Goal: Task Accomplishment & Management: Complete application form

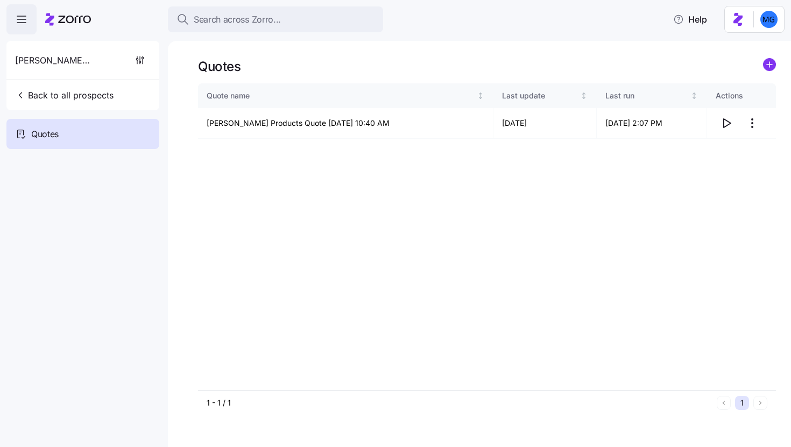
click at [123, 90] on div "Klein Products Back to all prospects" at bounding box center [82, 75] width 153 height 69
click at [112, 86] on button "Back to all prospects" at bounding box center [64, 95] width 107 height 22
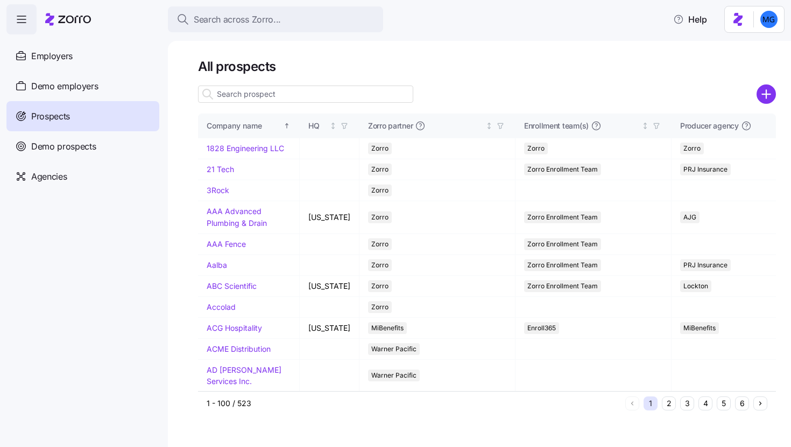
paste input "American Arthritis & Rheumatology Assoc."
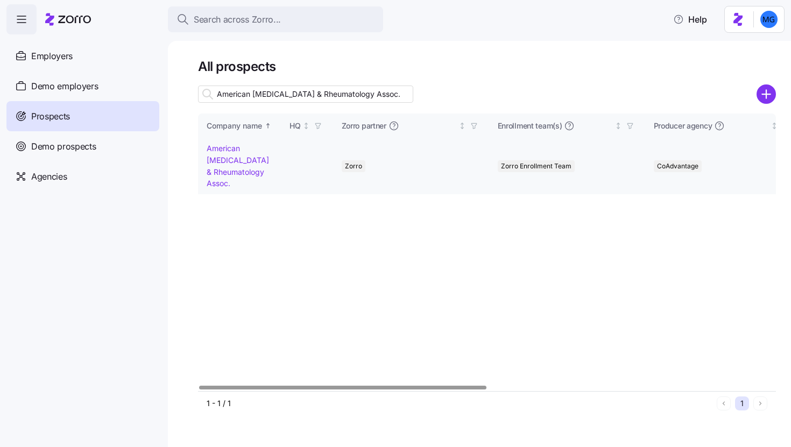
type input "American Arthritis & Rheumatology Assoc."
click at [259, 161] on link "American Arthritis & Rheumatology Assoc." at bounding box center [238, 166] width 62 height 44
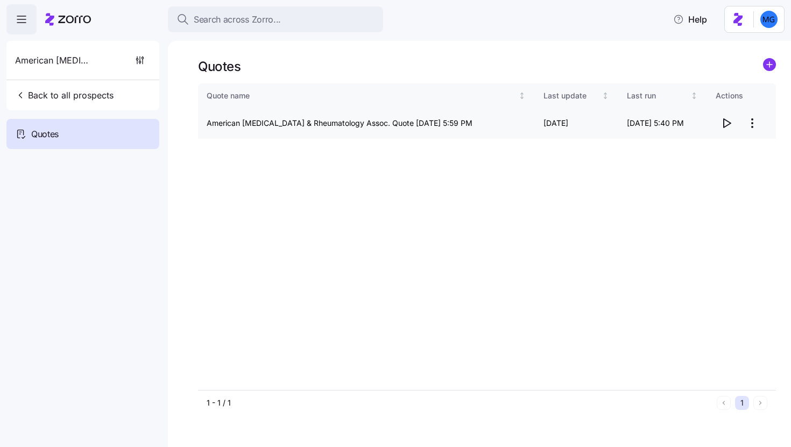
click at [729, 126] on icon "button" at bounding box center [726, 123] width 13 height 13
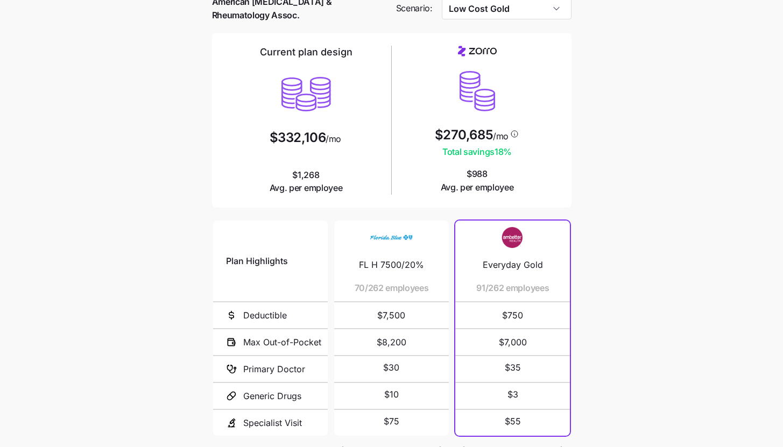
scroll to position [140, 0]
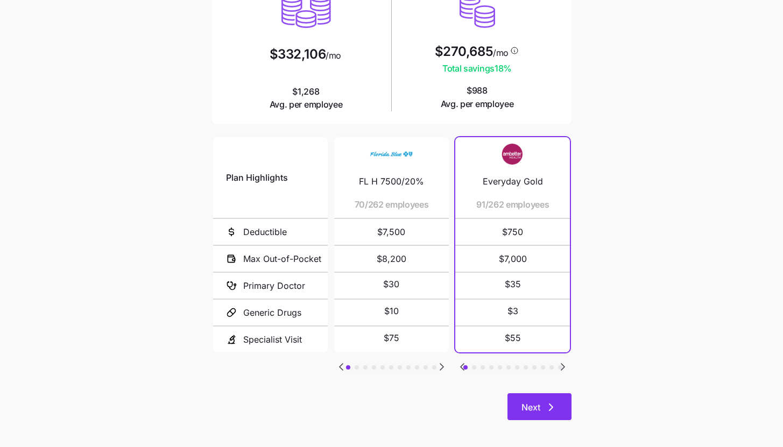
click at [561, 401] on button "Next" at bounding box center [539, 406] width 64 height 27
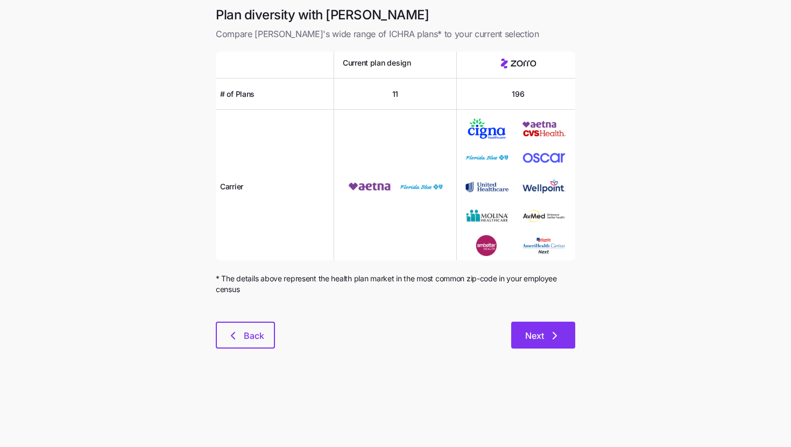
click at [551, 337] on icon "button" at bounding box center [554, 335] width 13 height 13
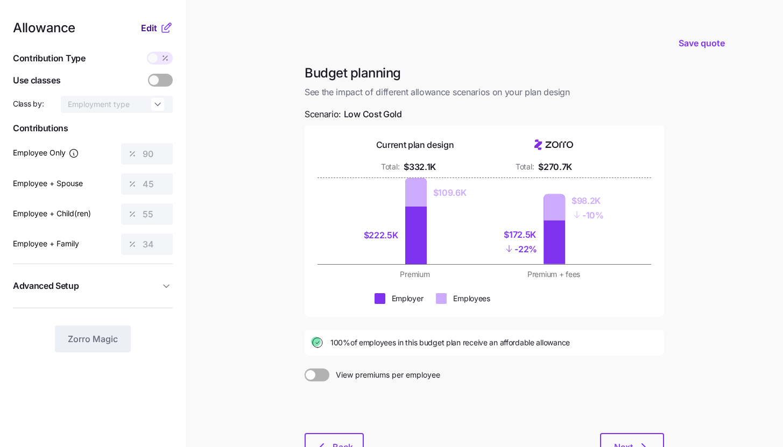
click at [150, 26] on span "Edit" at bounding box center [149, 28] width 16 height 13
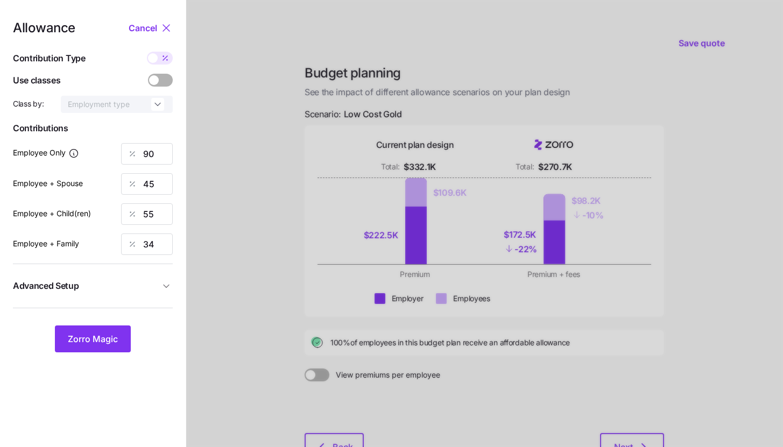
click at [162, 55] on icon at bounding box center [165, 58] width 9 height 9
click at [147, 52] on input "checkbox" at bounding box center [147, 52] width 0 height 0
type input "675"
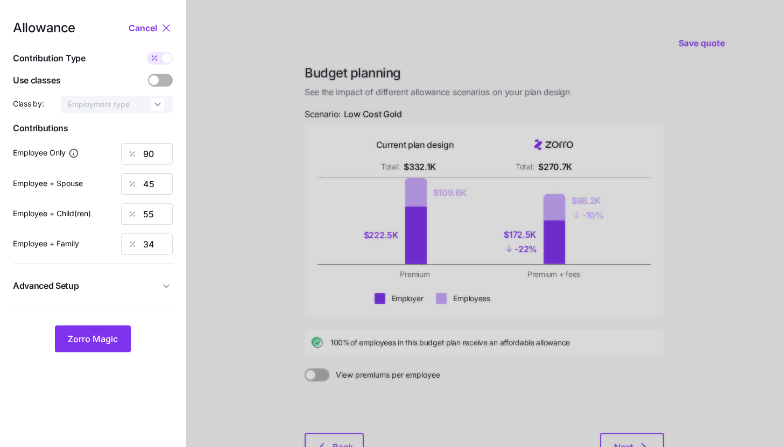
type input "675"
click at [137, 292] on span "Advanced Setup" at bounding box center [86, 285] width 147 height 13
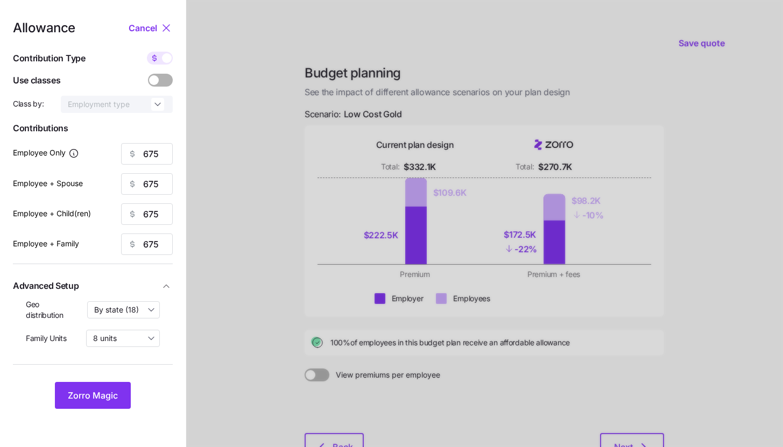
click at [700, 106] on div at bounding box center [484, 264] width 597 height 529
click at [106, 402] on button "Zorro Magic" at bounding box center [93, 395] width 76 height 27
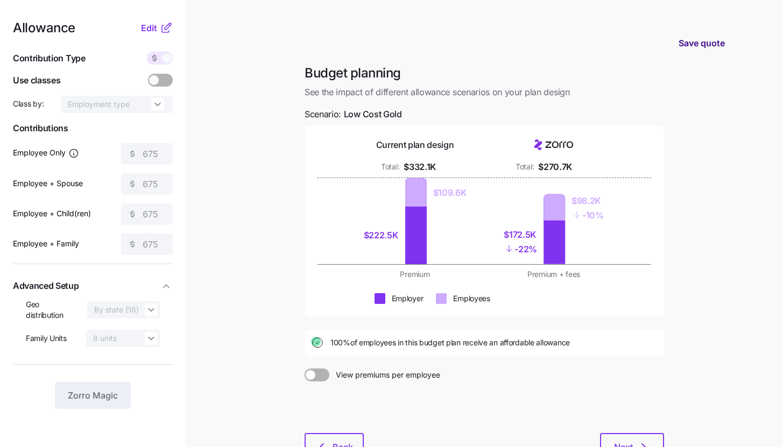
click at [718, 40] on span "Save quote" at bounding box center [701, 43] width 46 height 13
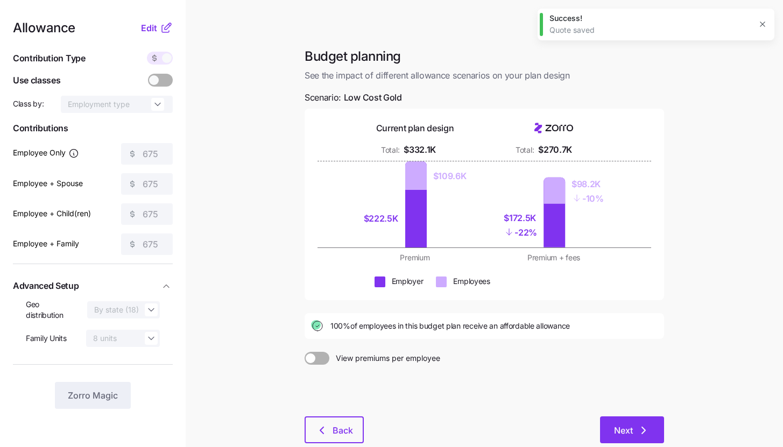
click at [632, 427] on span "Next" at bounding box center [623, 430] width 19 height 13
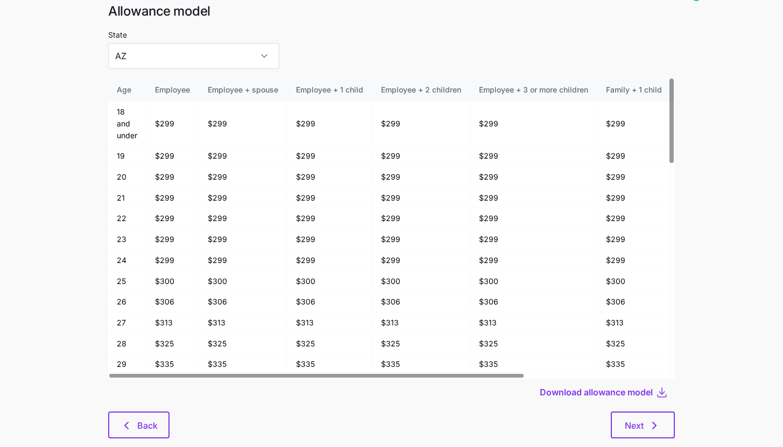
scroll to position [56, 0]
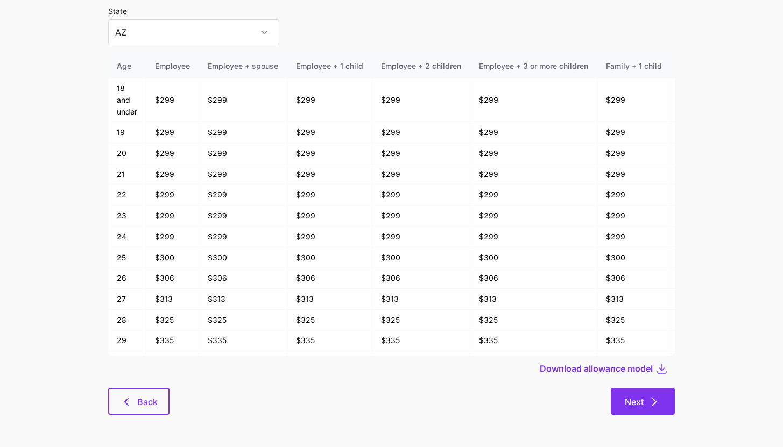
click at [639, 404] on span "Next" at bounding box center [634, 401] width 19 height 13
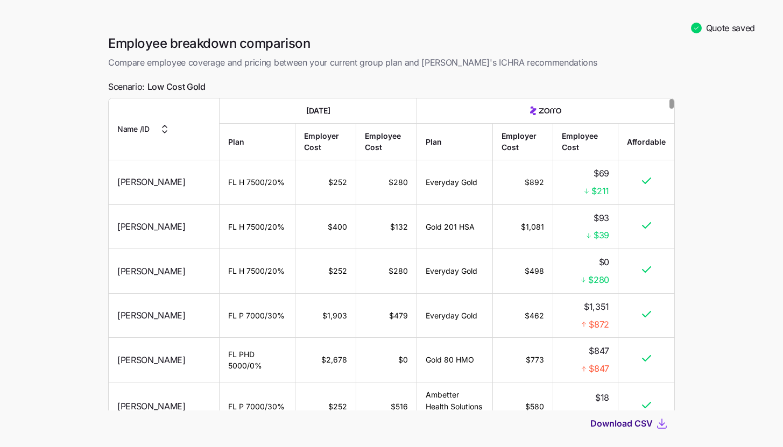
click at [633, 423] on span "Download CSV" at bounding box center [621, 423] width 62 height 13
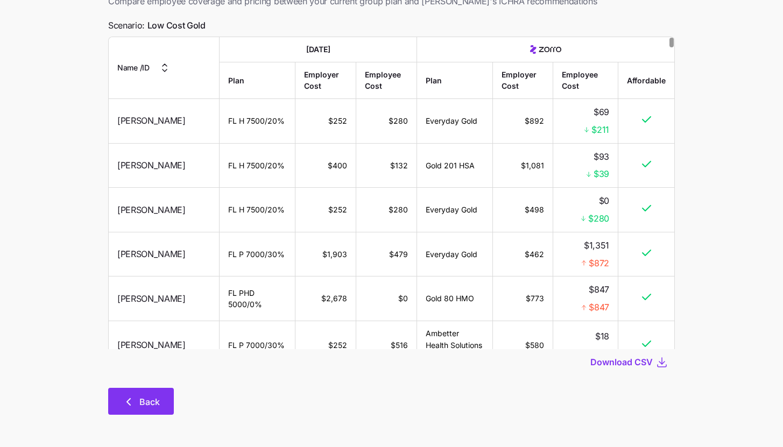
click at [153, 395] on span "Back" at bounding box center [149, 401] width 20 height 13
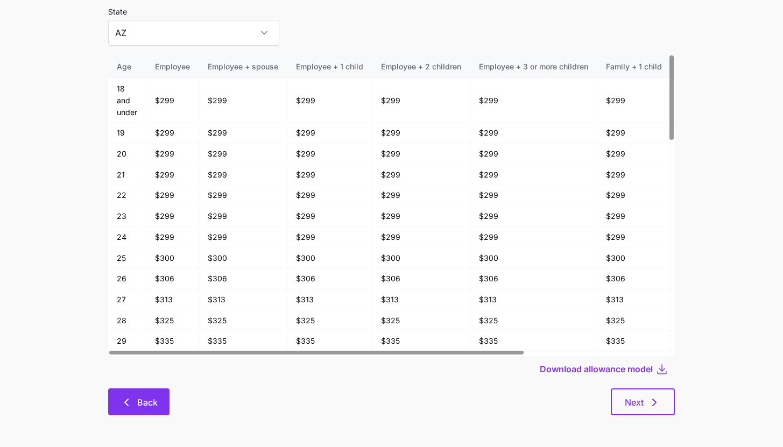
scroll to position [56, 0]
click at [153, 405] on span "Back" at bounding box center [147, 401] width 20 height 13
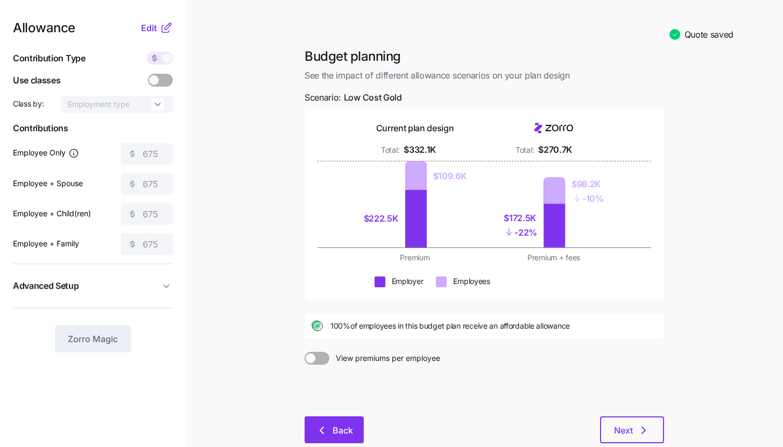
click at [317, 427] on icon "button" at bounding box center [321, 430] width 13 height 13
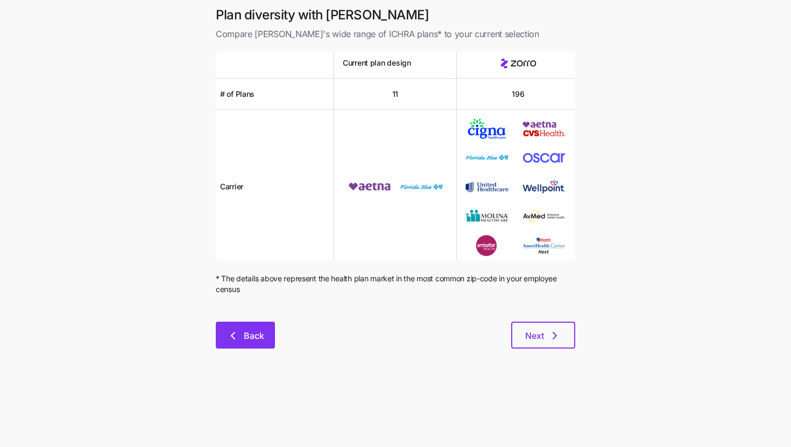
click at [259, 332] on span "Back" at bounding box center [254, 335] width 20 height 13
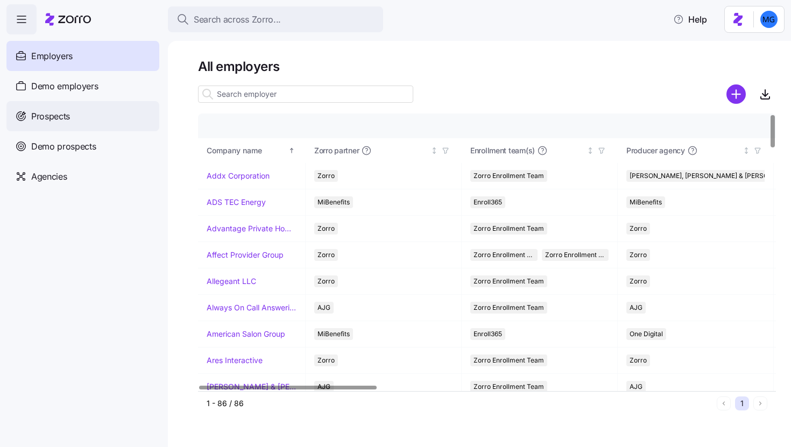
click at [88, 119] on div "Prospects" at bounding box center [82, 116] width 153 height 30
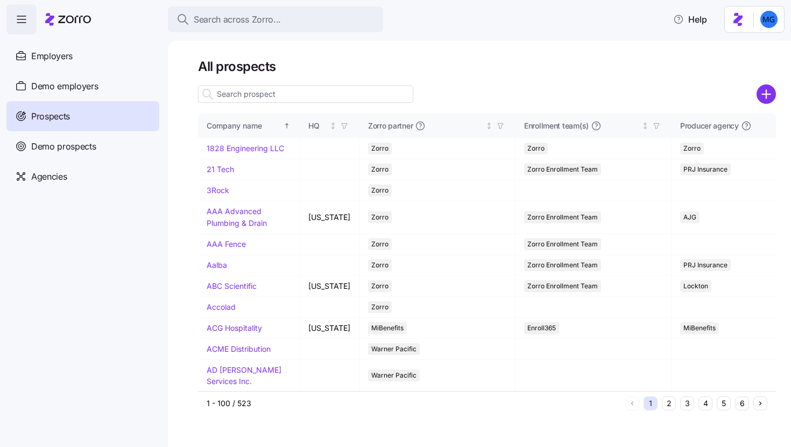
click at [776, 97] on div "All prospects Company name HQ Zorro partner Enrollment team(s) Producer agency …" at bounding box center [479, 244] width 623 height 406
click at [770, 97] on circle "add icon" at bounding box center [766, 95] width 18 height 18
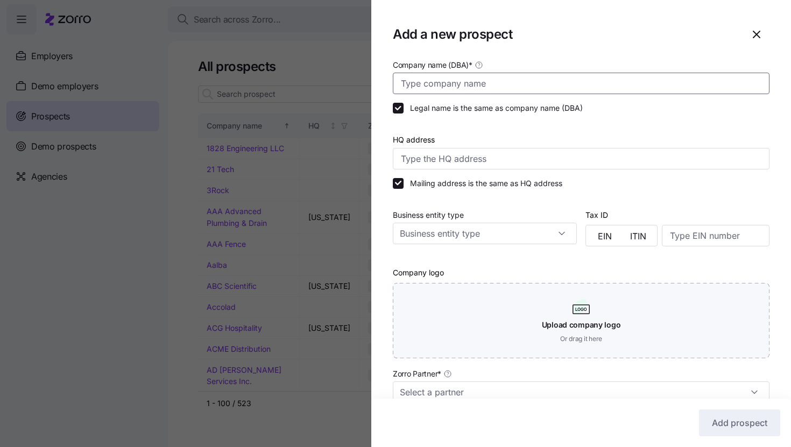
paste input "Boles Pamela Renee 1 Employee FA 1/21/1974 37127 $1942.00 $524.40 NAT MCHD 3250…"
type input "Boles Pamela Renee 1 Employee FA 1/21/1974 37127 $1942.00 $524.40 NAT MCHD 3250…"
click at [455, 83] on input "Company name (DBA) *" at bounding box center [581, 84] width 377 height 22
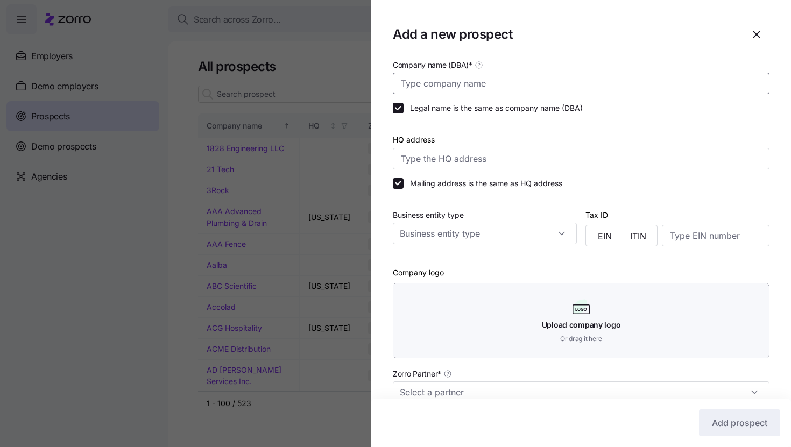
type input "I"
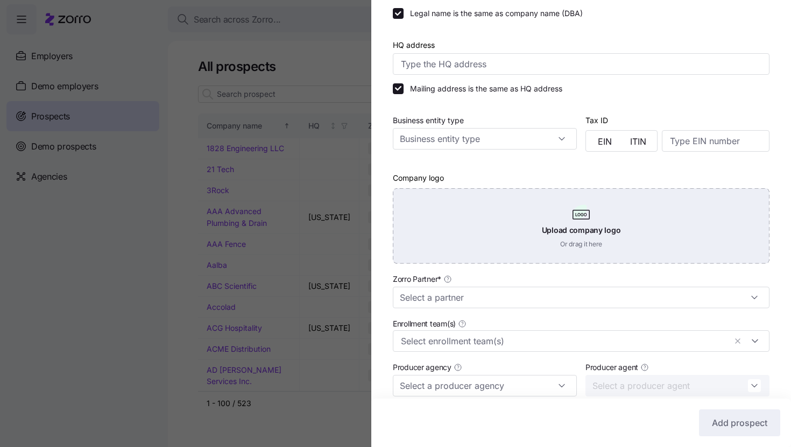
scroll to position [231, 0]
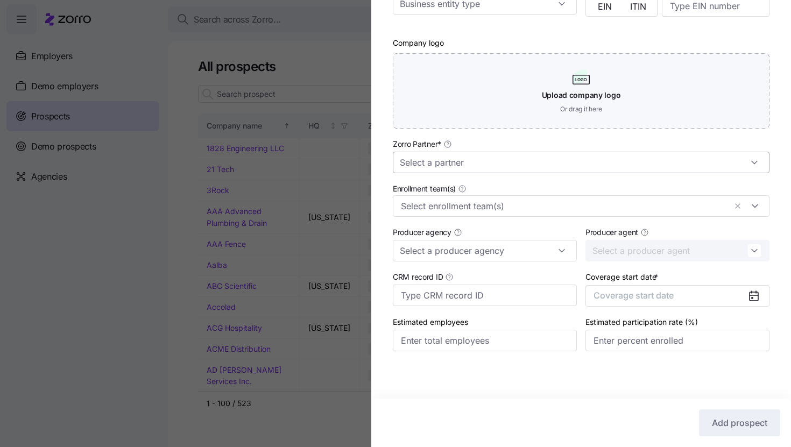
type input "iServe Residential Lending"
click at [505, 168] on input "Zorro Partner *" at bounding box center [581, 163] width 377 height 22
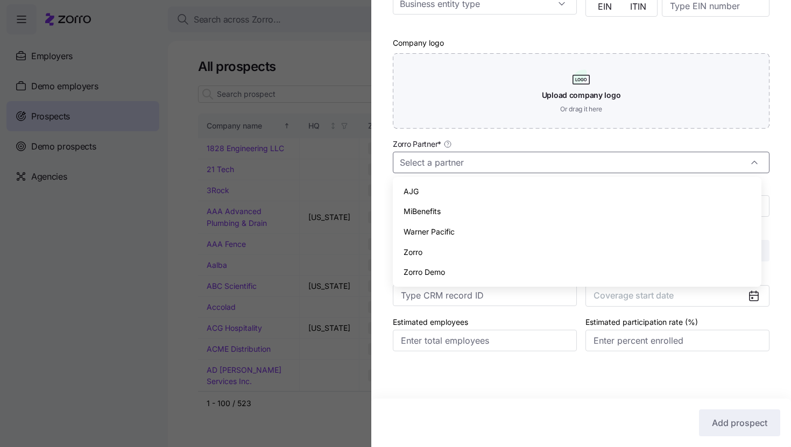
click at [492, 246] on div "Zorro" at bounding box center [577, 252] width 360 height 20
type input "Zorro"
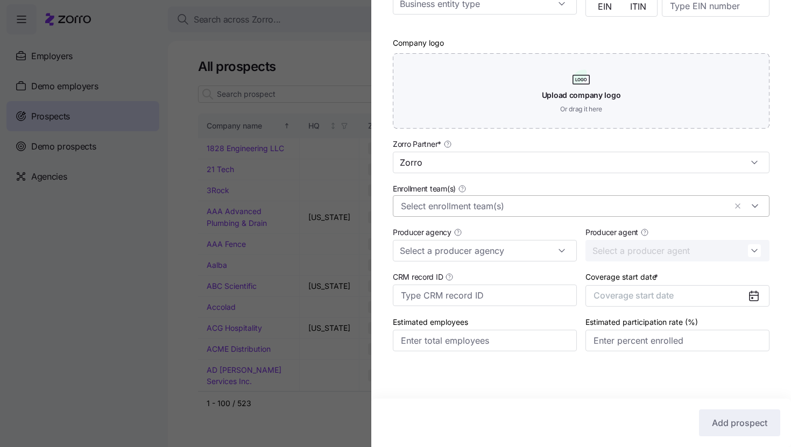
click at [515, 210] on input "Enrollment team(s)" at bounding box center [563, 206] width 325 height 14
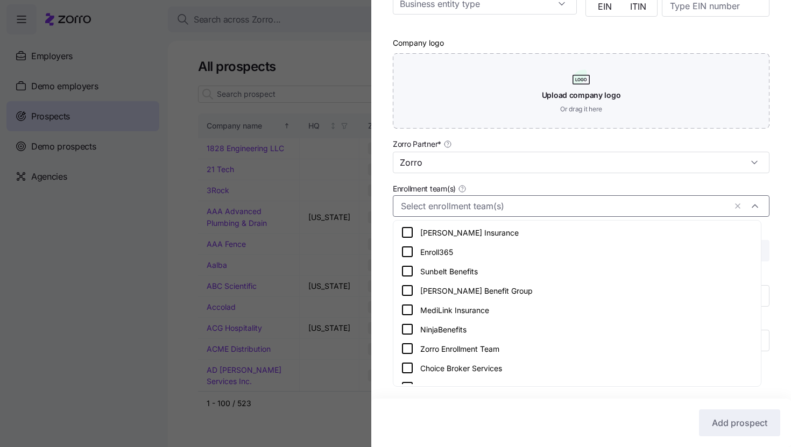
click at [523, 344] on div "Zorro Enrollment Team" at bounding box center [577, 348] width 352 height 13
click at [773, 191] on div "Company name (DBA) * iServe Residential Lending Legal name is the same as compa…" at bounding box center [581, 100] width 420 height 544
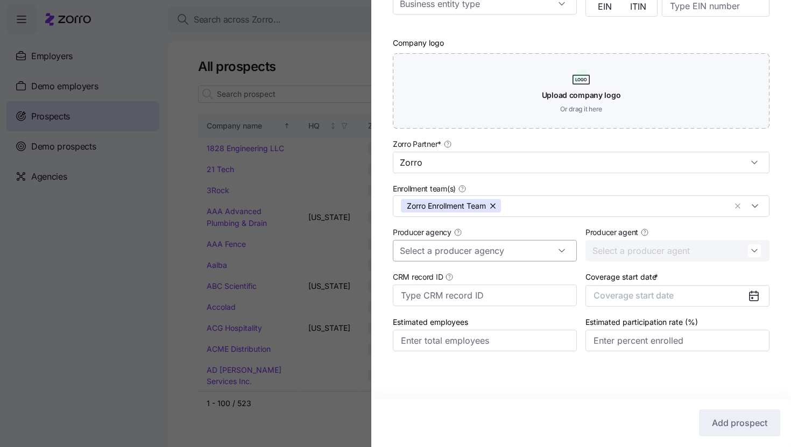
click at [512, 252] on input "Producer agency" at bounding box center [485, 251] width 184 height 22
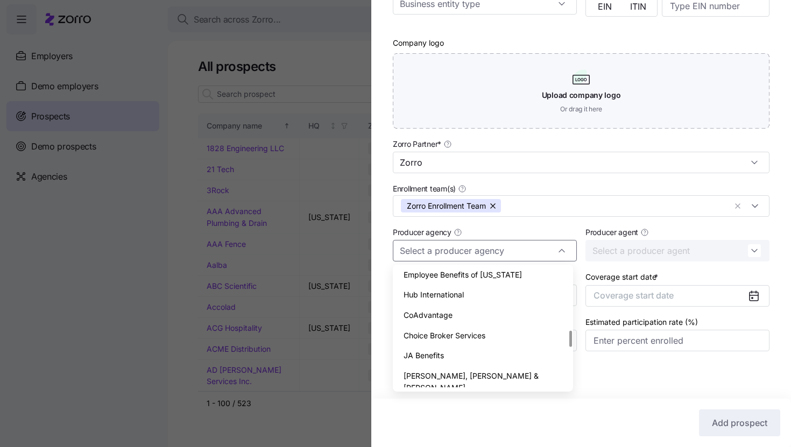
scroll to position [451, 0]
click at [514, 313] on div "CoAdvantage" at bounding box center [483, 314] width 172 height 20
type input "CoAdvantage"
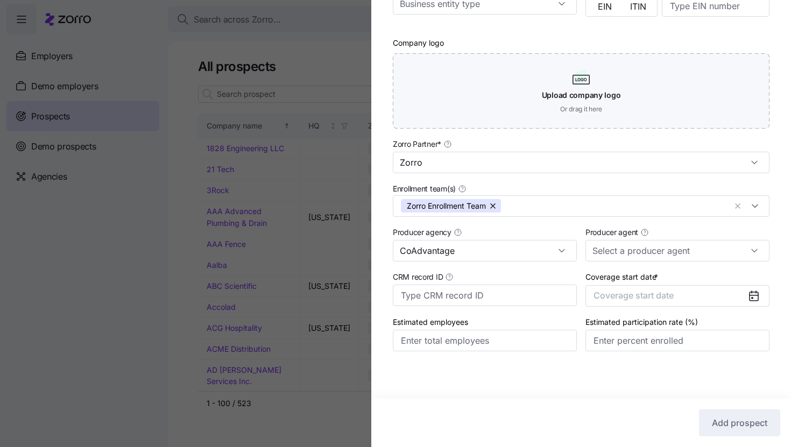
click at [776, 243] on div "Company name (DBA) * iServe Residential Lending Legal name is the same as compa…" at bounding box center [581, 100] width 420 height 544
click at [692, 299] on button "Coverage start date" at bounding box center [677, 296] width 184 height 22
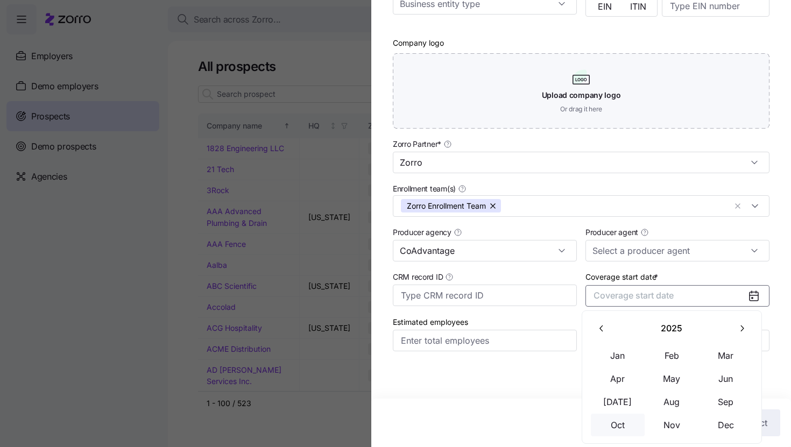
click at [632, 429] on button "Oct" at bounding box center [618, 425] width 54 height 23
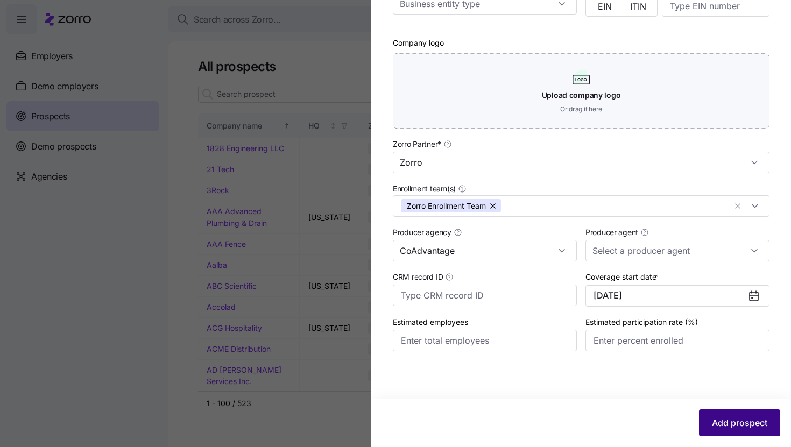
click at [721, 415] on button "Add prospect" at bounding box center [739, 422] width 81 height 27
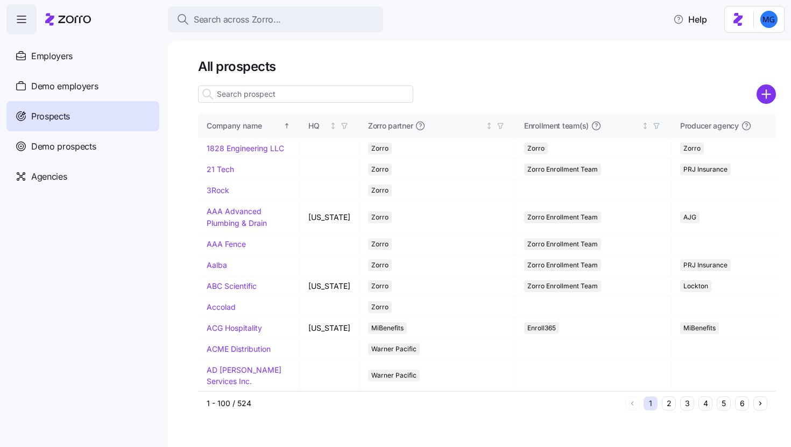
click at [385, 102] on input at bounding box center [305, 94] width 215 height 17
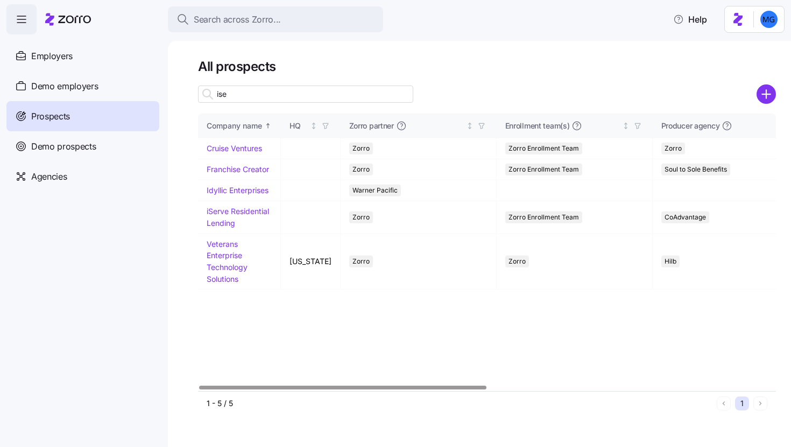
type input "ise"
click at [230, 212] on link "iServe Residential Lending" at bounding box center [238, 217] width 62 height 21
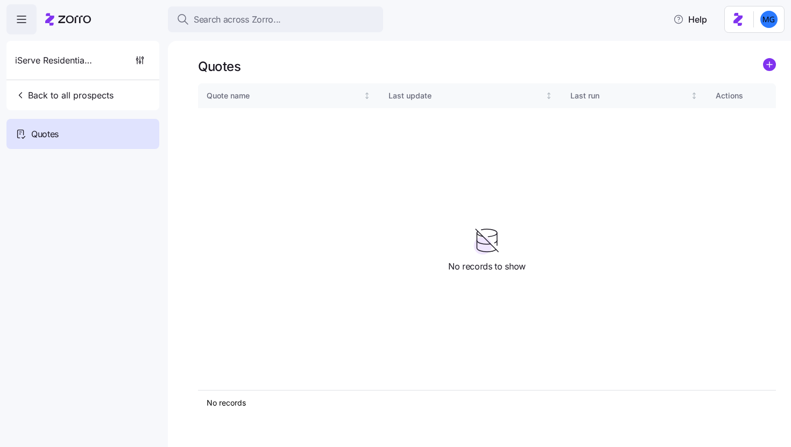
click at [768, 72] on link at bounding box center [769, 66] width 13 height 17
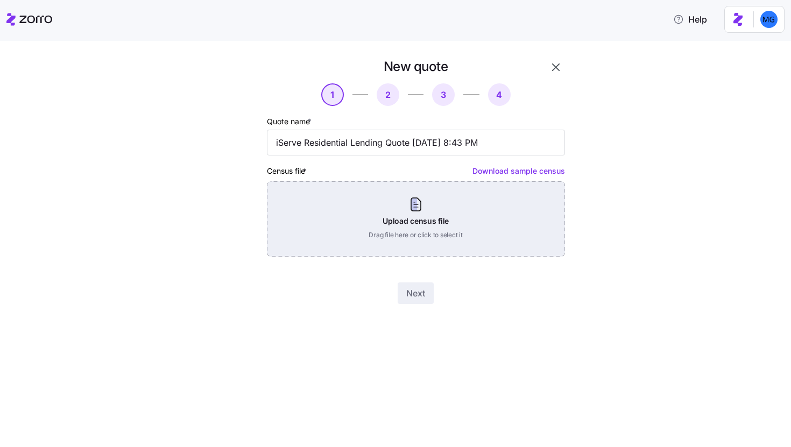
click at [450, 218] on div "Upload census file Drag file here or click to select it" at bounding box center [416, 218] width 298 height 75
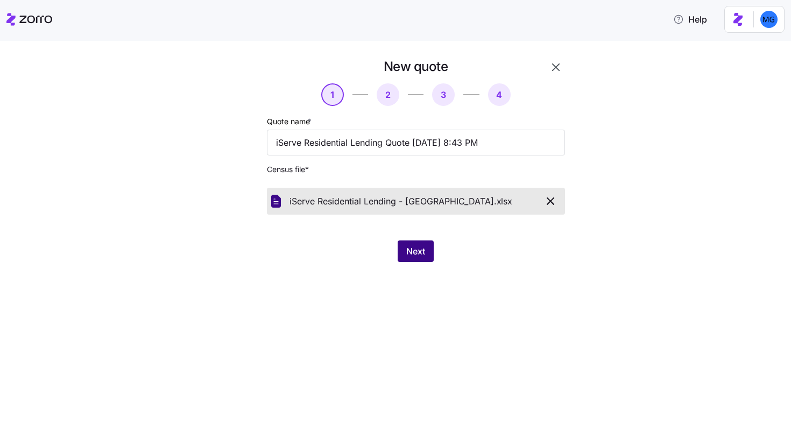
click at [414, 257] on span "Next" at bounding box center [415, 251] width 19 height 13
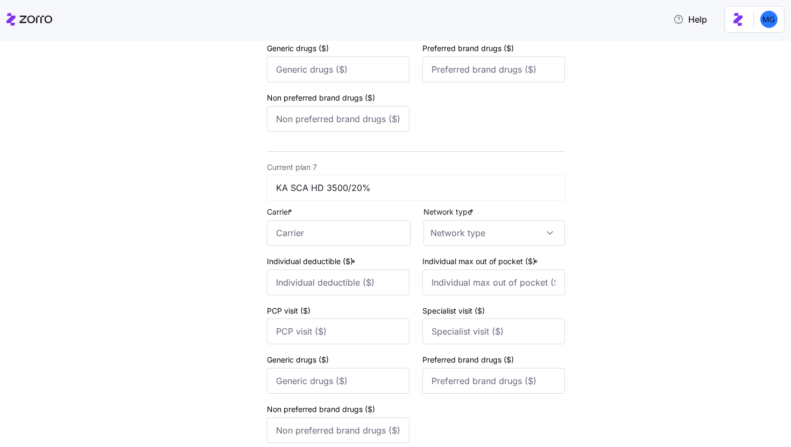
scroll to position [1991, 0]
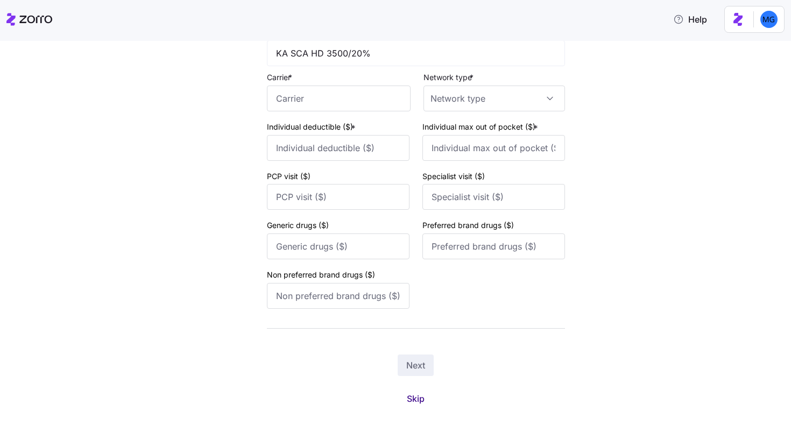
click at [413, 404] on span "Skip" at bounding box center [416, 398] width 18 height 13
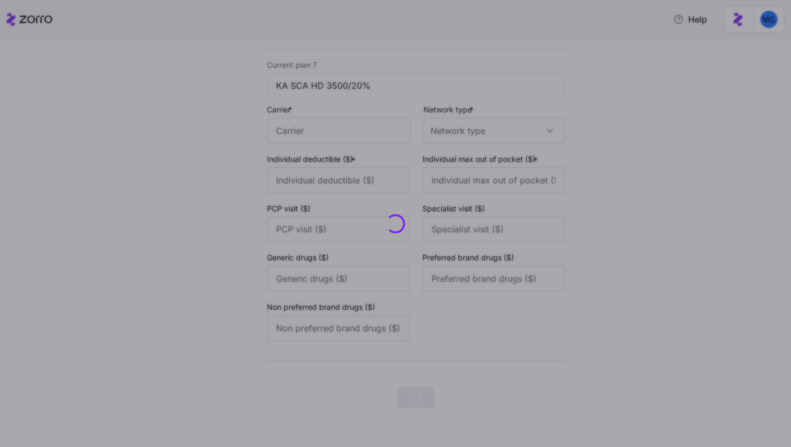
scroll to position [0, 0]
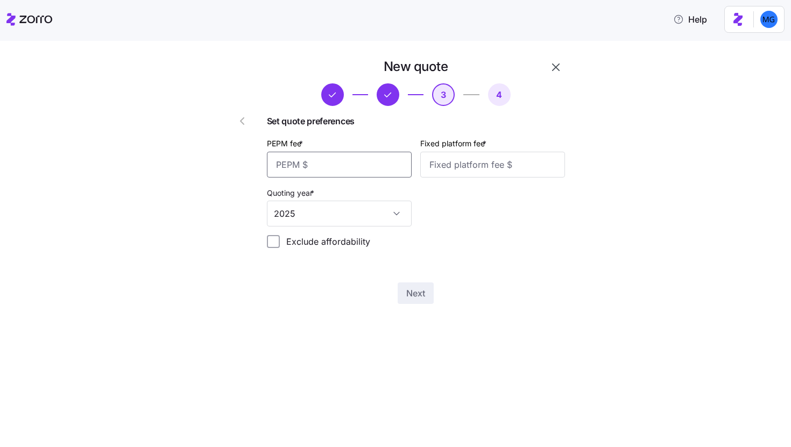
click at [362, 160] on input "PEPM fee *" at bounding box center [339, 165] width 145 height 26
type input "50"
click at [452, 160] on input "Fixed platform fee *" at bounding box center [492, 165] width 145 height 26
type input "75"
click at [416, 293] on span "Next" at bounding box center [415, 293] width 19 height 13
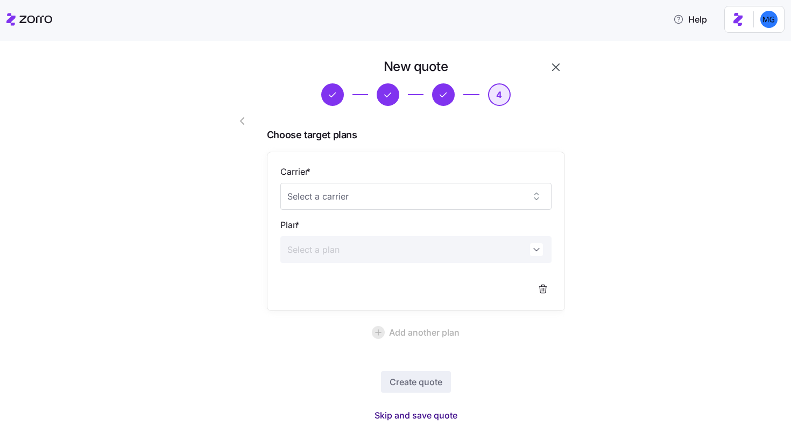
click at [418, 414] on span "Skip and save quote" at bounding box center [415, 415] width 83 height 13
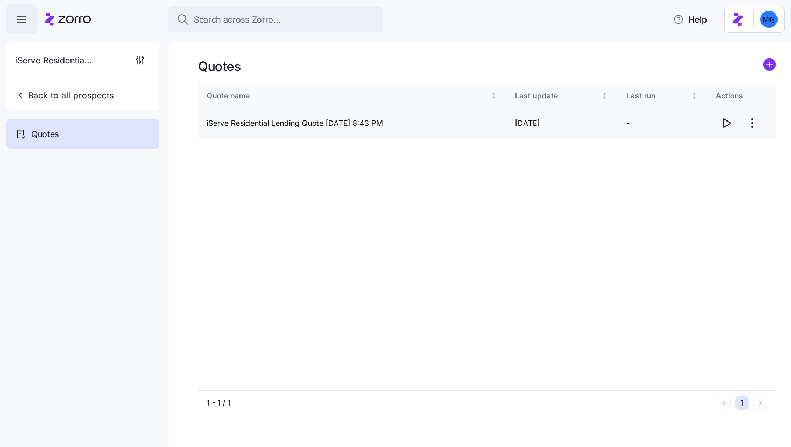
click at [725, 125] on icon "button" at bounding box center [726, 123] width 13 height 13
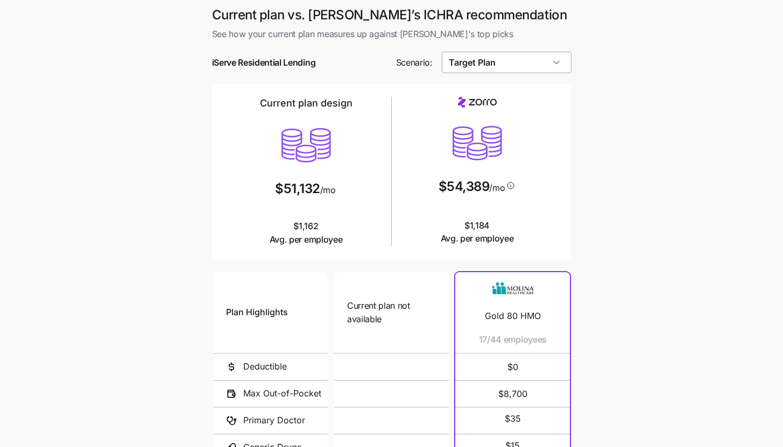
click at [556, 66] on input "Target Plan" at bounding box center [507, 63] width 130 height 22
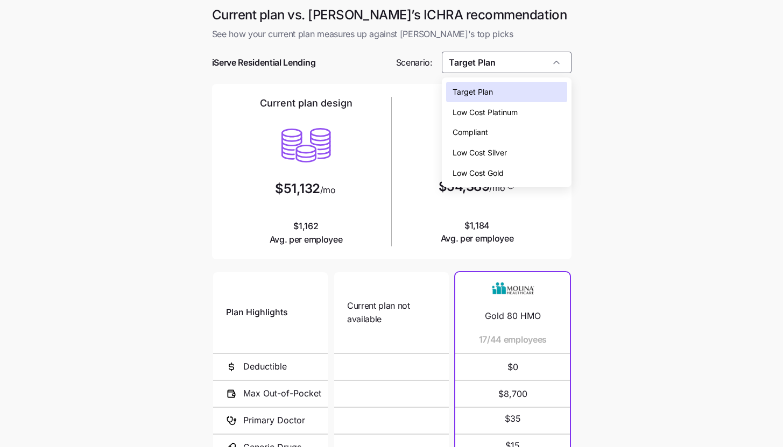
click at [549, 146] on div "Low Cost Silver" at bounding box center [506, 153] width 121 height 20
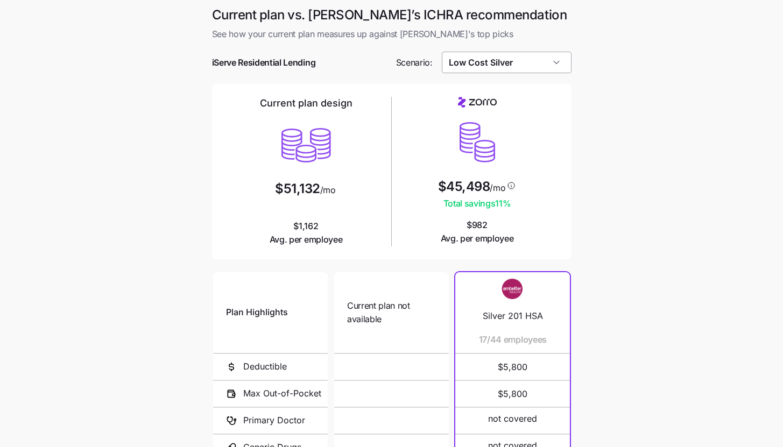
click at [551, 71] on input "Low Cost Silver" at bounding box center [507, 63] width 130 height 22
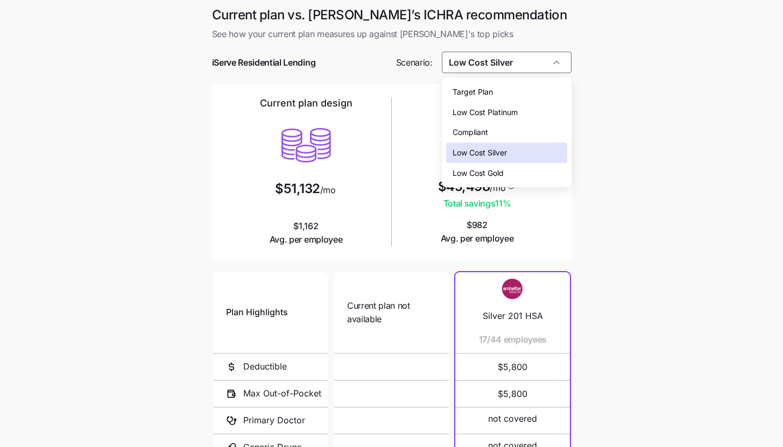
click at [533, 169] on div "Low Cost Gold" at bounding box center [506, 173] width 121 height 20
type input "Low Cost Gold"
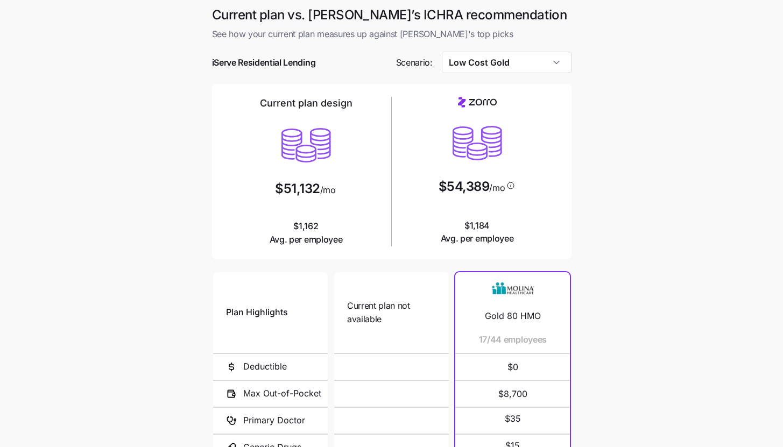
scroll to position [140, 0]
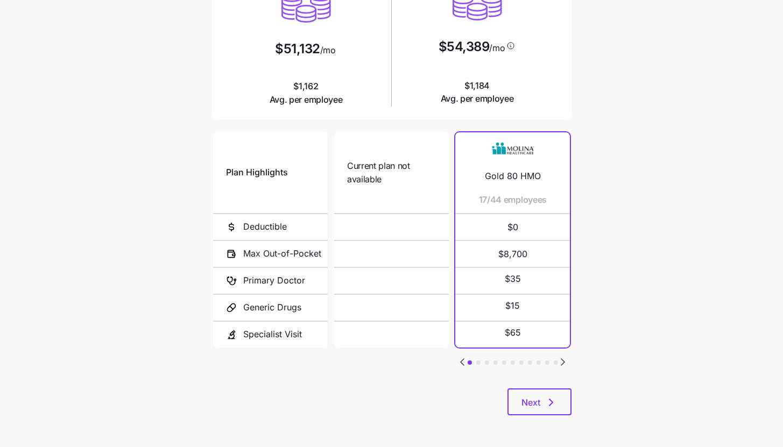
click at [571, 402] on div "Current plan vs. Zorro’s ICHRA recommendation See how your current plan measure…" at bounding box center [391, 148] width 377 height 562
click at [561, 405] on button "Next" at bounding box center [539, 401] width 64 height 27
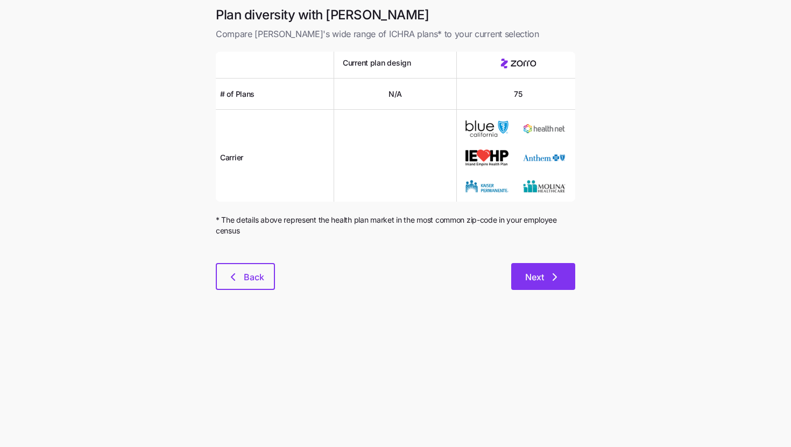
click at [543, 274] on span "Next" at bounding box center [543, 277] width 36 height 13
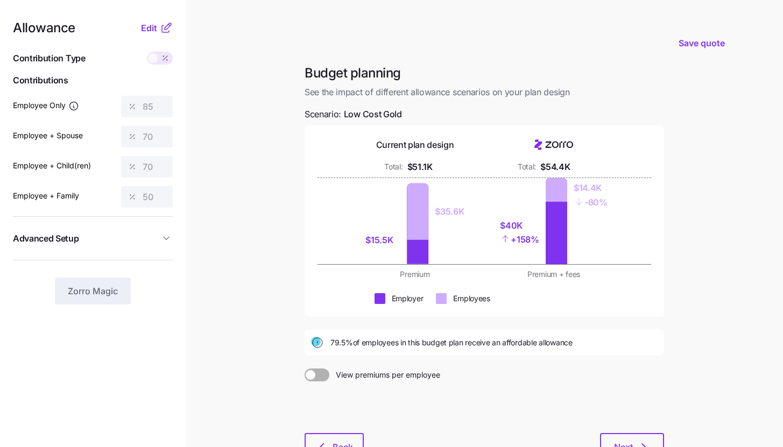
click at [166, 30] on icon at bounding box center [166, 28] width 13 height 13
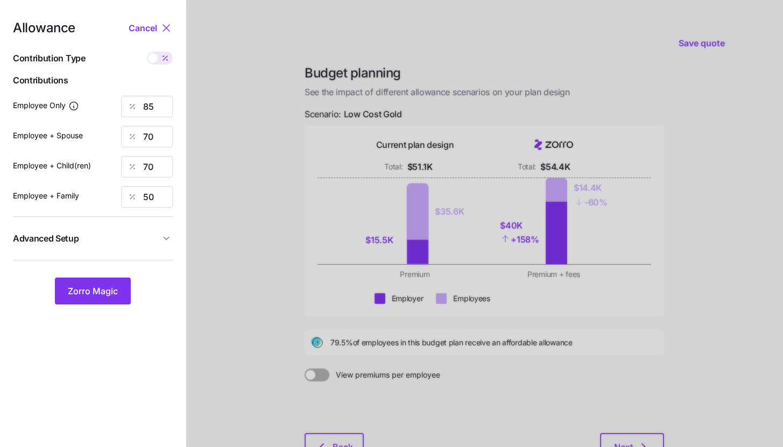
click at [160, 240] on span "button" at bounding box center [166, 238] width 13 height 11
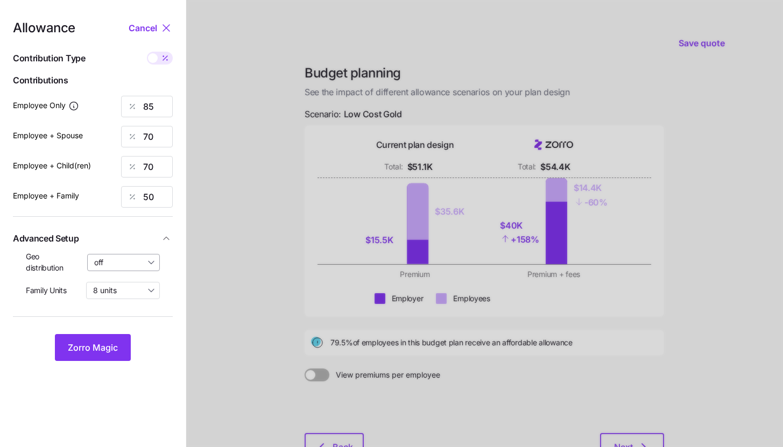
click at [151, 266] on input "off" at bounding box center [123, 262] width 73 height 17
click at [143, 318] on div "By state (10)" at bounding box center [123, 325] width 63 height 18
type input "By state (10)"
click at [111, 338] on button "Zorro Magic" at bounding box center [93, 347] width 76 height 27
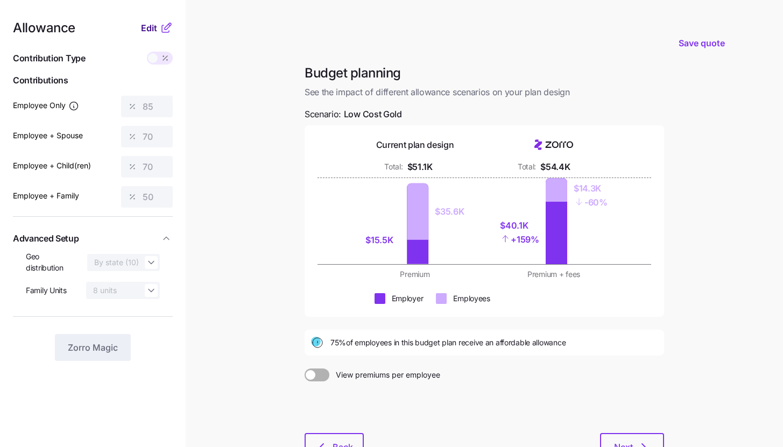
click at [158, 30] on button "Edit" at bounding box center [150, 28] width 19 height 13
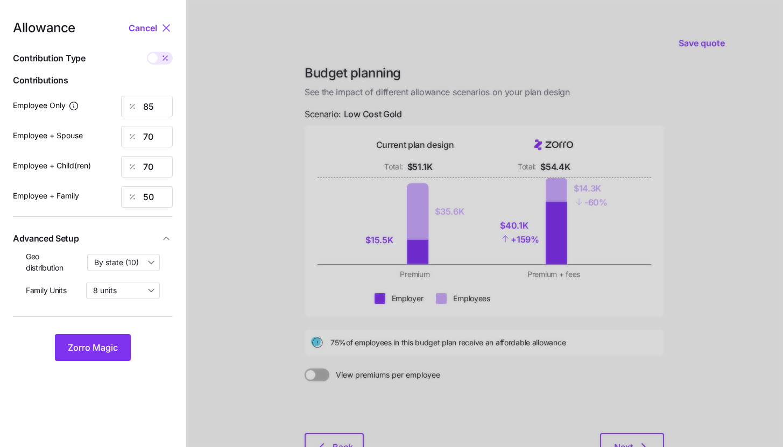
click at [165, 62] on icon at bounding box center [165, 58] width 9 height 9
click at [147, 52] on input "checkbox" at bounding box center [147, 52] width 0 height 0
type input "606"
type input "998"
type input "865"
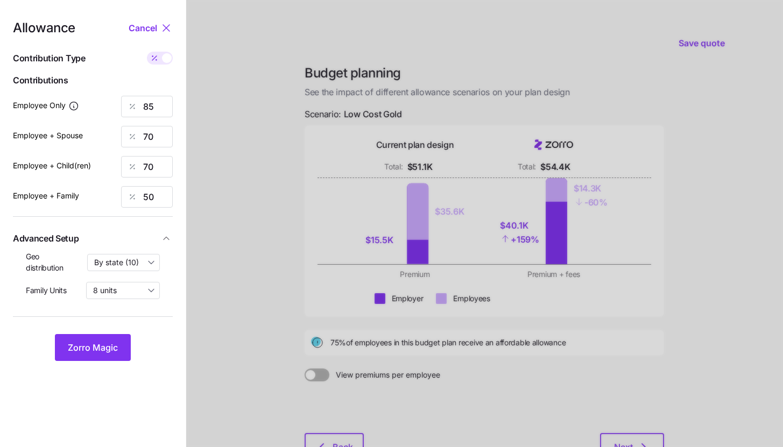
type input "975"
click at [151, 136] on input "998" at bounding box center [147, 137] width 52 height 22
type input "606"
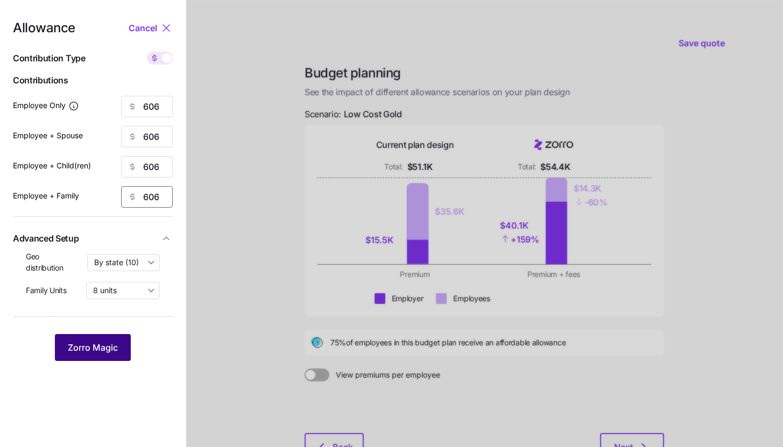
type input "606"
click at [103, 344] on span "Zorro Magic" at bounding box center [93, 347] width 50 height 13
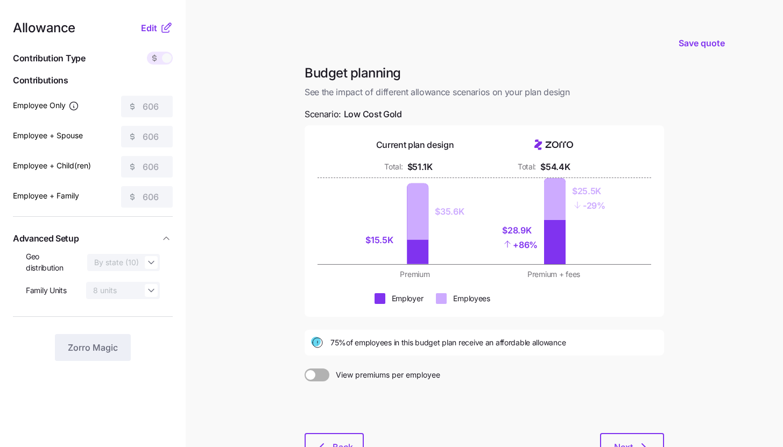
click at [294, 212] on main "Save quote Budget planning See the impact of different allowance scenarios on y…" at bounding box center [391, 264] width 783 height 529
click at [160, 25] on icon at bounding box center [166, 28] width 13 height 13
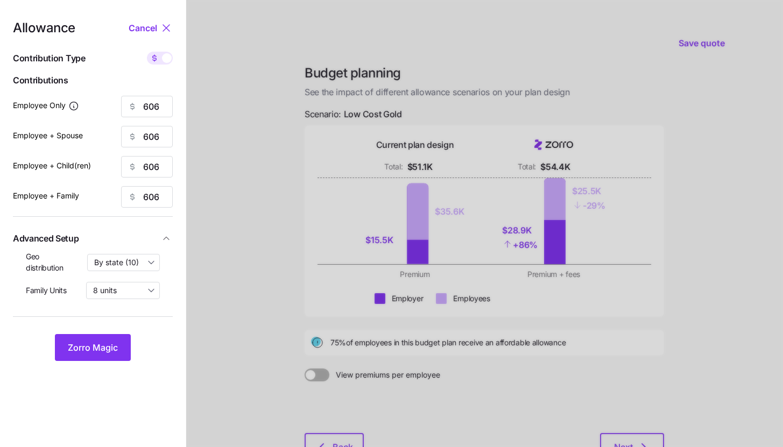
click at [160, 60] on span at bounding box center [154, 58] width 15 height 13
click at [147, 52] on input "checkbox" at bounding box center [147, 52] width 0 height 0
type input "85"
type input "43"
type input "49"
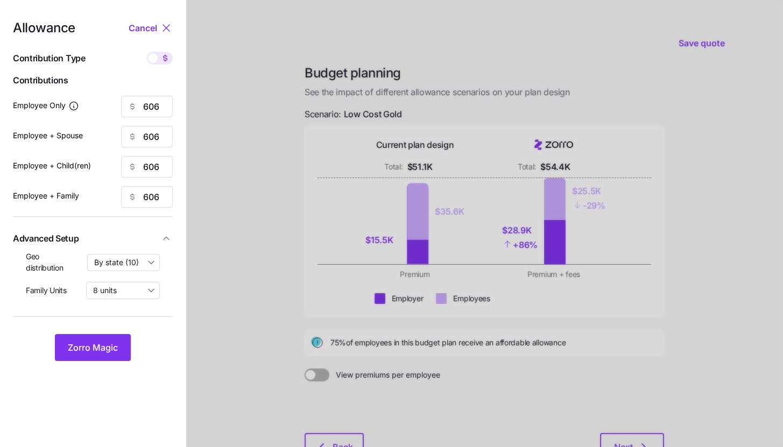
type input "31"
click at [159, 105] on input "85" at bounding box center [147, 107] width 52 height 22
click at [109, 337] on button "Zorro Magic" at bounding box center [93, 347] width 76 height 27
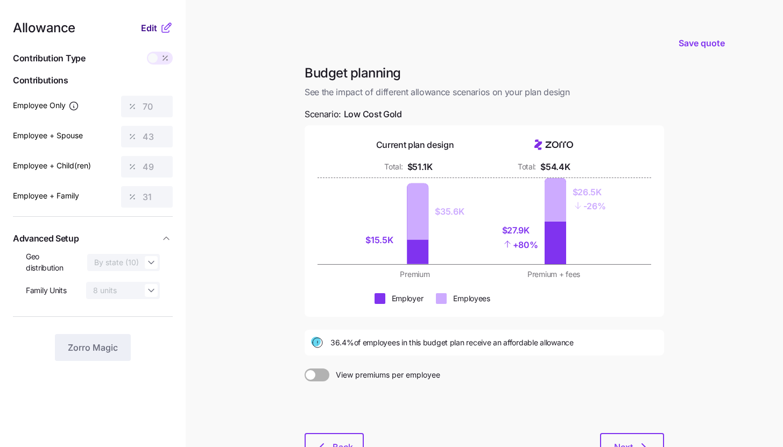
click at [146, 30] on span "Edit" at bounding box center [149, 28] width 16 height 13
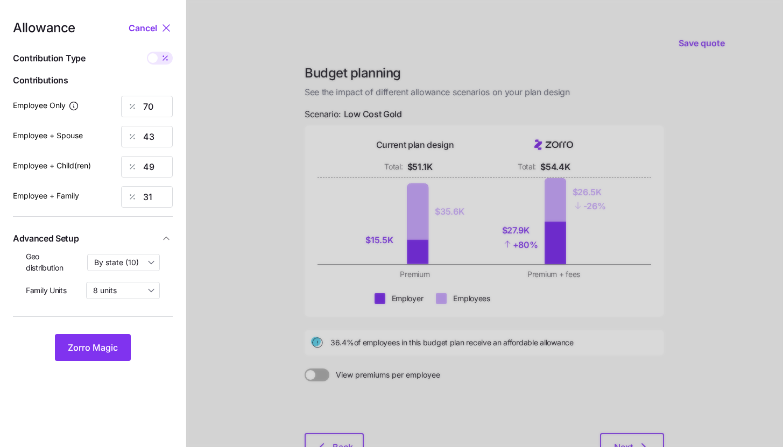
click at [158, 59] on span at bounding box center [165, 58] width 15 height 13
click at [147, 52] on input "checkbox" at bounding box center [147, 52] width 0 height 0
type input "499"
type input "606"
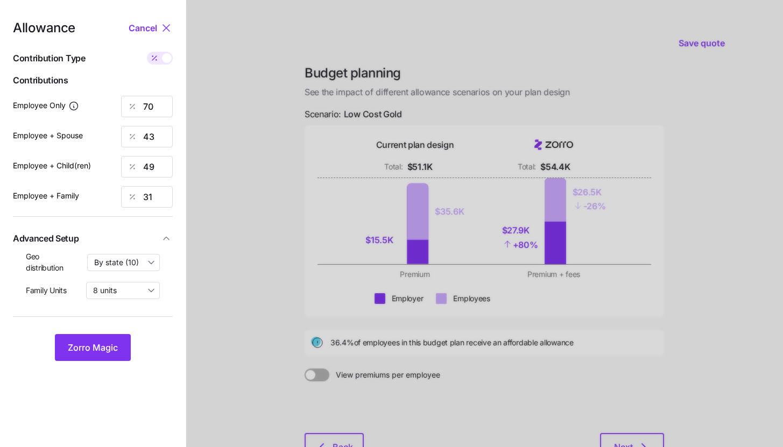
type input "606"
click at [165, 129] on input "606" at bounding box center [147, 137] width 52 height 22
type input "499"
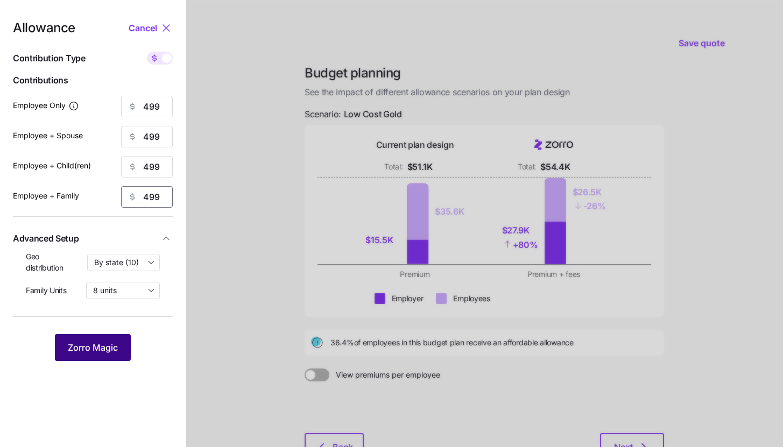
type input "499"
click at [122, 341] on button "Zorro Magic" at bounding box center [93, 347] width 76 height 27
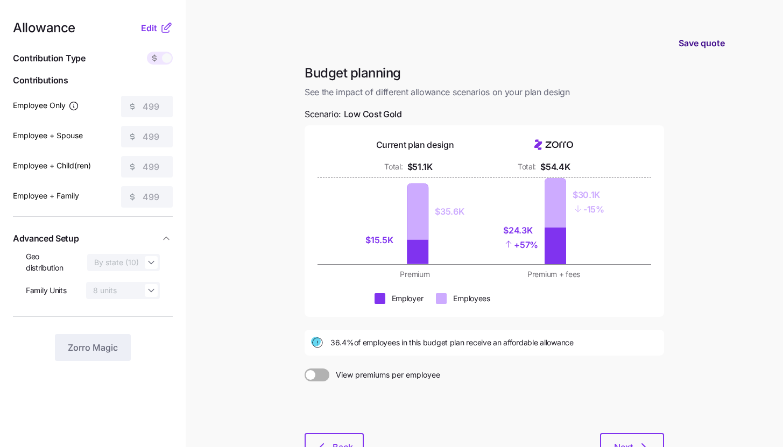
click at [692, 38] on span "Save quote" at bounding box center [701, 43] width 46 height 13
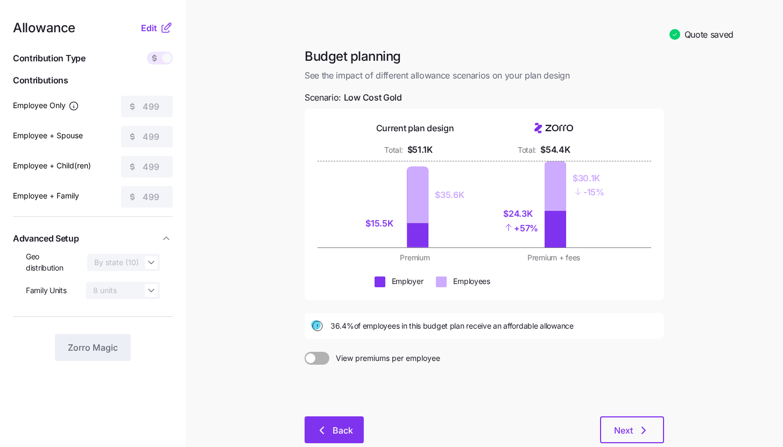
click at [329, 435] on span "Back" at bounding box center [333, 430] width 31 height 13
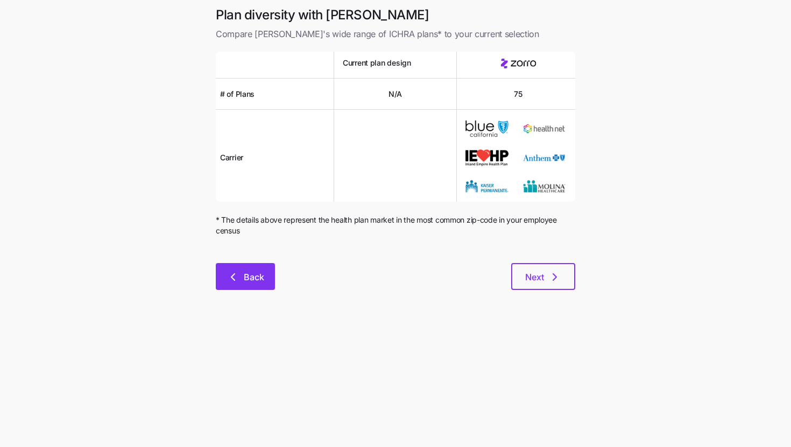
click at [262, 279] on span "Back" at bounding box center [254, 277] width 20 height 13
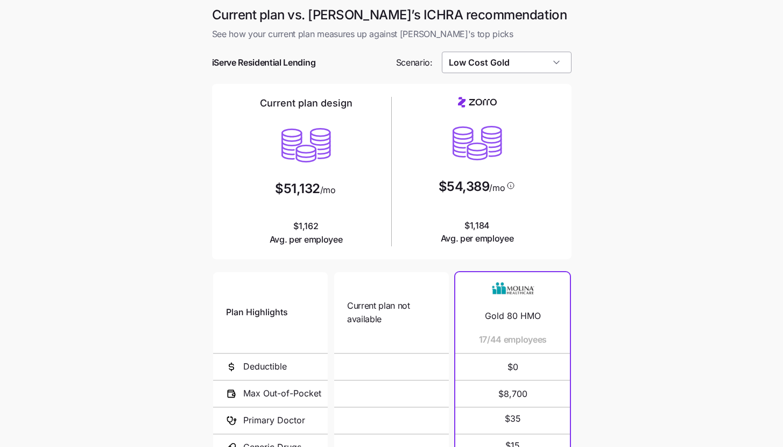
click at [516, 62] on input "Low Cost Gold" at bounding box center [507, 63] width 130 height 22
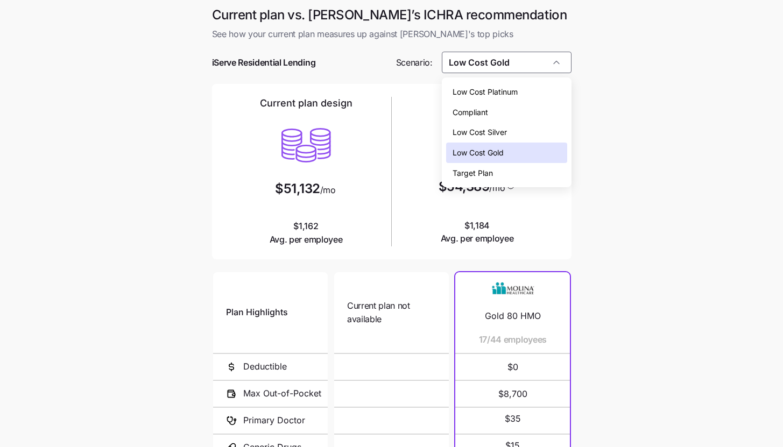
click at [519, 132] on div "Low Cost Silver" at bounding box center [506, 132] width 121 height 20
type input "Low Cost Silver"
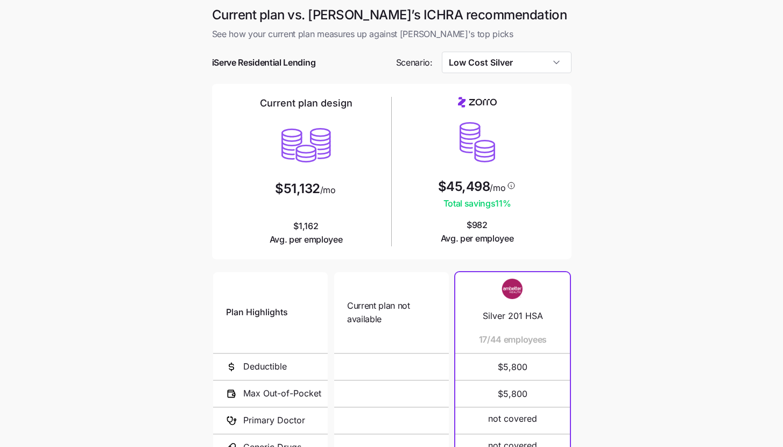
click at [644, 256] on main "Current plan vs. Zorro’s ICHRA recommendation See how your current plan measure…" at bounding box center [391, 293] width 783 height 587
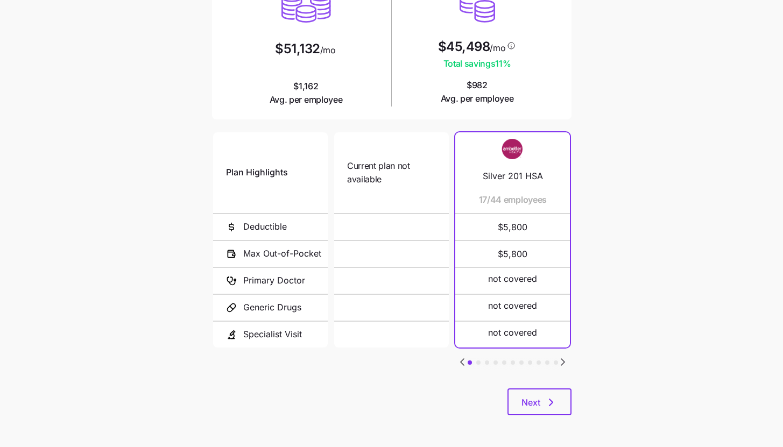
click at [569, 418] on div "Current plan vs. Zorro’s ICHRA recommendation See how your current plan measure…" at bounding box center [391, 148] width 377 height 562
click at [568, 402] on button "Next" at bounding box center [539, 401] width 64 height 27
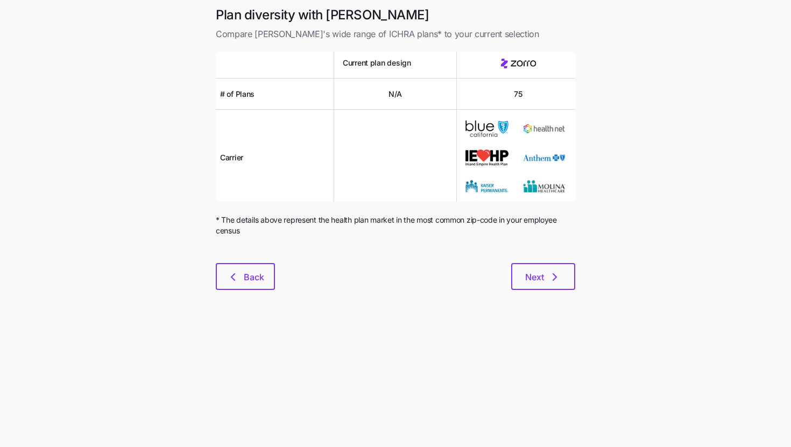
click at [553, 293] on div "Plan diversity with Zorro Compare Zorro's wide range of ICHRA plans* to your cu…" at bounding box center [395, 154] width 377 height 296
click at [551, 285] on button "Next" at bounding box center [543, 276] width 64 height 27
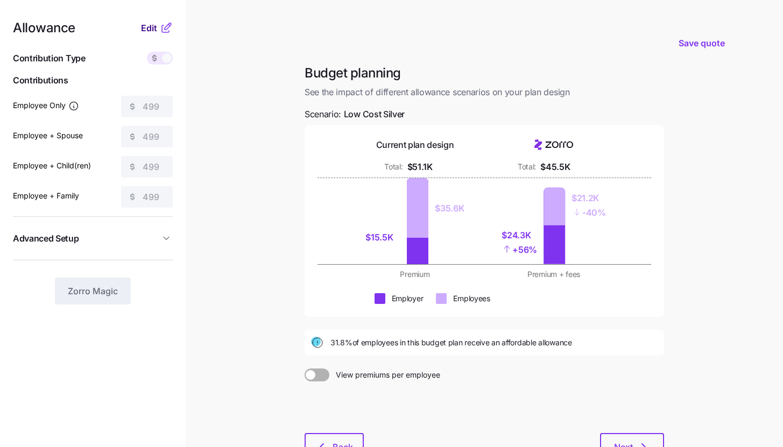
click at [157, 30] on button "Edit" at bounding box center [150, 28] width 19 height 13
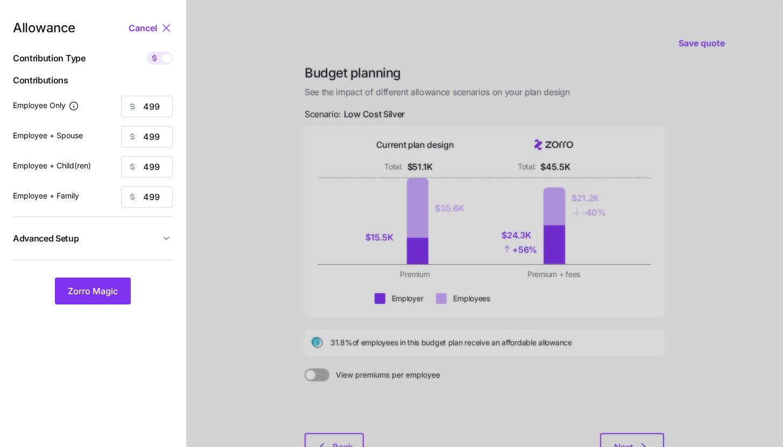
click at [130, 249] on button "Advanced Setup" at bounding box center [93, 238] width 160 height 26
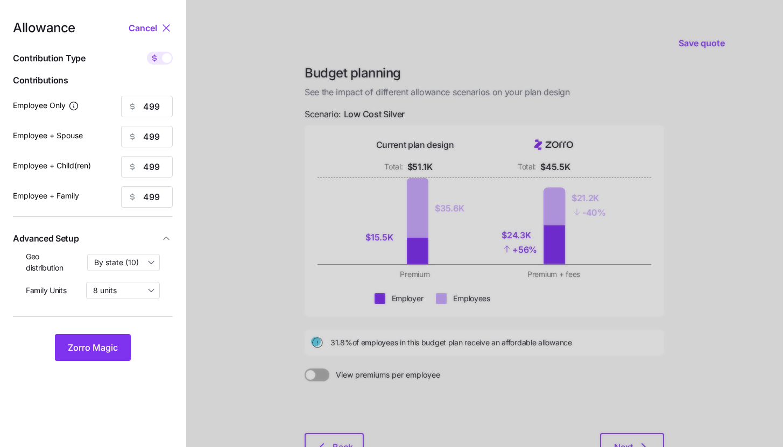
click at [267, 179] on div at bounding box center [484, 264] width 597 height 529
click at [126, 350] on button "Zorro Magic" at bounding box center [93, 347] width 76 height 27
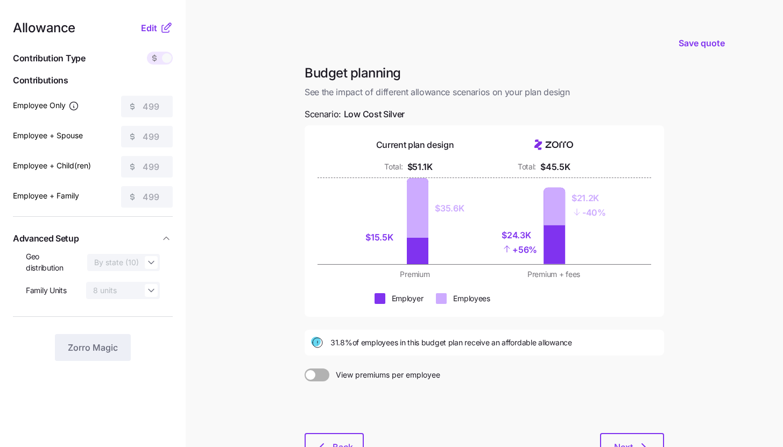
click at [139, 30] on div "Allowance Edit" at bounding box center [93, 28] width 160 height 13
click at [145, 30] on span "Edit" at bounding box center [149, 28] width 16 height 13
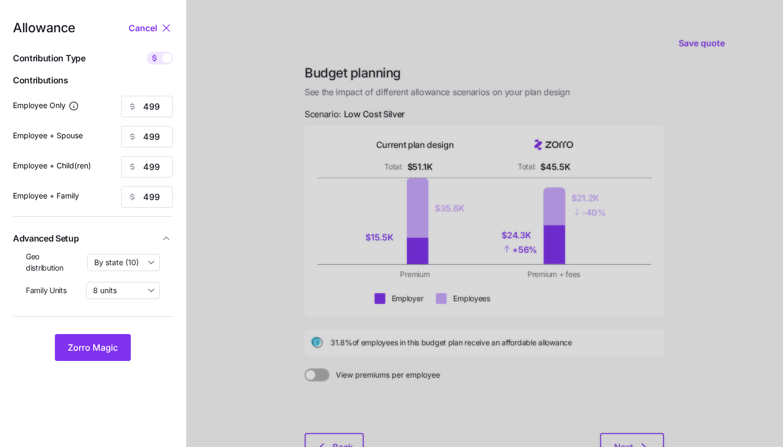
click at [162, 58] on span at bounding box center [167, 58] width 10 height 10
click at [147, 52] on input "checkbox" at bounding box center [147, 52] width 0 height 0
type input "84"
type input "42"
type input "49"
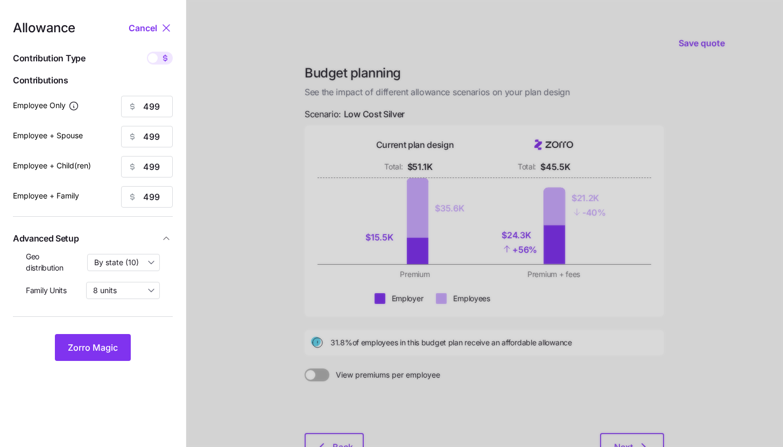
type input "31"
click at [122, 347] on button "Zorro Magic" at bounding box center [93, 347] width 76 height 27
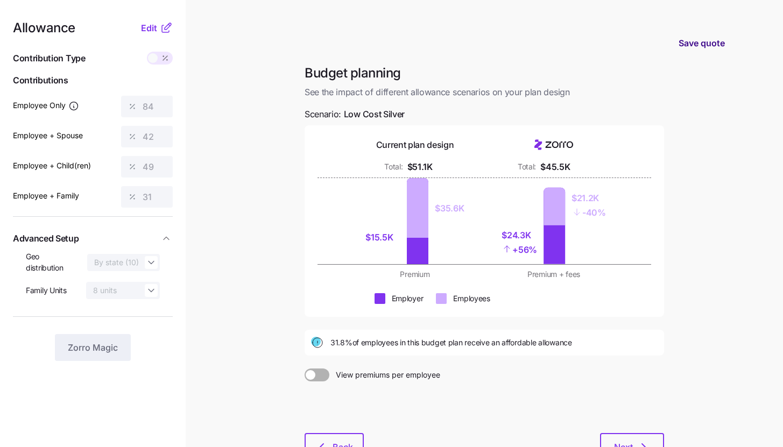
click at [693, 41] on span "Save quote" at bounding box center [701, 43] width 46 height 13
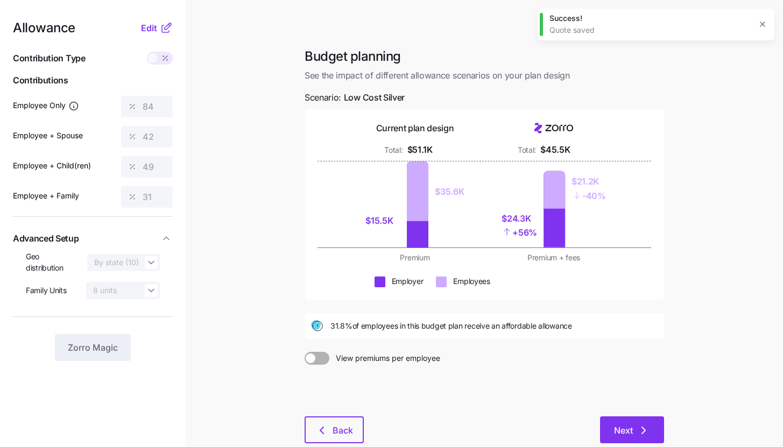
click at [627, 435] on span "Next" at bounding box center [623, 430] width 19 height 13
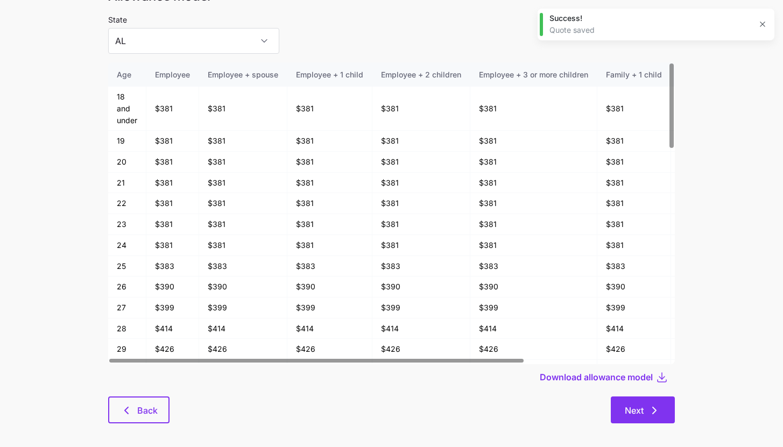
scroll to position [56, 0]
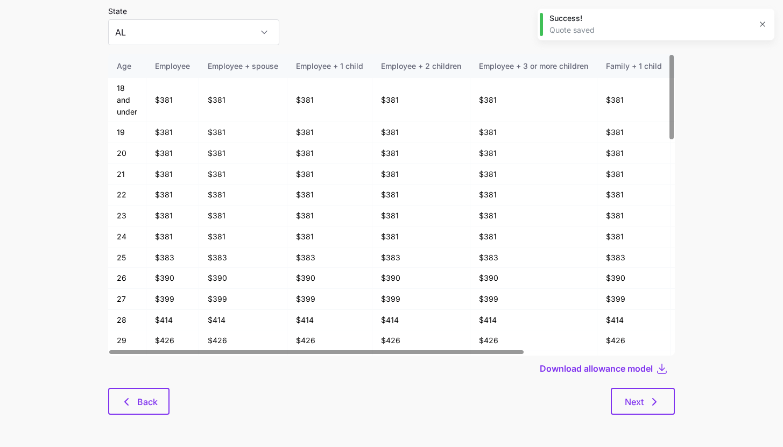
click at [644, 415] on div "Allowance model State AL Age Employee Employee + spouse Employee + 1 child Empl…" at bounding box center [392, 203] width 584 height 449
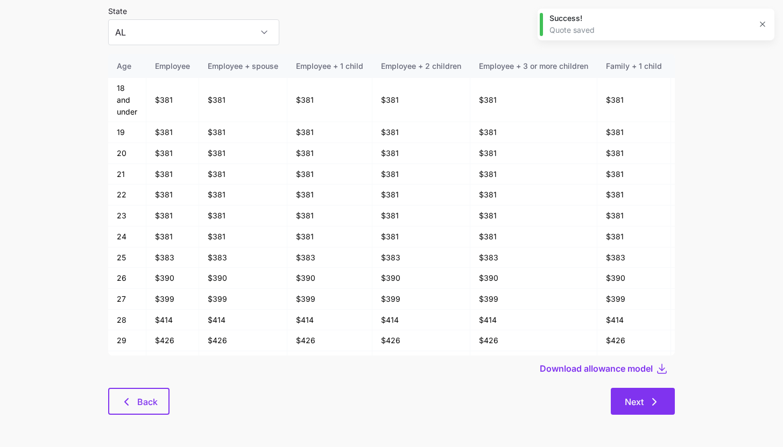
click at [644, 409] on button "Next" at bounding box center [643, 401] width 64 height 27
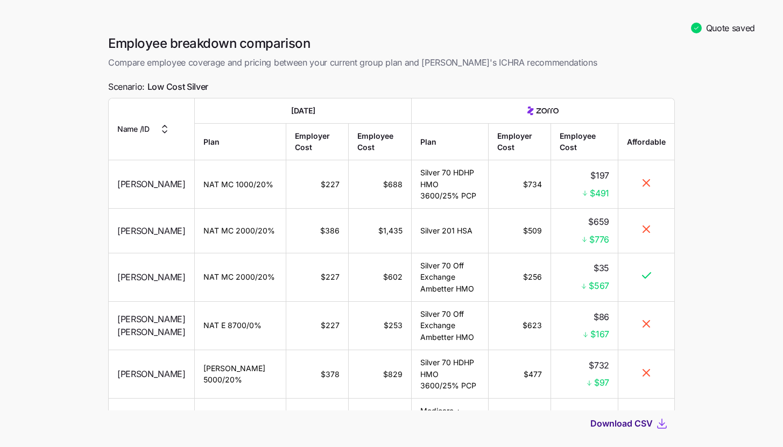
click at [639, 426] on span "Download CSV" at bounding box center [621, 423] width 62 height 13
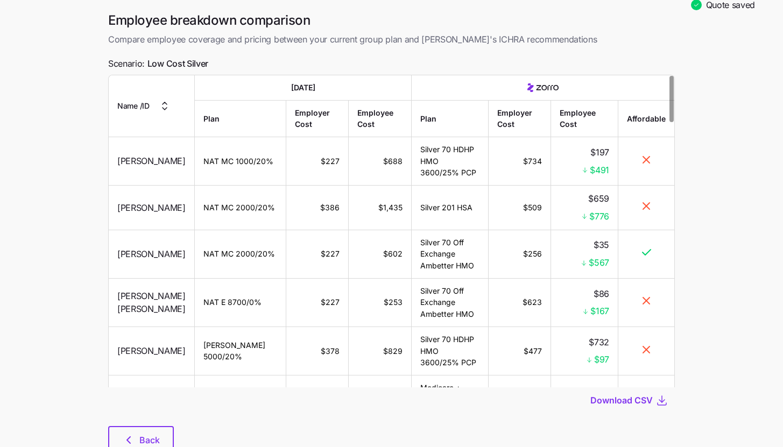
scroll to position [61, 0]
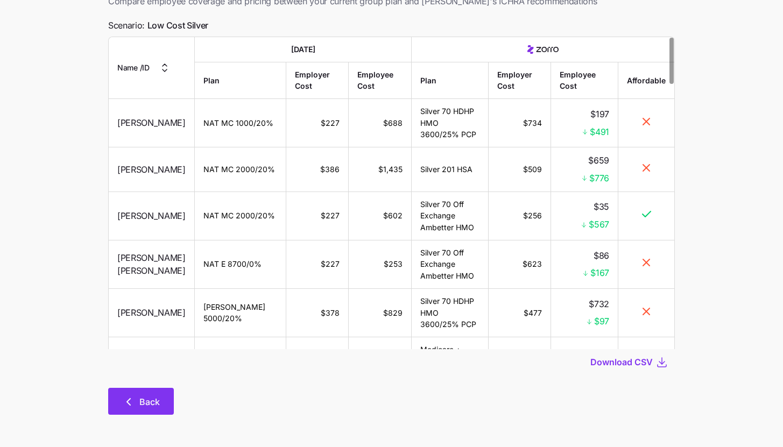
click at [150, 414] on button "Back" at bounding box center [141, 401] width 66 height 27
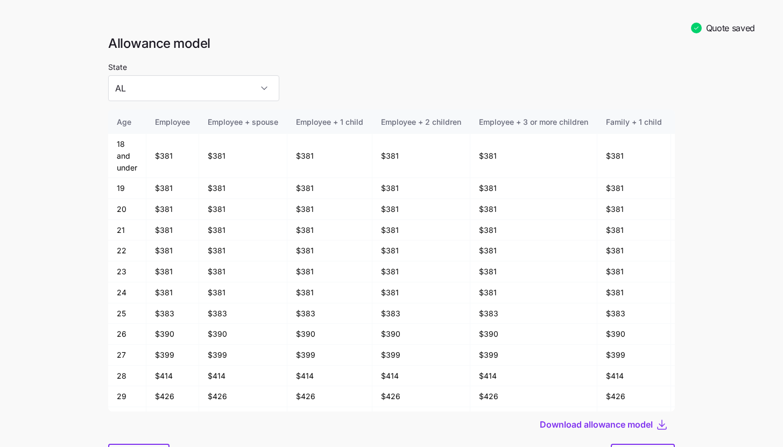
scroll to position [56, 0]
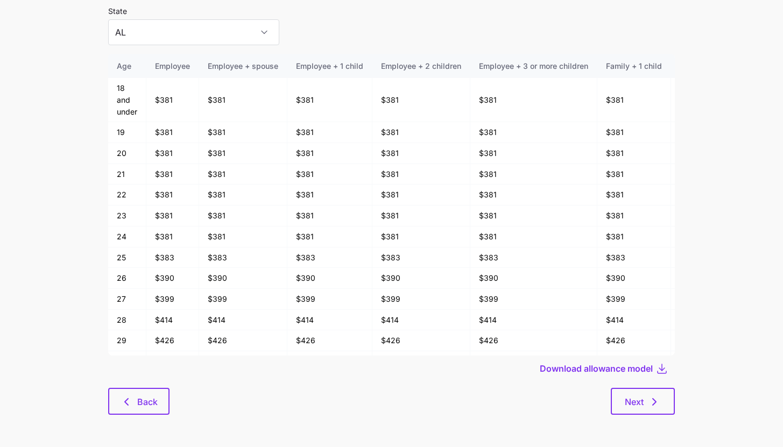
click at [145, 386] on div at bounding box center [391, 384] width 566 height 6
click at [144, 401] on span "Back" at bounding box center [147, 401] width 20 height 13
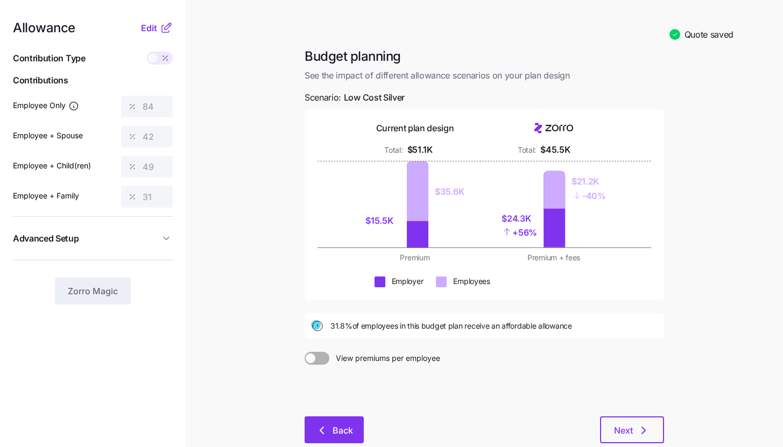
click at [344, 422] on button "Back" at bounding box center [333, 429] width 59 height 27
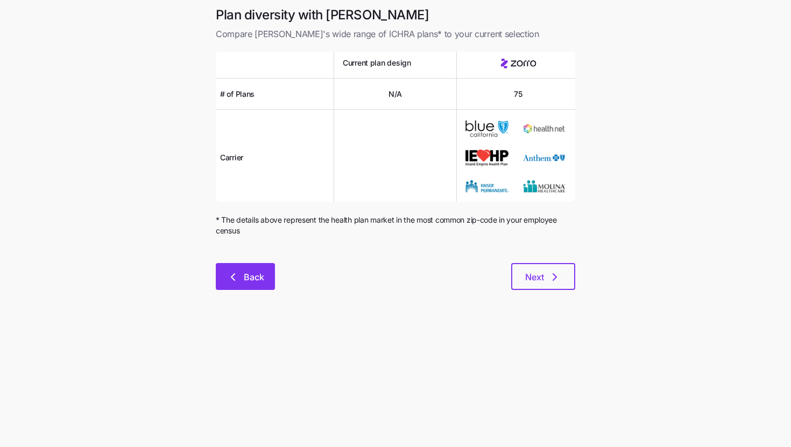
click at [247, 274] on span "Back" at bounding box center [254, 277] width 20 height 13
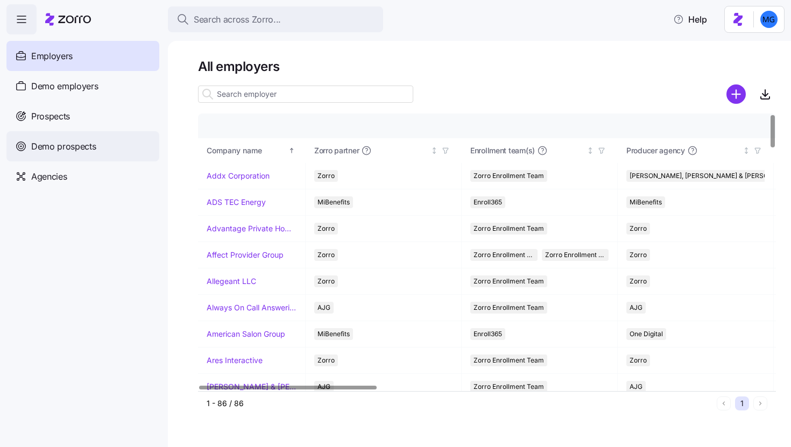
click at [85, 132] on div "Demo prospects" at bounding box center [82, 146] width 153 height 30
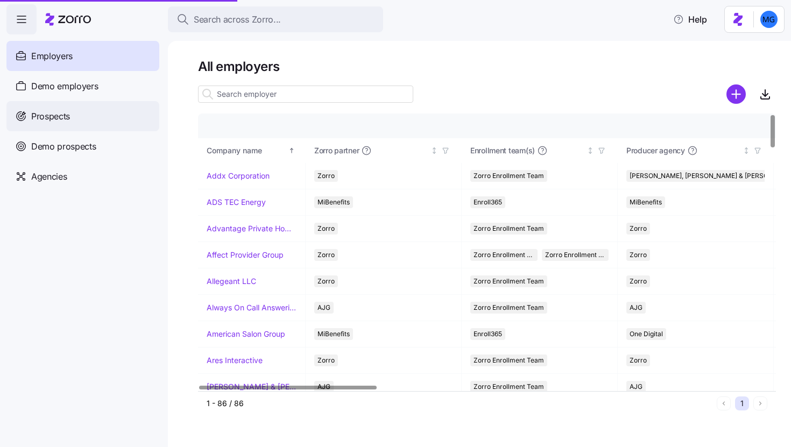
click at [84, 125] on div "Prospects" at bounding box center [82, 116] width 153 height 30
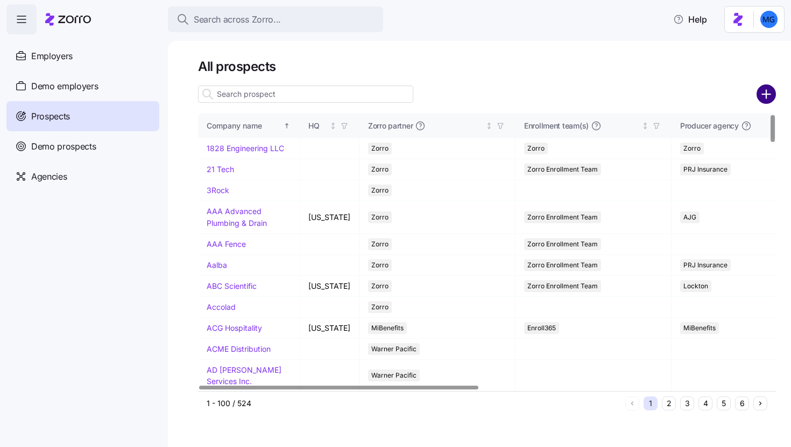
click at [768, 100] on circle "add icon" at bounding box center [766, 95] width 18 height 18
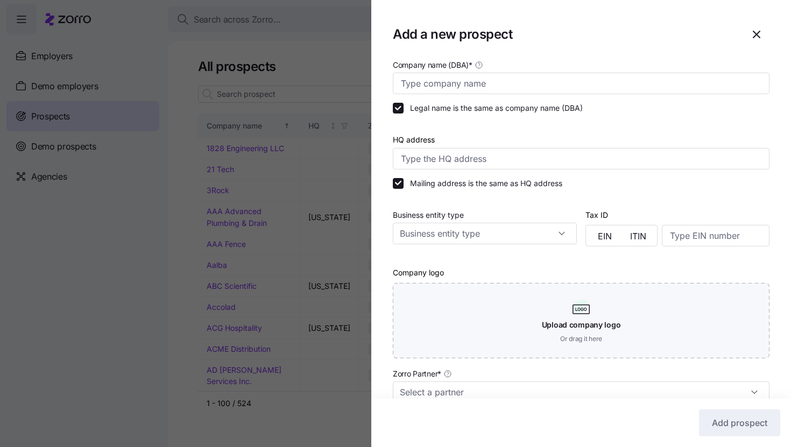
click at [564, 39] on div "Add a new prospect" at bounding box center [581, 35] width 377 height 26
click at [550, 81] on input "Company name (DBA) *" at bounding box center [581, 84] width 377 height 22
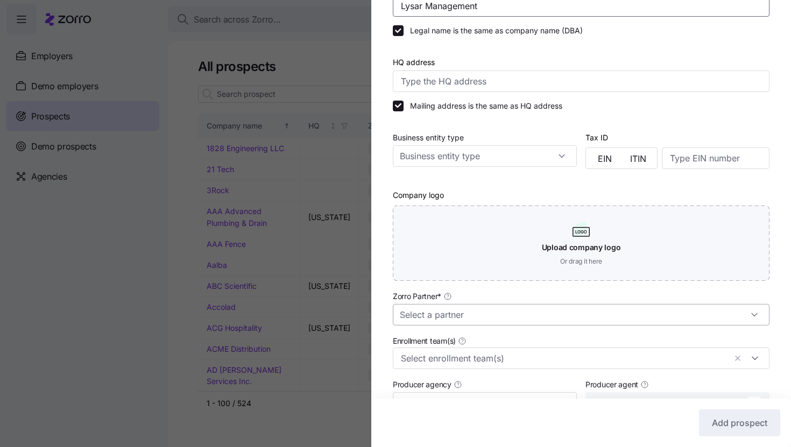
scroll to position [231, 0]
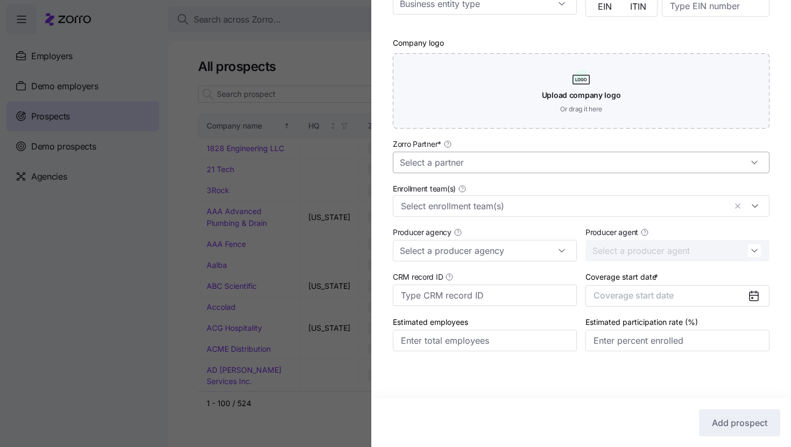
type input "Lysar Management"
click at [501, 168] on input "Zorro Partner *" at bounding box center [581, 163] width 377 height 22
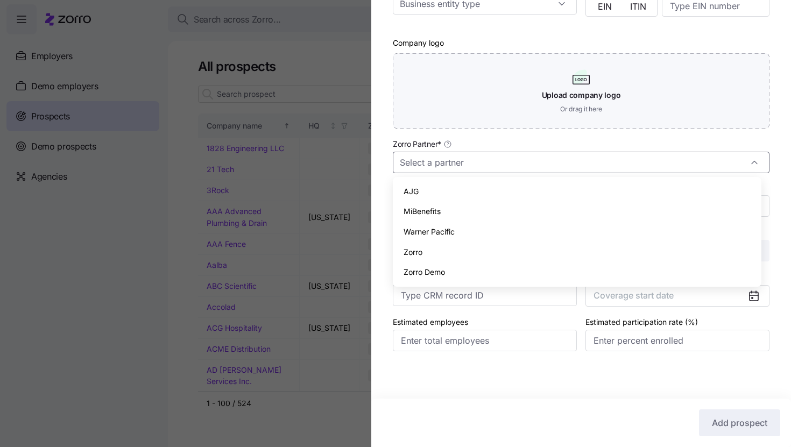
click at [490, 252] on div "Zorro" at bounding box center [577, 252] width 360 height 20
type input "Zorro"
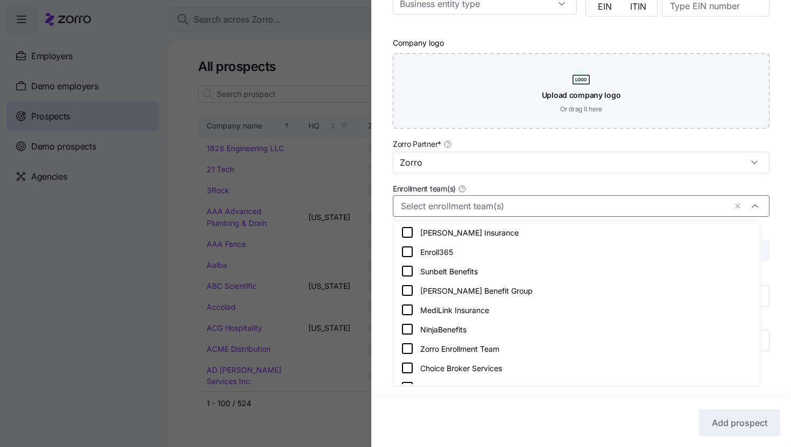
click at [585, 206] on input "Enrollment team(s)" at bounding box center [563, 206] width 325 height 14
click at [558, 347] on div "Zorro Enrollment Team" at bounding box center [577, 348] width 352 height 13
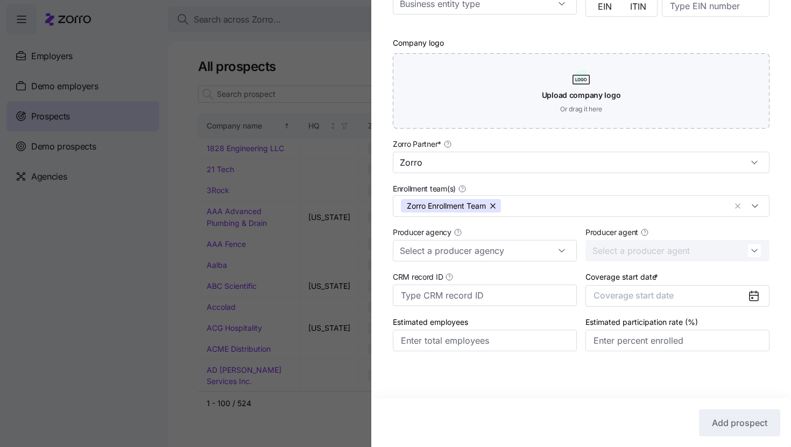
click at [770, 273] on div "Company name (DBA) * Lysar Management Legal name is the same as company name (D…" at bounding box center [581, 100] width 420 height 544
click at [518, 249] on input "Producer agency" at bounding box center [485, 251] width 184 height 22
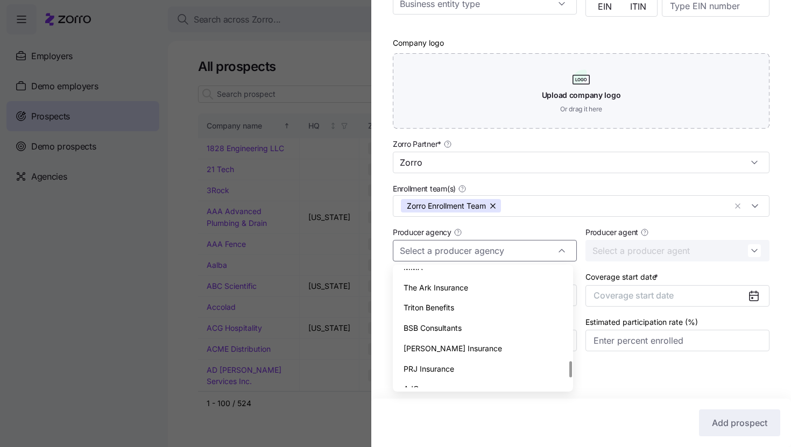
scroll to position [670, 0]
click at [472, 300] on div "Triton Benefits" at bounding box center [483, 310] width 172 height 20
type input "Triton Benefits"
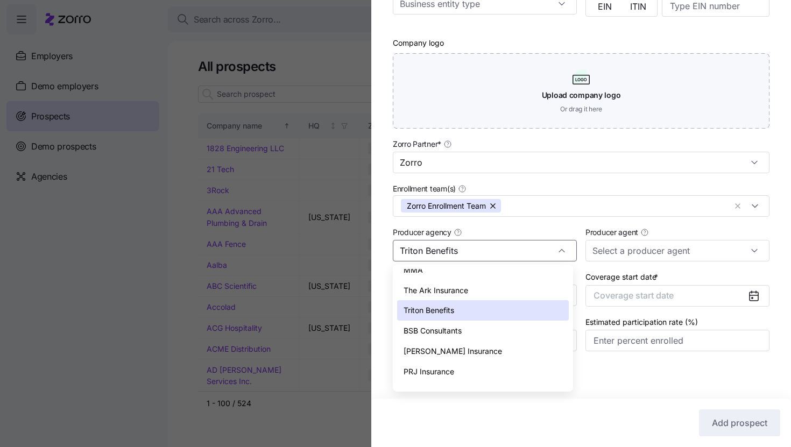
click at [749, 298] on icon at bounding box center [753, 296] width 9 height 9
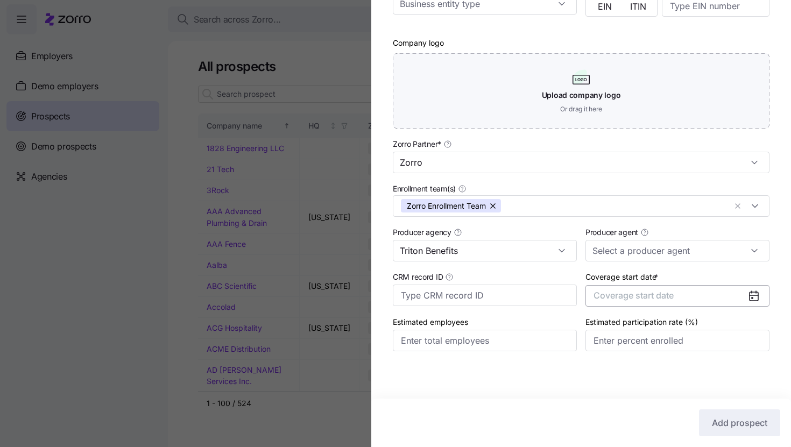
click at [706, 298] on button "Coverage start date" at bounding box center [677, 296] width 184 height 22
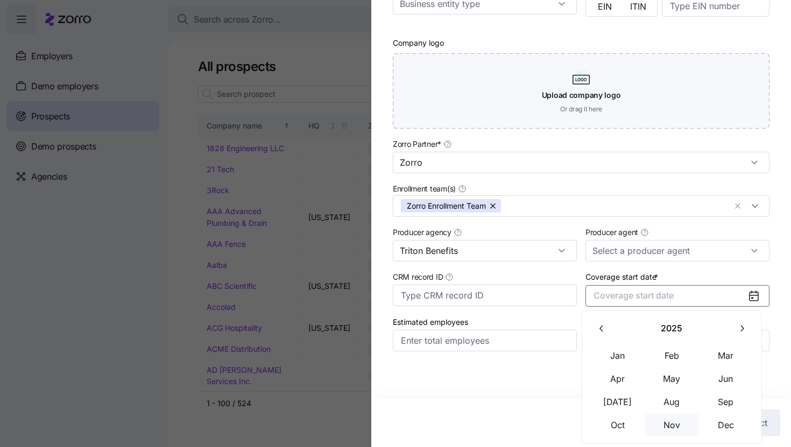
click at [665, 426] on button "Nov" at bounding box center [672, 425] width 54 height 23
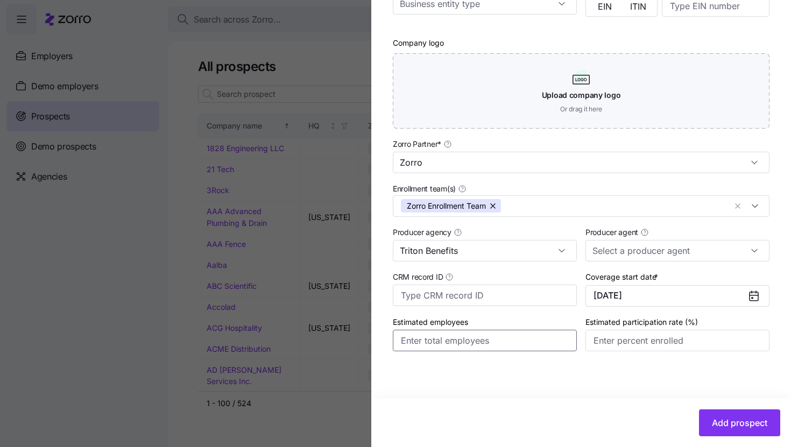
click at [478, 340] on input "Estimated employees" at bounding box center [485, 341] width 184 height 22
type input "12"
click at [601, 344] on input "Estimated participation rate (%)" at bounding box center [677, 341] width 184 height 22
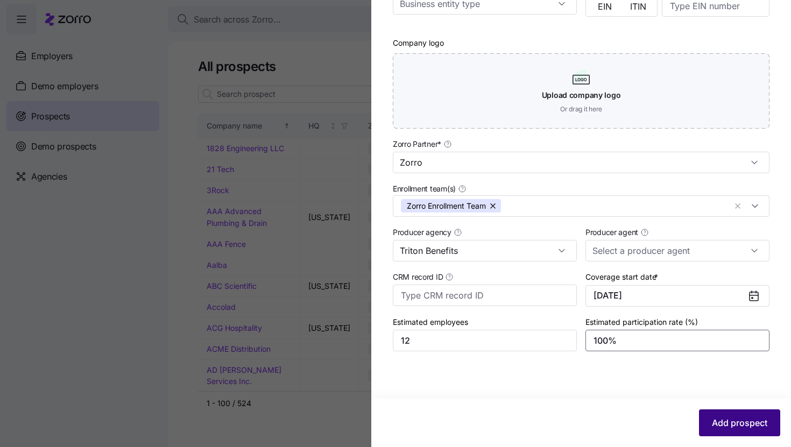
type input "100%"
click at [703, 417] on button "Add prospect" at bounding box center [739, 422] width 81 height 27
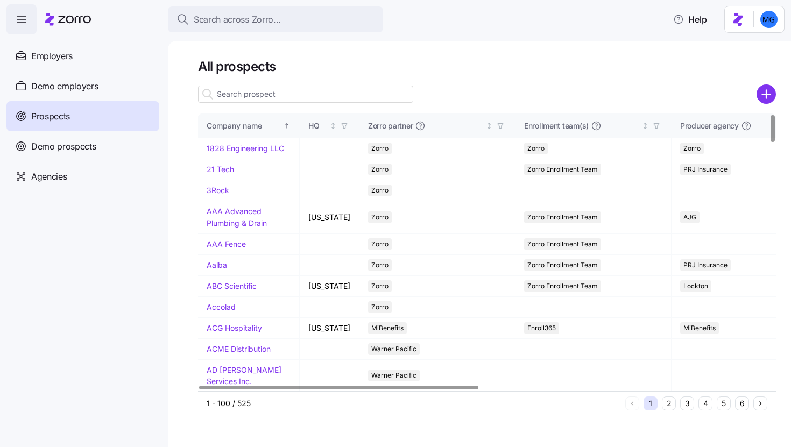
click at [390, 96] on input at bounding box center [305, 94] width 215 height 17
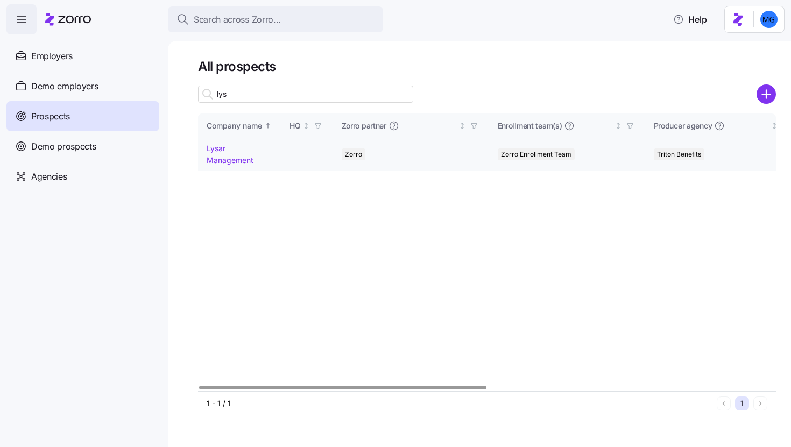
type input "lys"
click at [228, 166] on td "Lysar Management" at bounding box center [239, 154] width 83 height 32
click at [229, 162] on link "Lysar Management" at bounding box center [230, 154] width 47 height 21
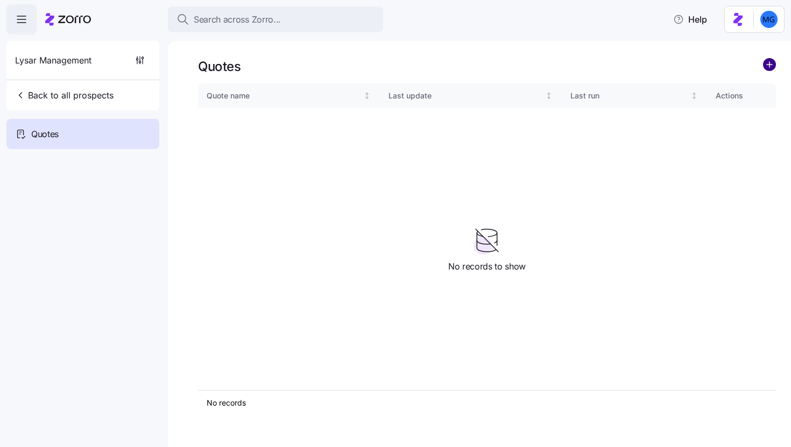
click at [769, 69] on circle "add icon" at bounding box center [769, 65] width 12 height 12
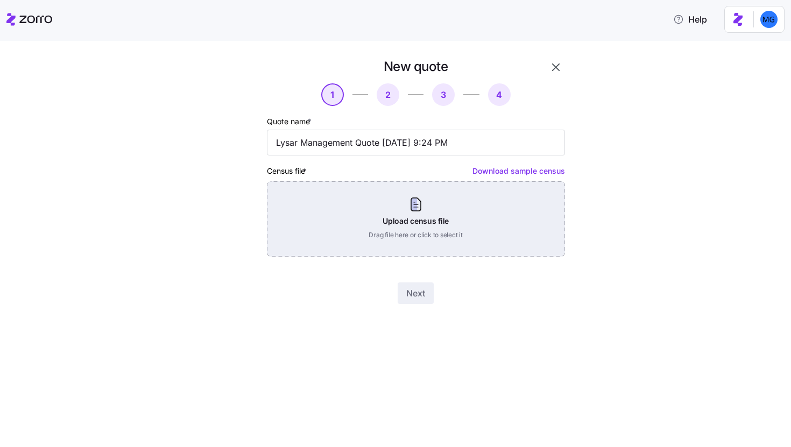
click at [368, 197] on div "Upload census file Drag file here or click to select it" at bounding box center [416, 218] width 298 height 75
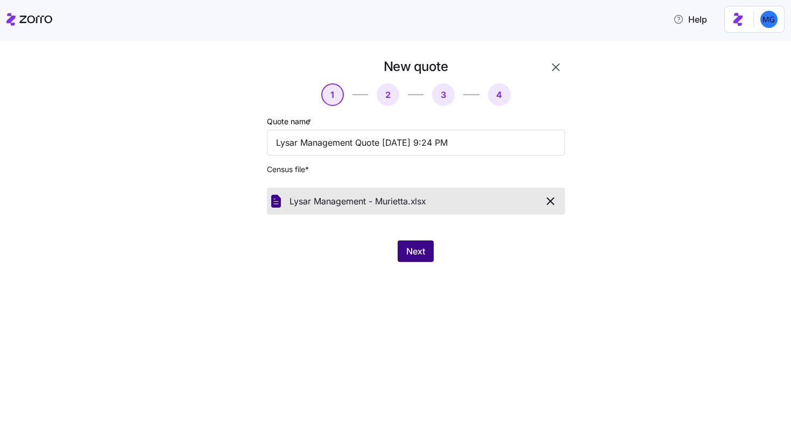
click at [430, 257] on button "Next" at bounding box center [416, 251] width 36 height 22
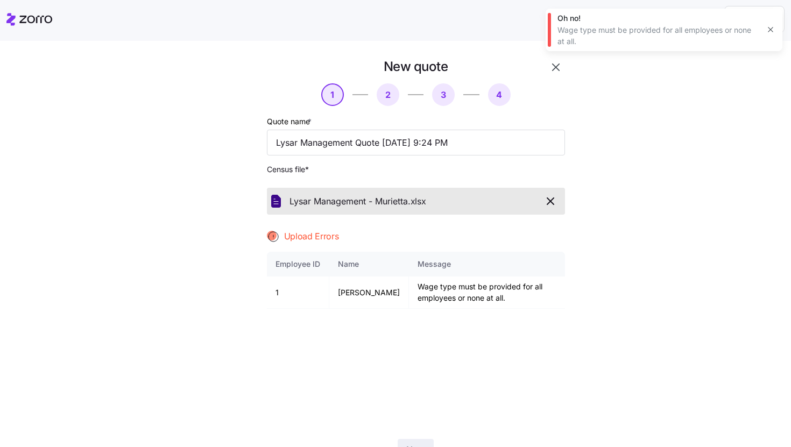
click at [771, 26] on icon "button" at bounding box center [770, 29] width 9 height 9
click at [547, 202] on icon "button" at bounding box center [550, 201] width 13 height 13
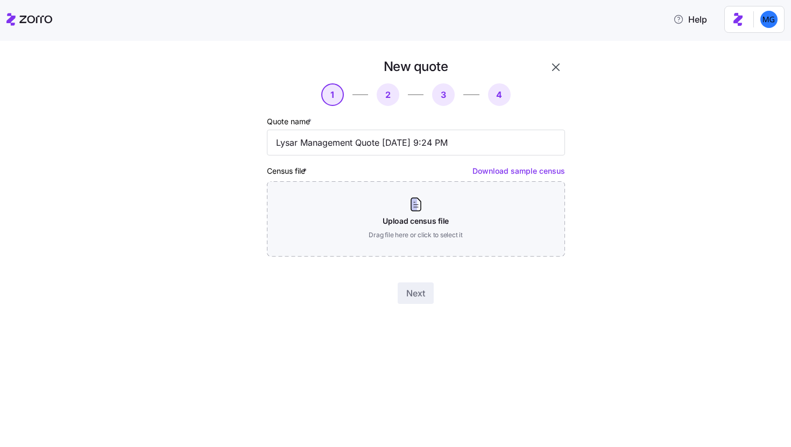
click at [556, 61] on icon "button" at bounding box center [555, 67] width 13 height 13
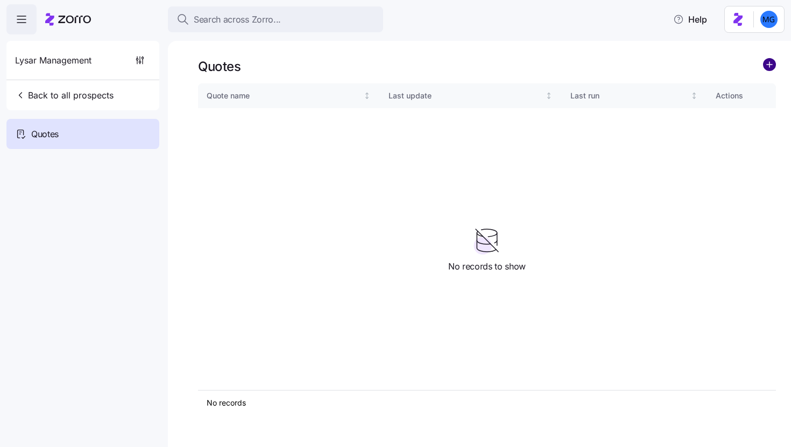
click at [768, 66] on circle "add icon" at bounding box center [769, 65] width 12 height 12
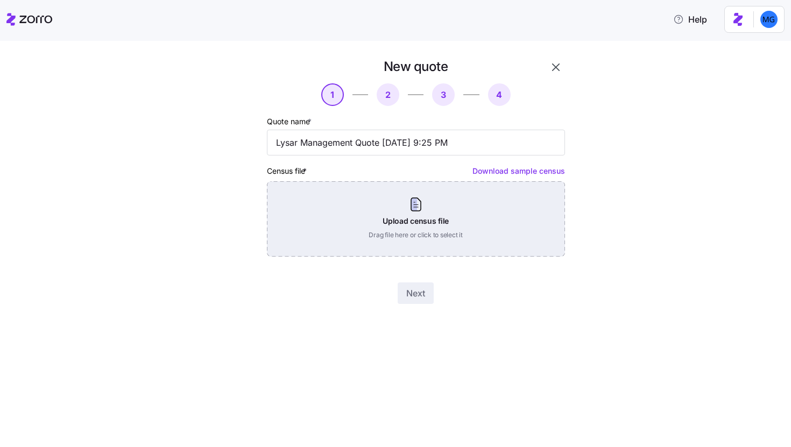
click at [484, 232] on div "Upload census file Drag file here or click to select it" at bounding box center [416, 218] width 298 height 75
click at [471, 200] on div "Upload census file Drag file here or click to select it" at bounding box center [416, 218] width 298 height 75
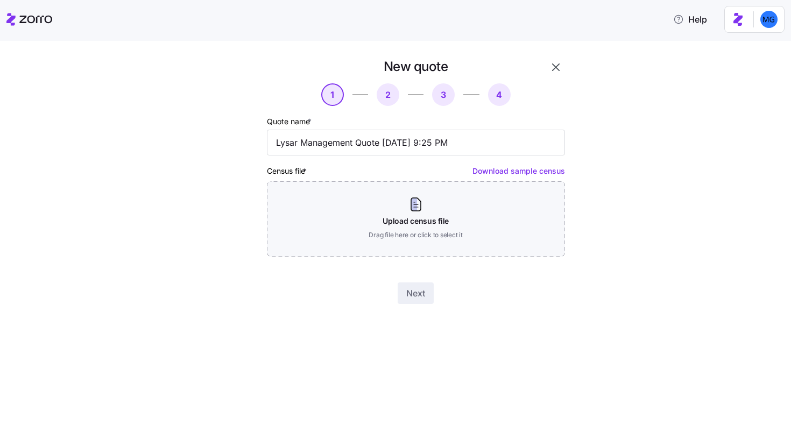
drag, startPoint x: 52, startPoint y: 27, endPoint x: 294, endPoint y: 45, distance: 242.2
click at [53, 28] on div "Help" at bounding box center [395, 19] width 778 height 30
click at [547, 68] on button "button" at bounding box center [556, 67] width 18 height 18
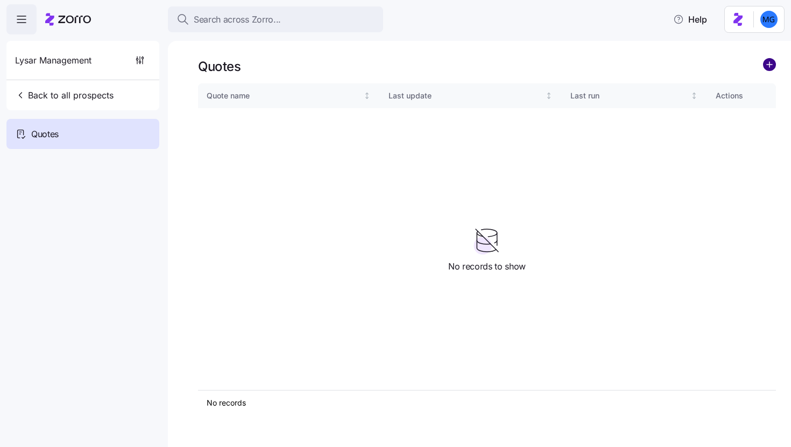
click at [767, 64] on circle "add icon" at bounding box center [769, 65] width 12 height 12
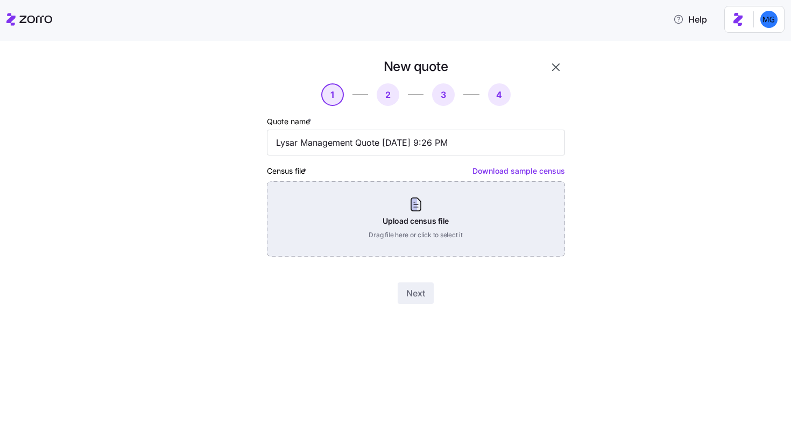
click at [486, 205] on div "Upload census file Drag file here or click to select it" at bounding box center [416, 218] width 298 height 75
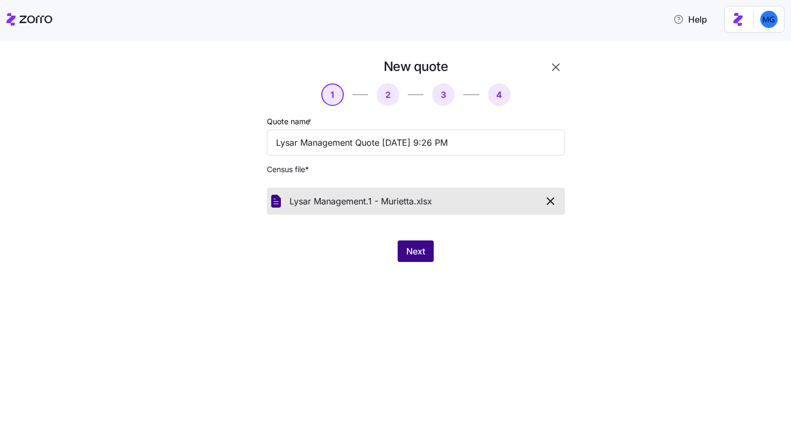
click at [428, 245] on button "Next" at bounding box center [416, 251] width 36 height 22
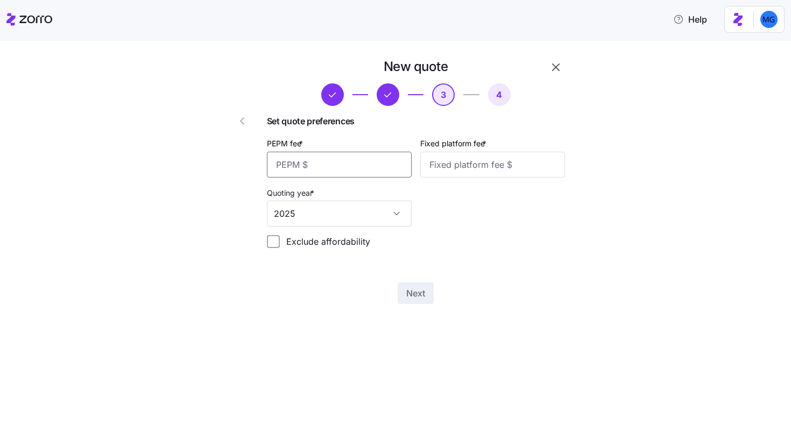
click at [368, 172] on input "PEPM fee *" at bounding box center [339, 165] width 145 height 26
type input "20"
click at [444, 160] on input "Fixed platform fee *" at bounding box center [492, 165] width 145 height 26
type input "1000"
click at [414, 293] on span "Next" at bounding box center [415, 293] width 19 height 13
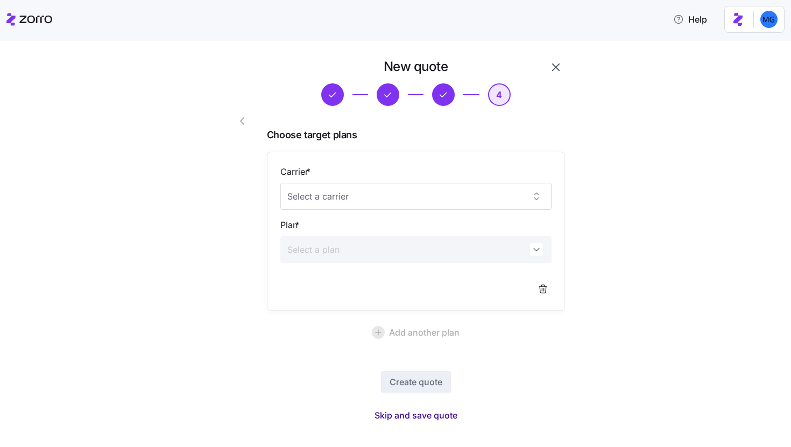
click at [440, 414] on span "Skip and save quote" at bounding box center [415, 415] width 83 height 13
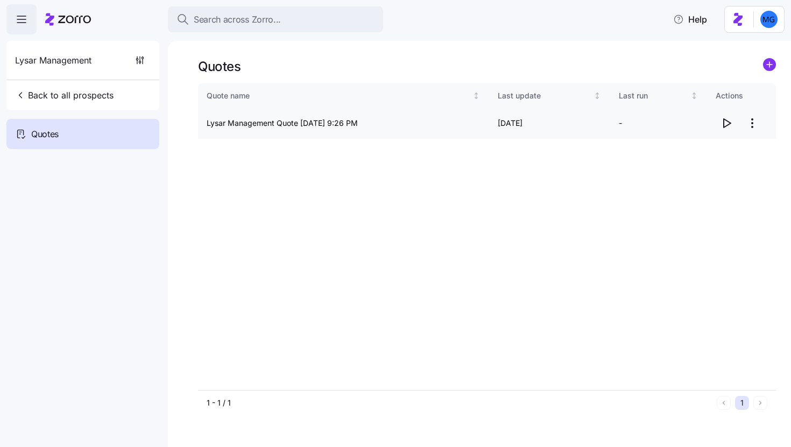
click at [732, 125] on icon "button" at bounding box center [726, 123] width 13 height 13
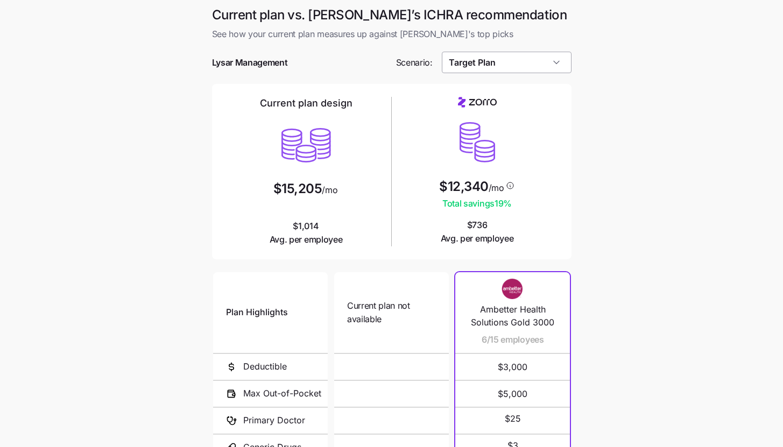
click at [549, 68] on input "Target Plan" at bounding box center [507, 63] width 130 height 22
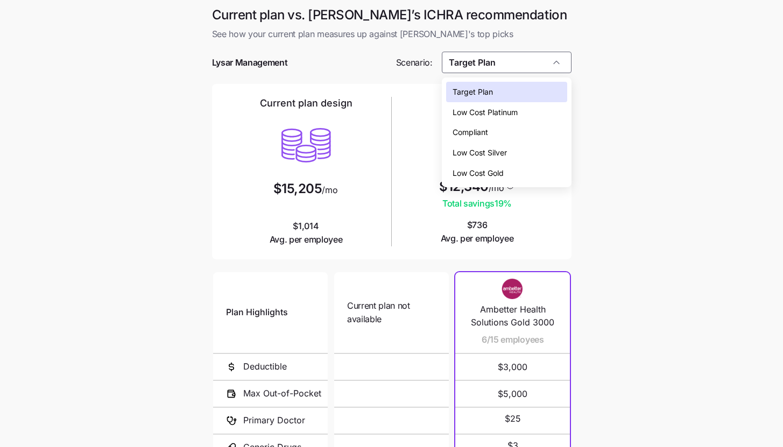
click at [526, 146] on div "Low Cost Silver" at bounding box center [506, 153] width 121 height 20
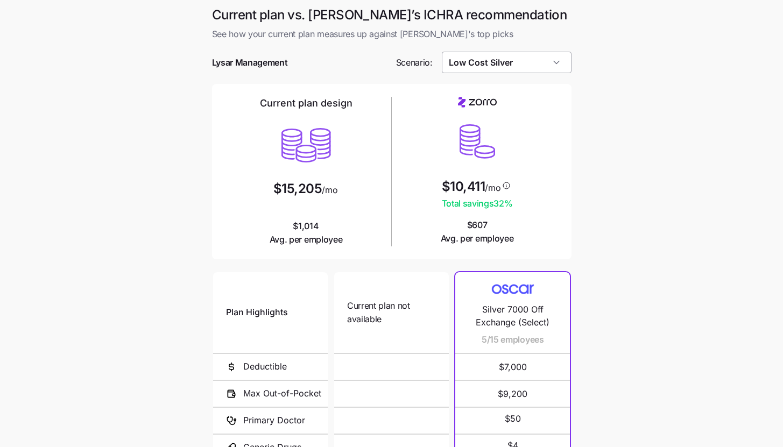
click at [547, 58] on input "Low Cost Silver" at bounding box center [507, 63] width 130 height 22
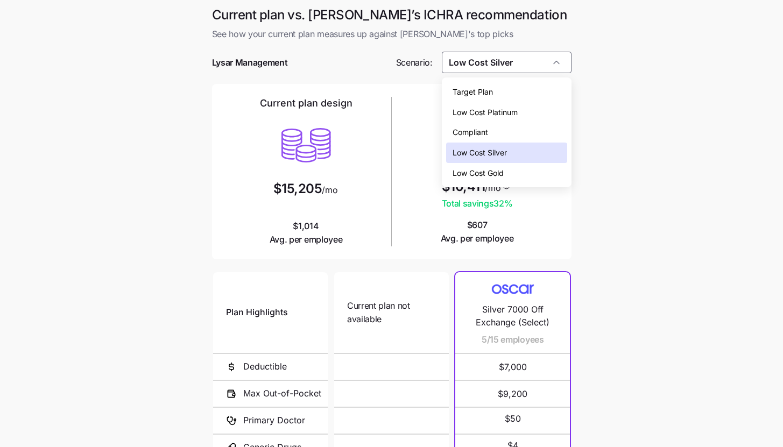
click at [517, 168] on div "Low Cost Gold" at bounding box center [506, 173] width 121 height 20
type input "Low Cost Gold"
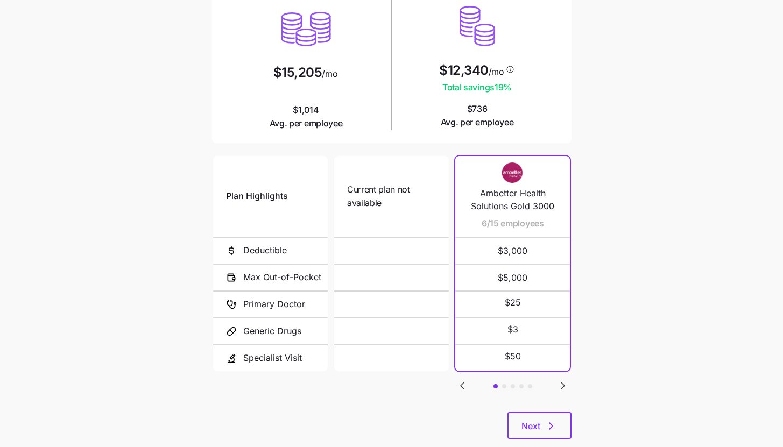
scroll to position [140, 0]
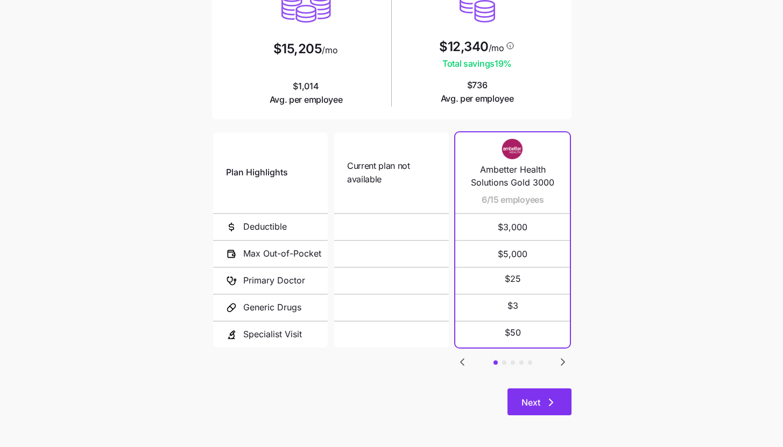
click at [563, 410] on button "Next" at bounding box center [539, 401] width 64 height 27
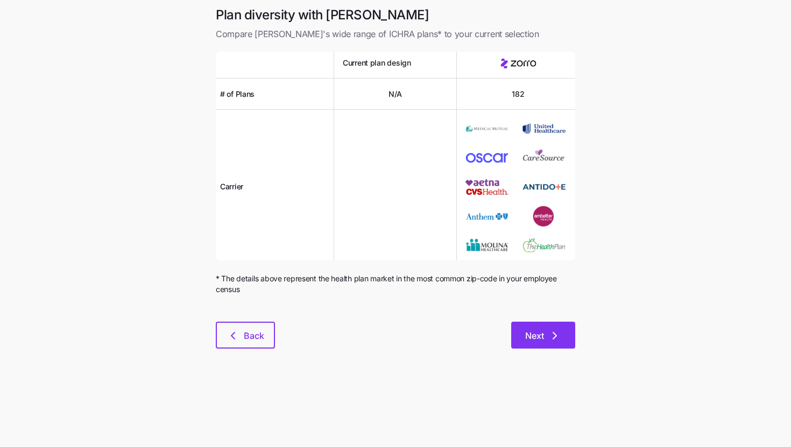
click at [561, 337] on icon "button" at bounding box center [554, 335] width 13 height 13
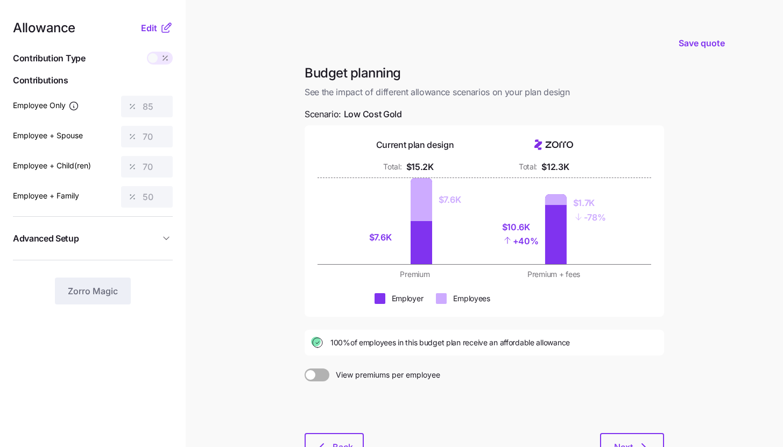
click at [141, 21] on nav "Allowance Edit Contribution Type Use classes Contributions Employee Only 85 Emp…" at bounding box center [93, 264] width 186 height 529
click at [145, 26] on span "Edit" at bounding box center [149, 28] width 16 height 13
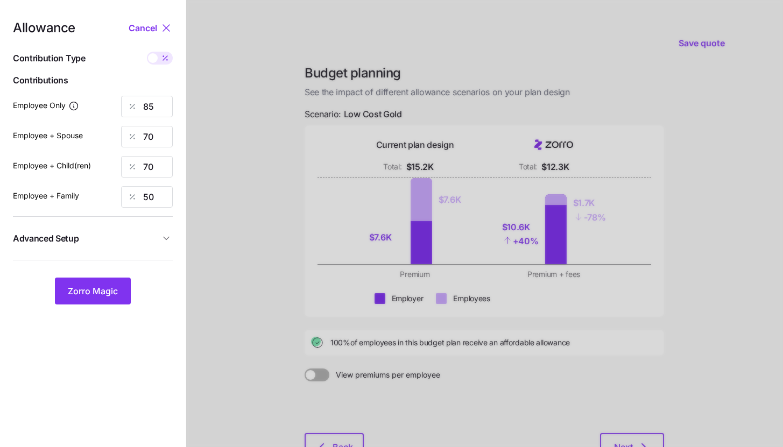
click at [141, 238] on span "Advanced Setup" at bounding box center [86, 238] width 147 height 13
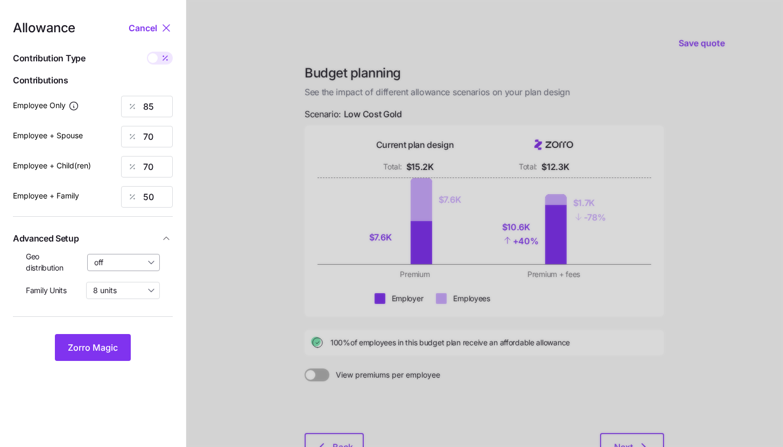
click at [131, 263] on input "off" at bounding box center [123, 262] width 73 height 17
click at [130, 323] on span "By state (4)" at bounding box center [117, 325] width 41 height 12
type input "By state (4)"
click at [105, 341] on button "Zorro Magic" at bounding box center [93, 347] width 76 height 27
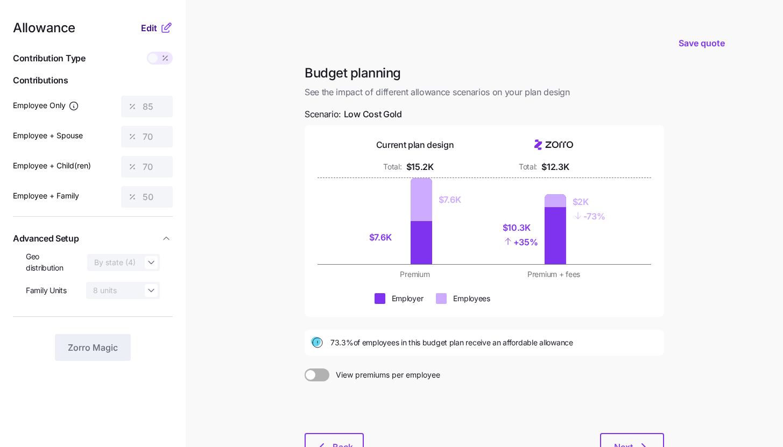
click at [158, 29] on button "Edit" at bounding box center [150, 28] width 19 height 13
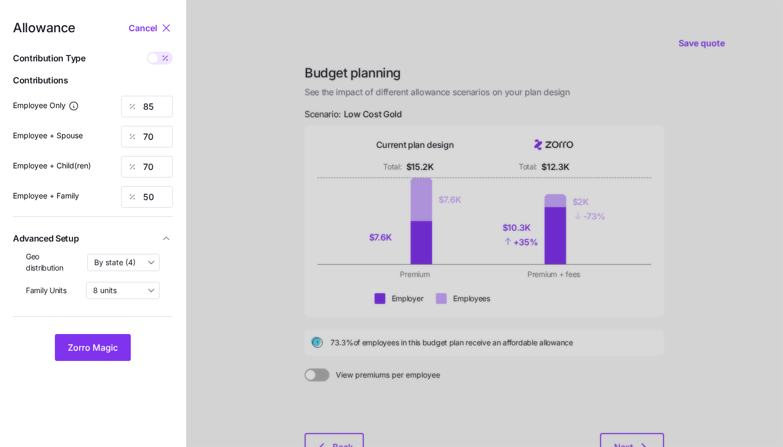
click at [168, 58] on icon at bounding box center [165, 58] width 9 height 9
click at [147, 52] on input "checkbox" at bounding box center [147, 52] width 0 height 0
type input "762"
type input "1254"
type input "1004"
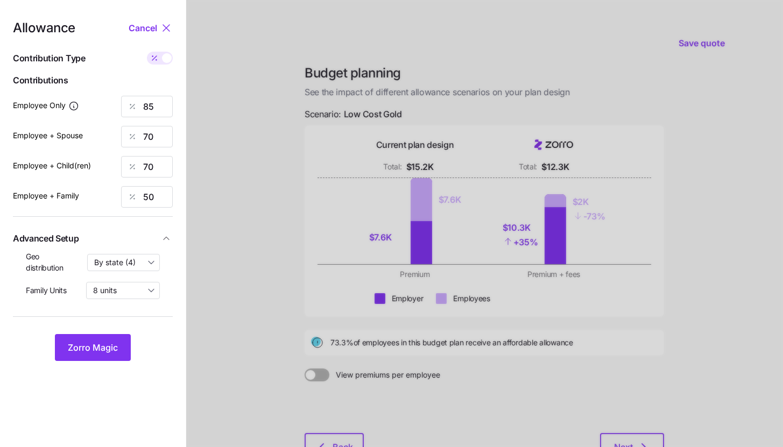
type input "1165"
click at [160, 58] on span at bounding box center [154, 58] width 15 height 13
click at [147, 52] on input "checkbox" at bounding box center [147, 52] width 0 height 0
type input "85"
type input "70"
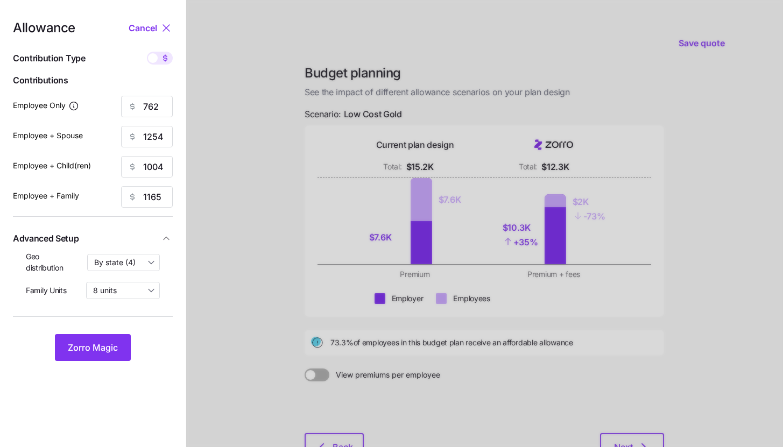
type input "70"
type input "50"
click at [162, 100] on input "85" at bounding box center [147, 107] width 52 height 22
click at [107, 342] on span "Zorro Magic" at bounding box center [93, 347] width 50 height 13
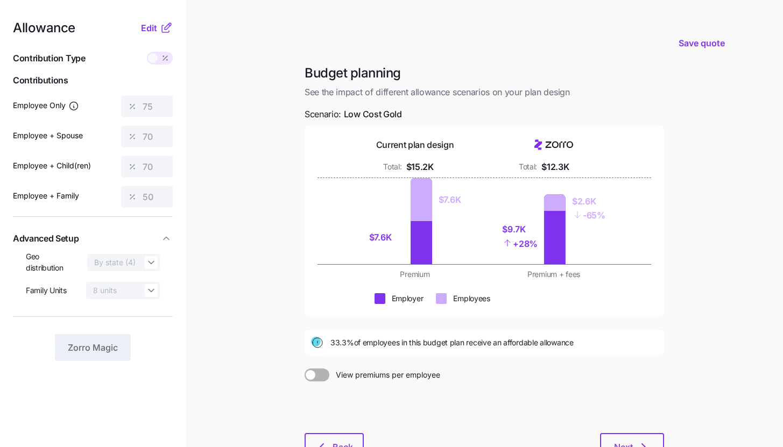
click at [165, 29] on icon at bounding box center [168, 26] width 6 height 6
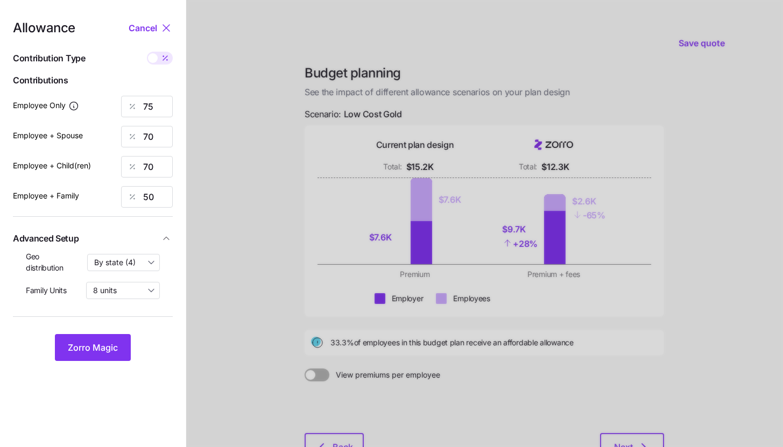
click at [171, 59] on span at bounding box center [165, 58] width 15 height 13
click at [147, 52] on input "checkbox" at bounding box center [147, 52] width 0 height 0
type input "672"
type input "1254"
type input "1004"
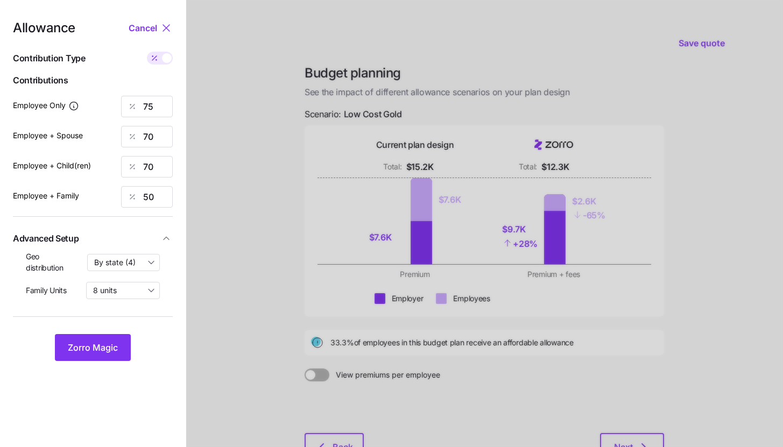
type input "1165"
click at [159, 157] on input "1004" at bounding box center [147, 167] width 52 height 22
click at [154, 141] on input "1254" at bounding box center [147, 137] width 52 height 22
type input "672"
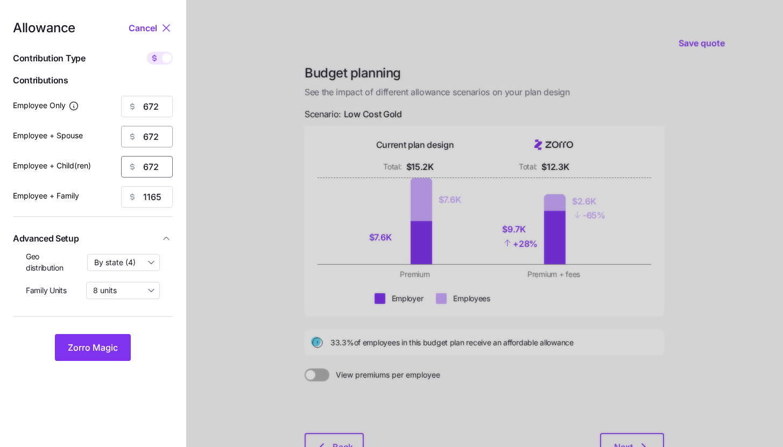
type input "672"
click at [122, 355] on button "Zorro Magic" at bounding box center [93, 347] width 76 height 27
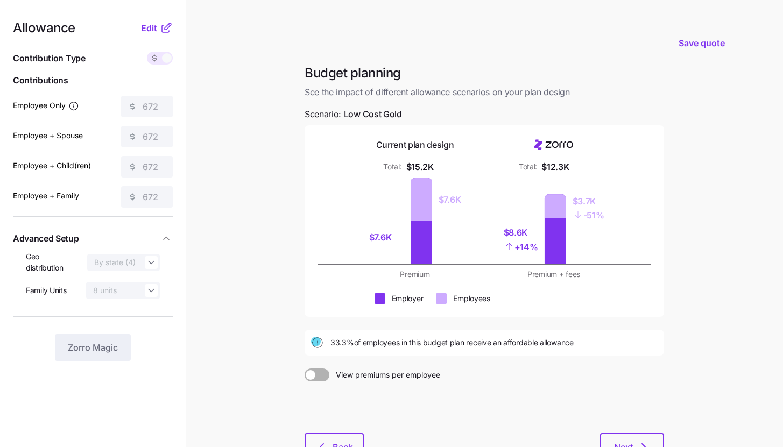
click at [296, 231] on div "Budget planning See the impact of different allowance scenarios on your plan de…" at bounding box center [484, 269] width 377 height 408
click at [144, 31] on span "Edit" at bounding box center [149, 28] width 16 height 13
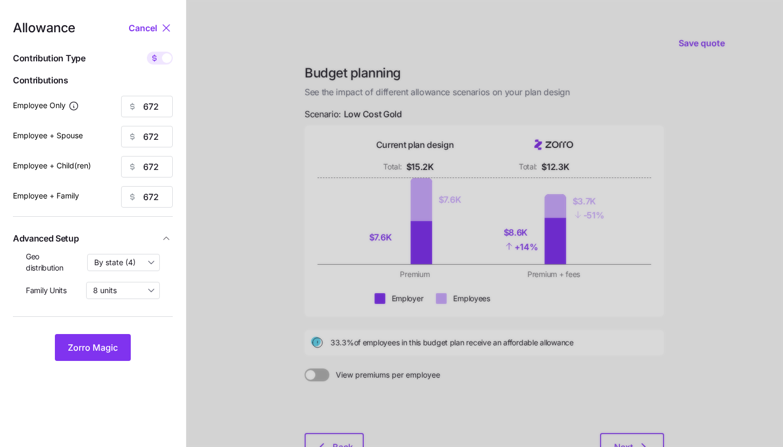
click at [161, 54] on span at bounding box center [154, 58] width 15 height 13
click at [147, 52] on input "checkbox" at bounding box center [147, 52] width 0 height 0
type input "75"
type input "38"
type input "47"
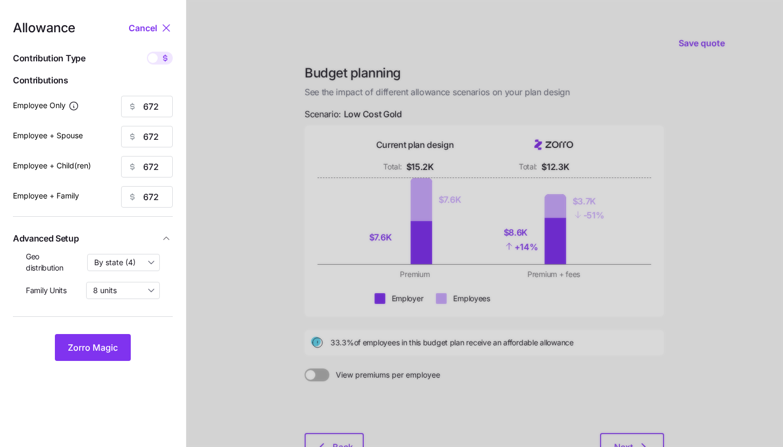
type input "29"
click at [122, 362] on nav "Allowance Cancel Contribution Type Use classes Contributions Employee Only 75 E…" at bounding box center [93, 264] width 186 height 529
click at [119, 358] on button "Zorro Magic" at bounding box center [93, 347] width 76 height 27
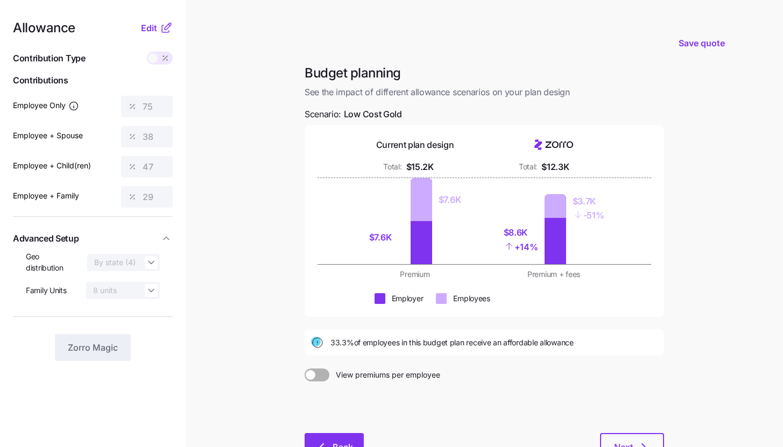
click at [337, 436] on button "Back" at bounding box center [333, 446] width 59 height 27
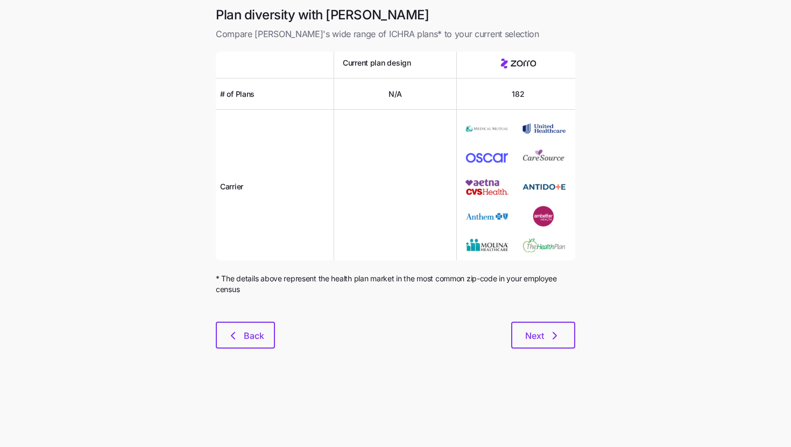
click at [256, 355] on div "Plan diversity with Zorro Compare Zorro's wide range of ICHRA plans* to your cu…" at bounding box center [395, 183] width 377 height 355
click at [255, 347] on button "Back" at bounding box center [245, 335] width 59 height 27
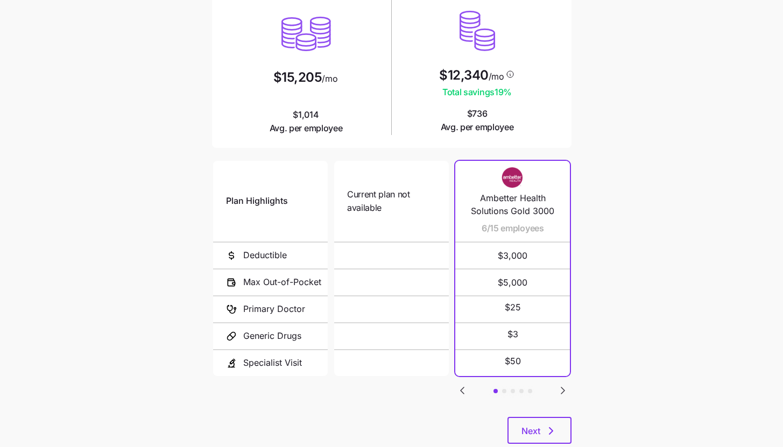
scroll to position [140, 0]
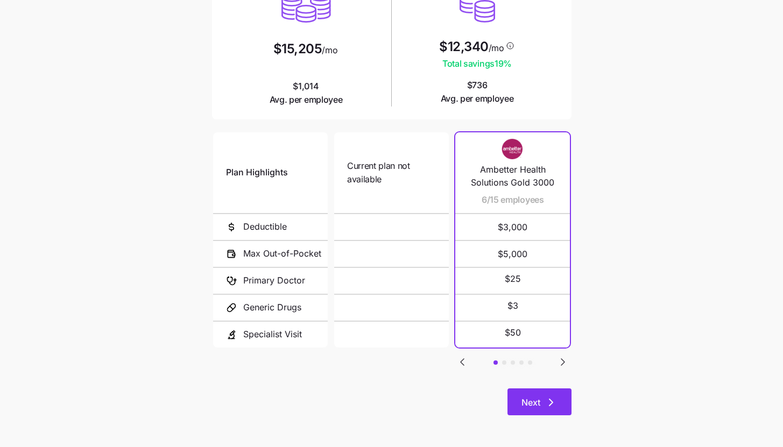
click at [545, 398] on icon "button" at bounding box center [550, 402] width 13 height 13
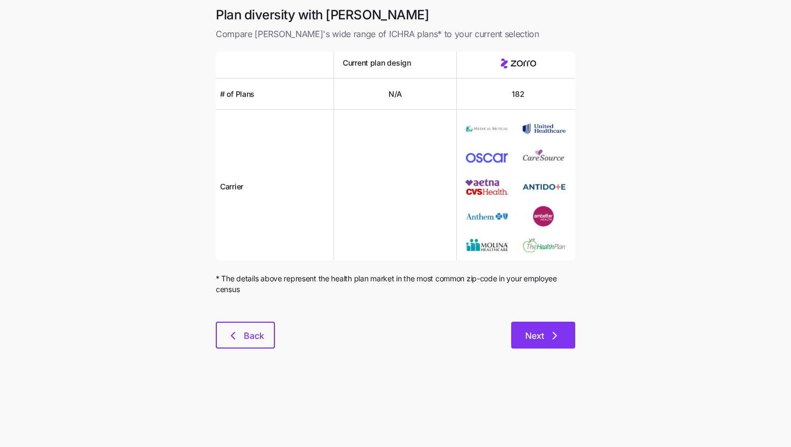
click at [557, 337] on icon "button" at bounding box center [554, 335] width 13 height 13
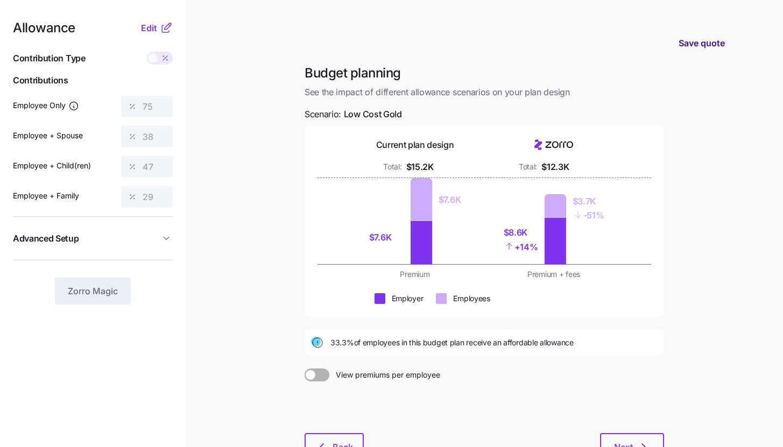
click at [696, 40] on span "Save quote" at bounding box center [701, 43] width 46 height 13
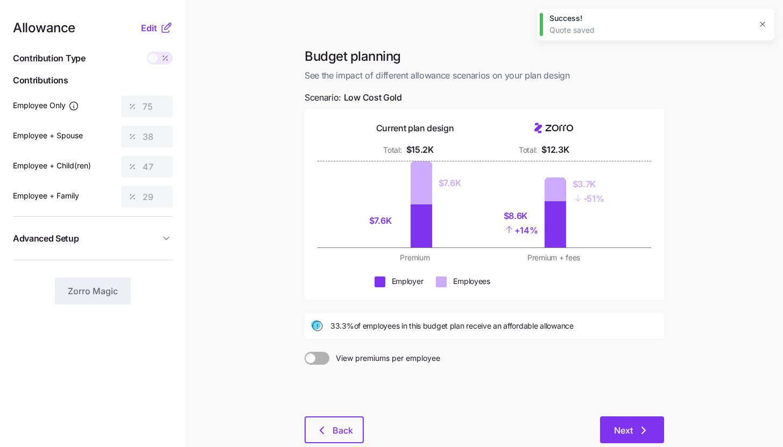
click at [641, 432] on icon "button" at bounding box center [643, 430] width 13 height 13
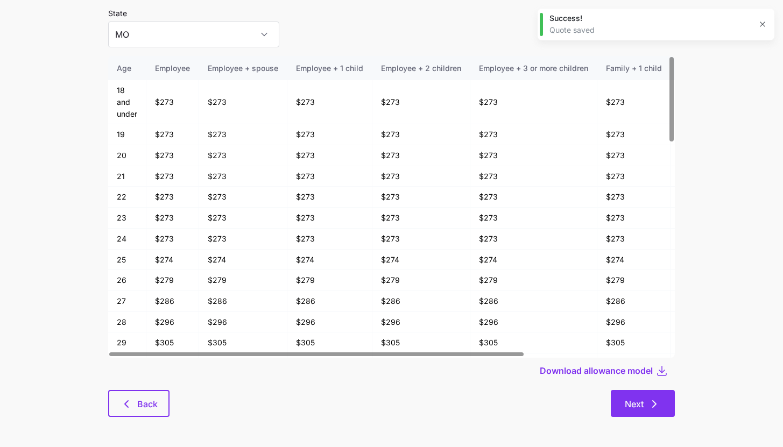
scroll to position [56, 0]
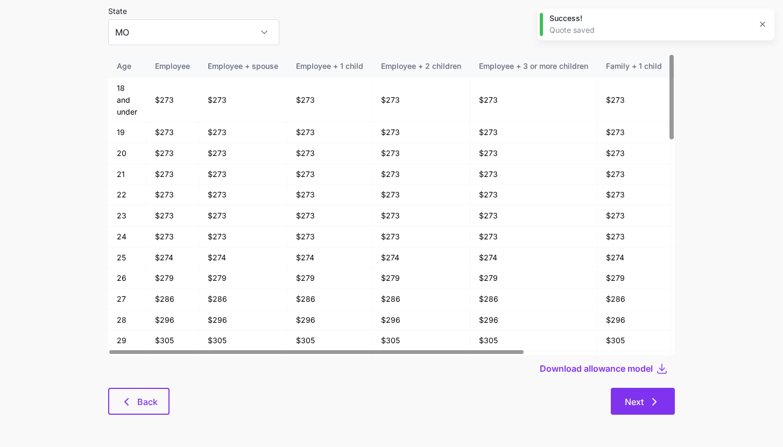
click at [663, 400] on button "Next" at bounding box center [643, 401] width 64 height 27
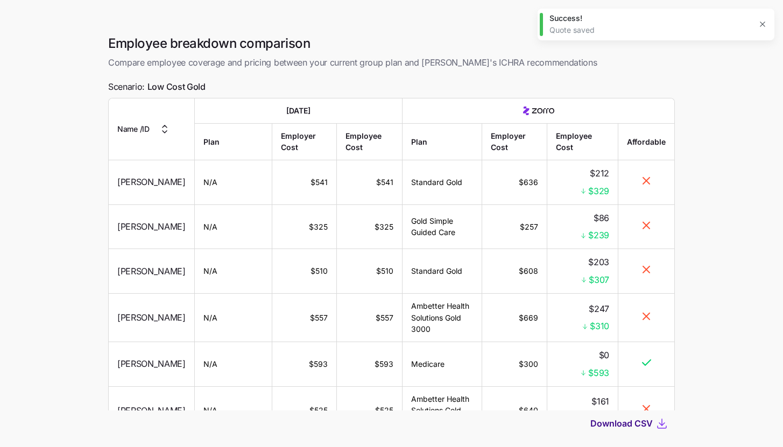
click at [653, 426] on button "Download CSV" at bounding box center [622, 423] width 65 height 13
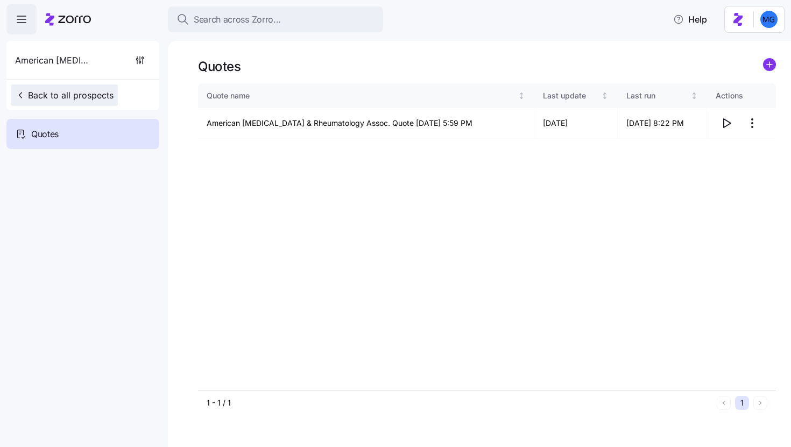
click at [104, 94] on span "Back to all prospects" at bounding box center [64, 95] width 98 height 13
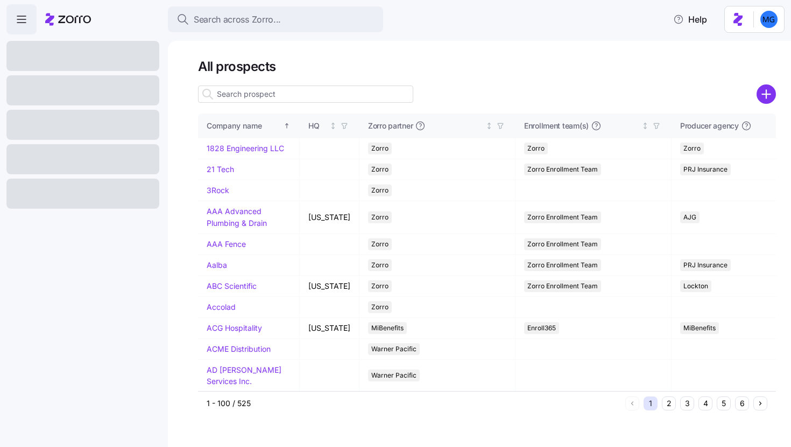
click at [371, 96] on input at bounding box center [305, 94] width 215 height 17
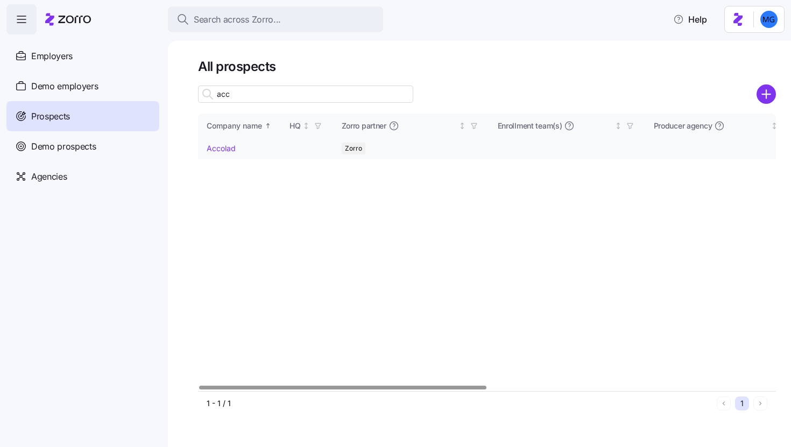
type input "acc"
click at [225, 149] on link "Accolad" at bounding box center [221, 148] width 29 height 9
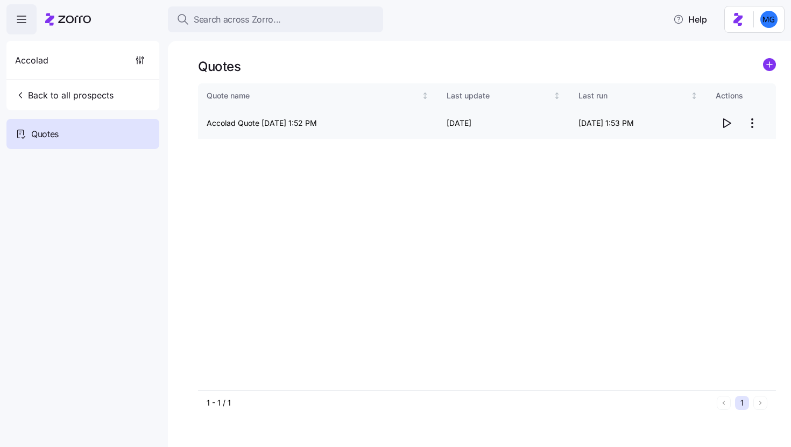
click at [725, 124] on icon "button" at bounding box center [726, 123] width 13 height 13
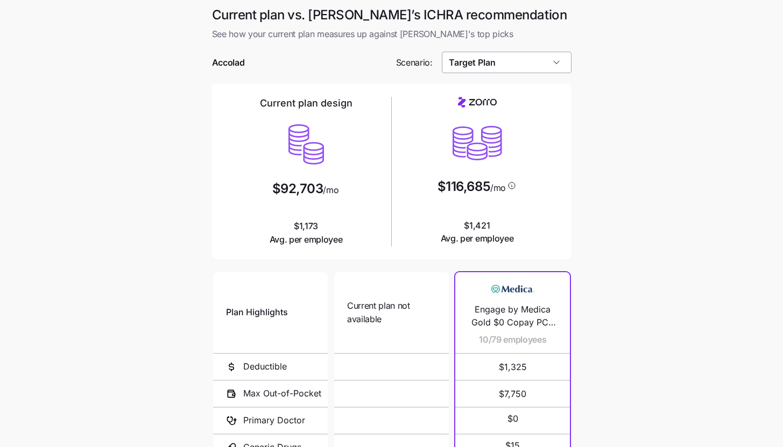
click at [540, 67] on input "Target Plan" at bounding box center [507, 63] width 130 height 22
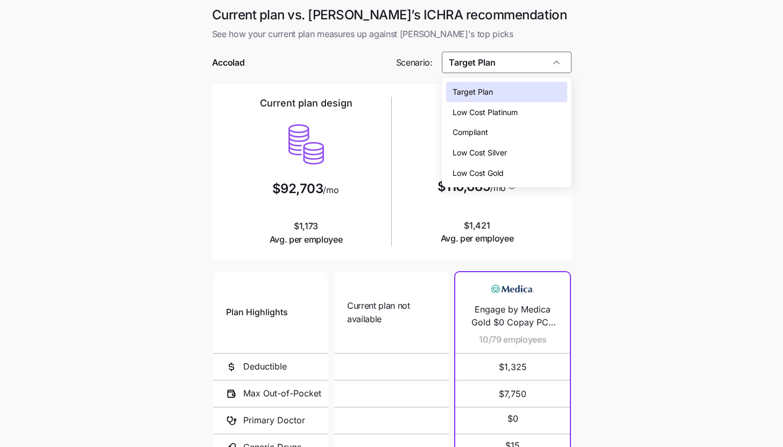
click at [530, 150] on div "Low Cost Silver" at bounding box center [506, 153] width 121 height 20
type input "Low Cost Silver"
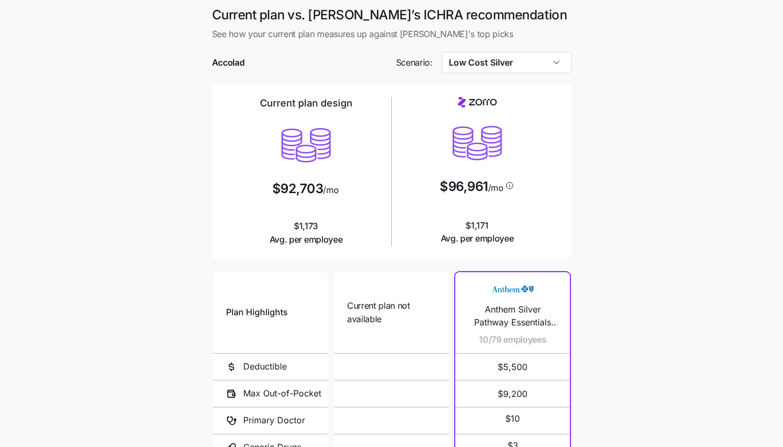
scroll to position [140, 0]
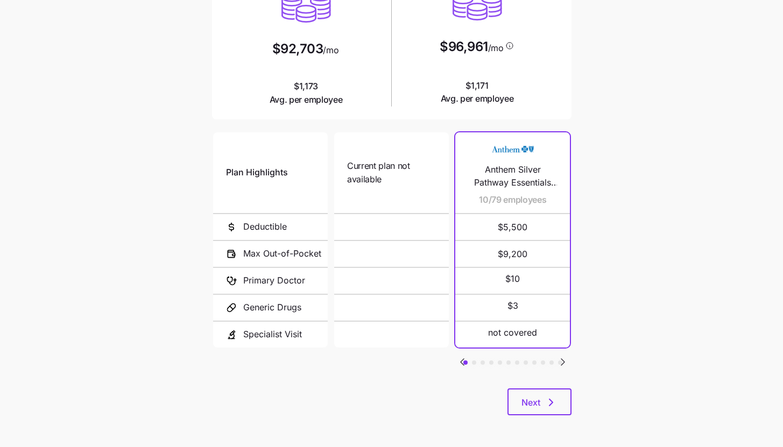
click at [561, 359] on icon "Go to next slide" at bounding box center [562, 362] width 3 height 6
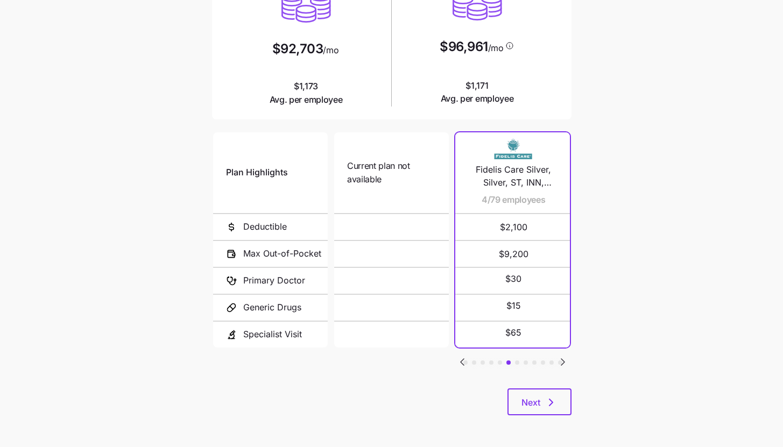
click at [561, 359] on icon "Go to next slide" at bounding box center [562, 362] width 3 height 6
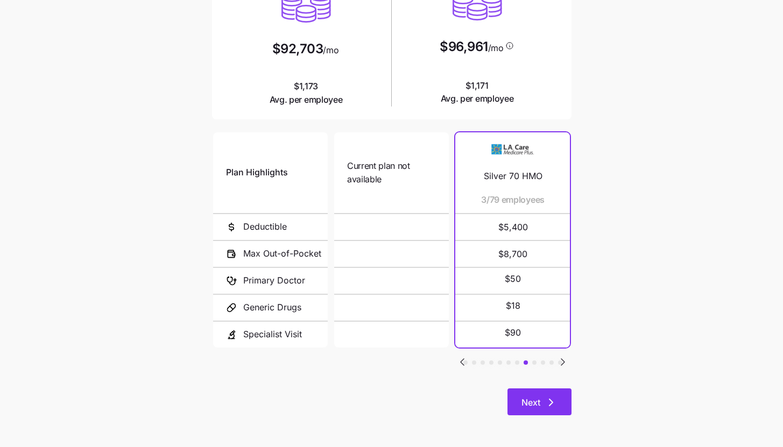
click at [542, 393] on button "Next" at bounding box center [539, 401] width 64 height 27
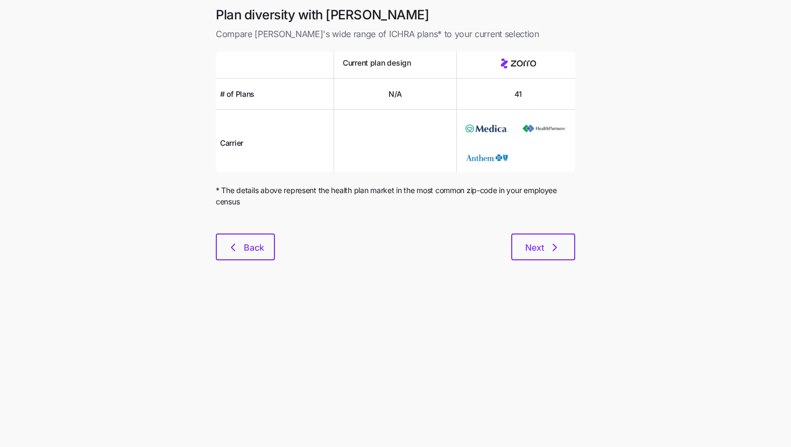
click at [561, 260] on div "Plan diversity with Zorro Compare Zorro's wide range of ICHRA plans* to your cu…" at bounding box center [395, 139] width 377 height 267
click at [558, 255] on button "Next" at bounding box center [543, 246] width 64 height 27
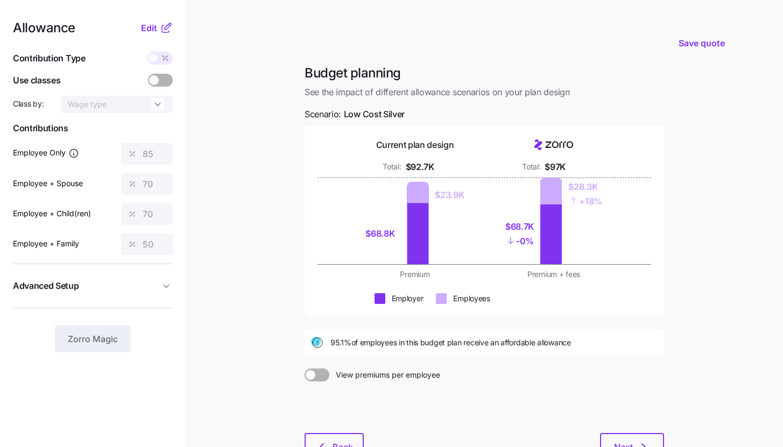
click at [162, 27] on icon at bounding box center [165, 28] width 7 height 7
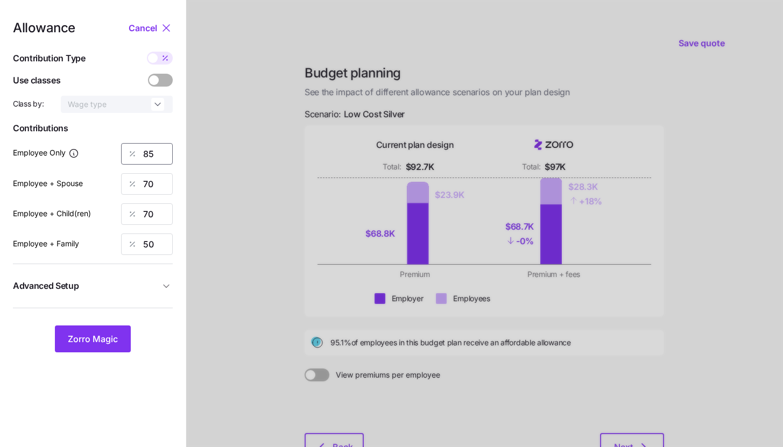
click at [152, 148] on input "85" at bounding box center [147, 154] width 52 height 22
type input "65"
type input "50"
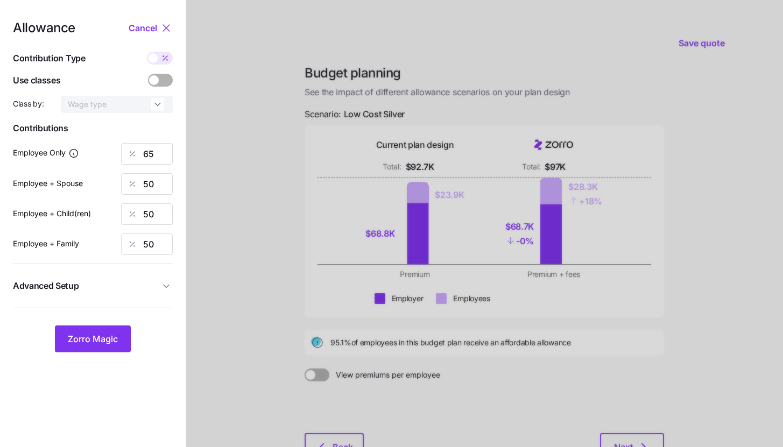
click at [119, 292] on span "Advanced Setup" at bounding box center [86, 285] width 147 height 13
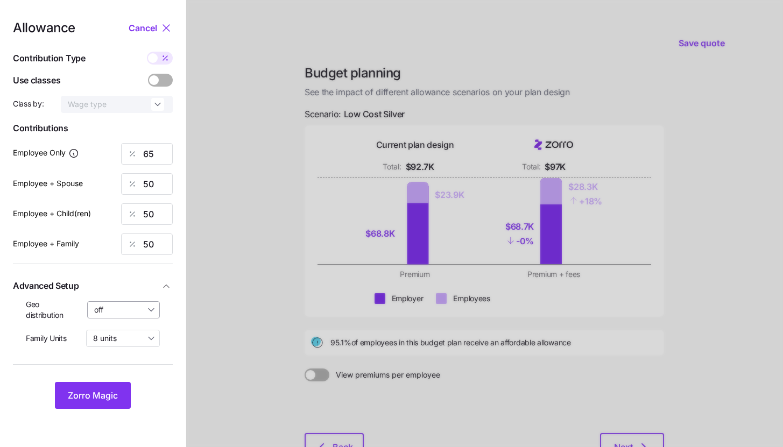
click at [123, 313] on input "off" at bounding box center [123, 309] width 73 height 17
click at [122, 375] on span "By state (19)" at bounding box center [119, 373] width 45 height 12
type input "By state (19)"
click at [116, 389] on span "Zorro Magic" at bounding box center [93, 395] width 50 height 13
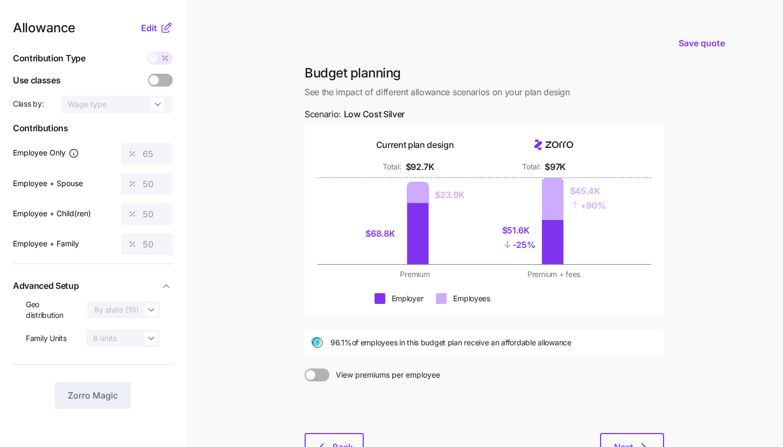
click at [162, 29] on icon at bounding box center [165, 28] width 7 height 7
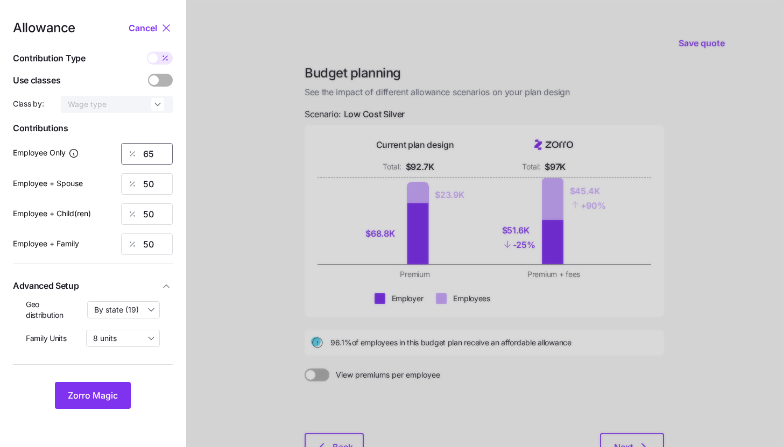
click at [159, 148] on input "65" at bounding box center [147, 154] width 52 height 22
click at [106, 398] on span "Zorro Magic" at bounding box center [93, 395] width 50 height 13
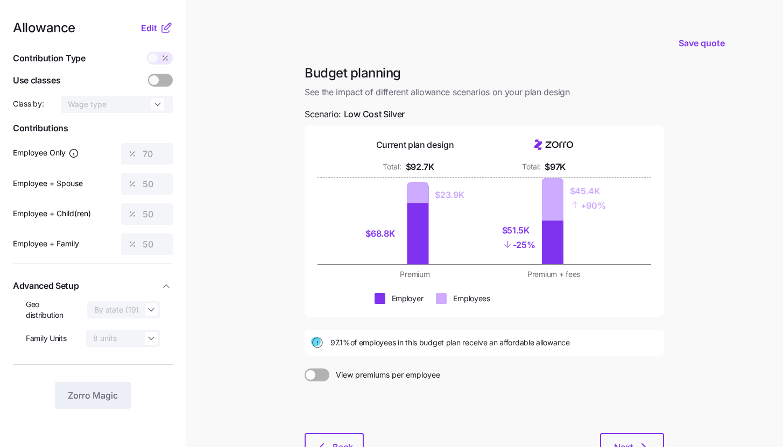
click at [162, 23] on icon at bounding box center [166, 28] width 13 height 13
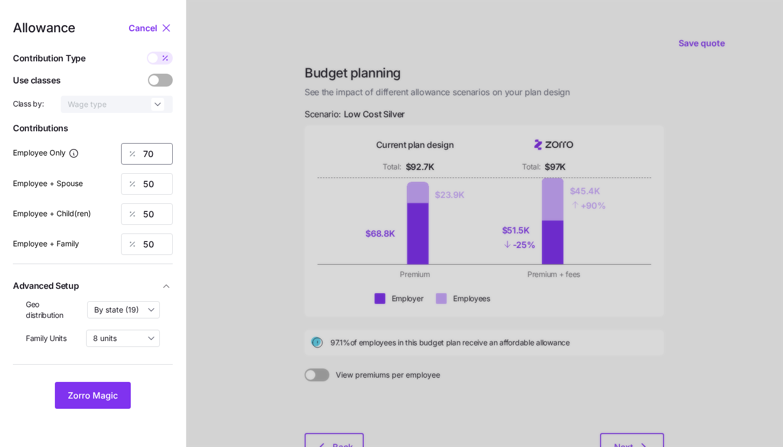
click at [157, 158] on input "70" at bounding box center [147, 154] width 52 height 22
click at [127, 391] on button "Zorro Magic" at bounding box center [93, 395] width 76 height 27
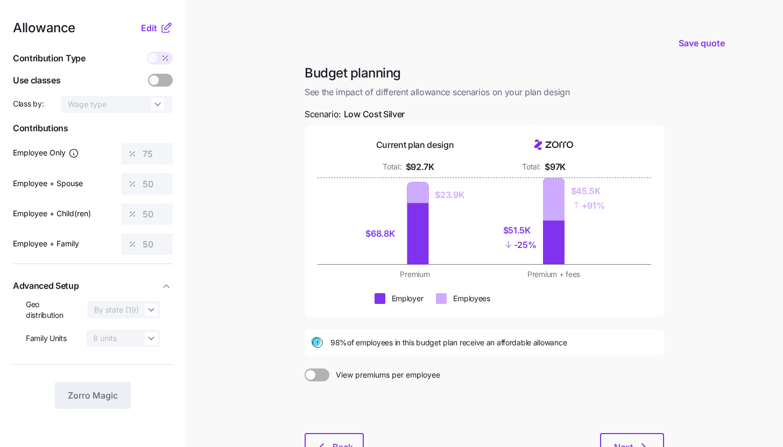
click at [166, 29] on icon at bounding box center [166, 28] width 13 height 13
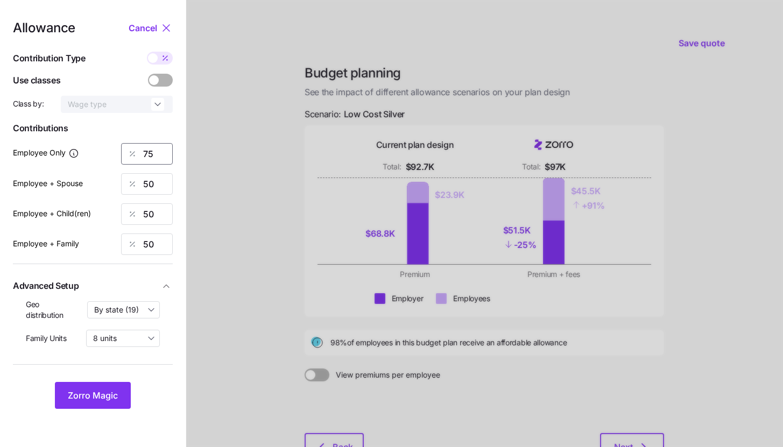
click at [158, 152] on input "75" at bounding box center [147, 154] width 52 height 22
click at [117, 382] on button "Zorro Magic" at bounding box center [93, 395] width 76 height 27
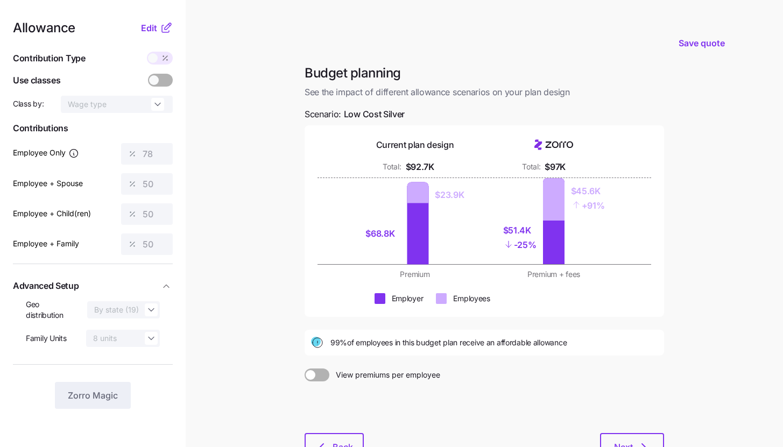
click at [160, 24] on icon at bounding box center [166, 28] width 13 height 13
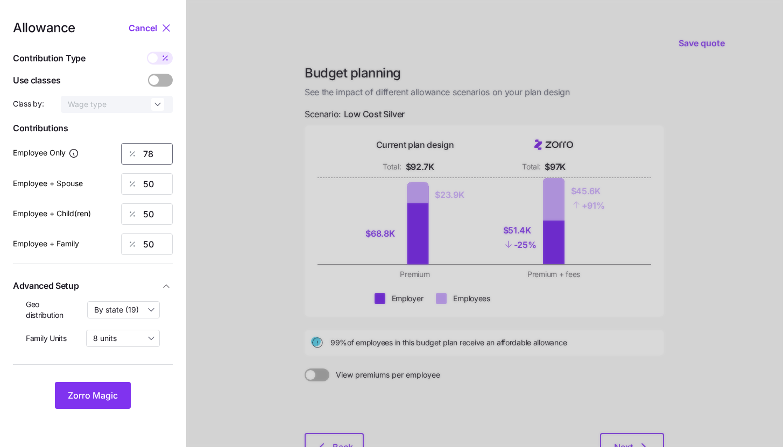
click at [161, 149] on input "78" at bounding box center [147, 154] width 52 height 22
click at [127, 395] on button "Zorro Magic" at bounding box center [93, 395] width 76 height 27
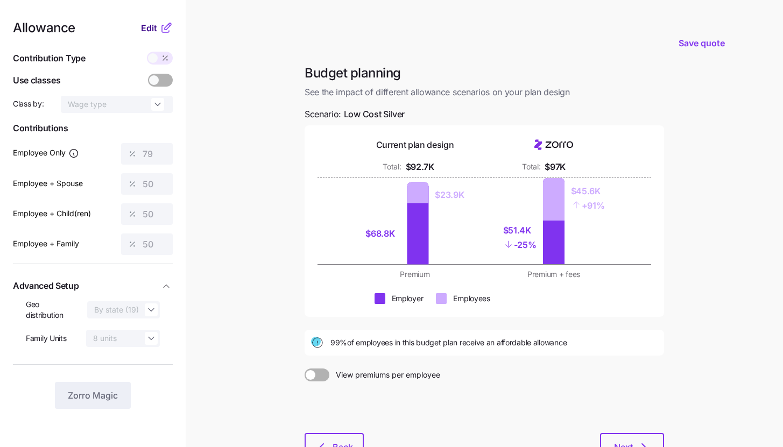
click at [158, 32] on button "Edit" at bounding box center [150, 28] width 19 height 13
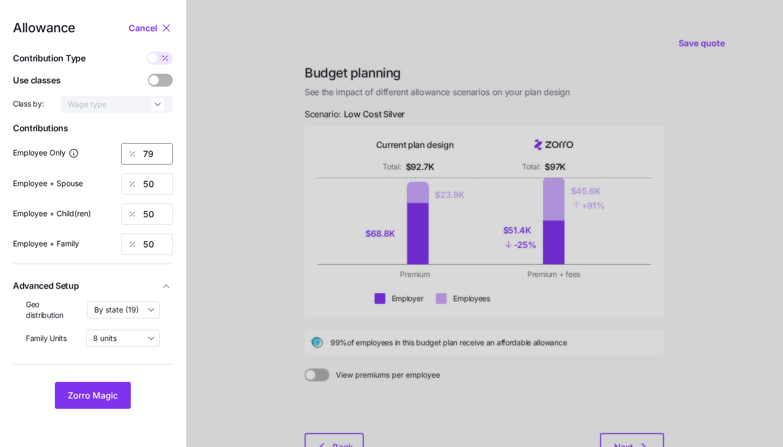
click at [154, 150] on input "79" at bounding box center [147, 154] width 52 height 22
type input "80"
click at [128, 390] on button "Zorro Magic" at bounding box center [93, 395] width 76 height 27
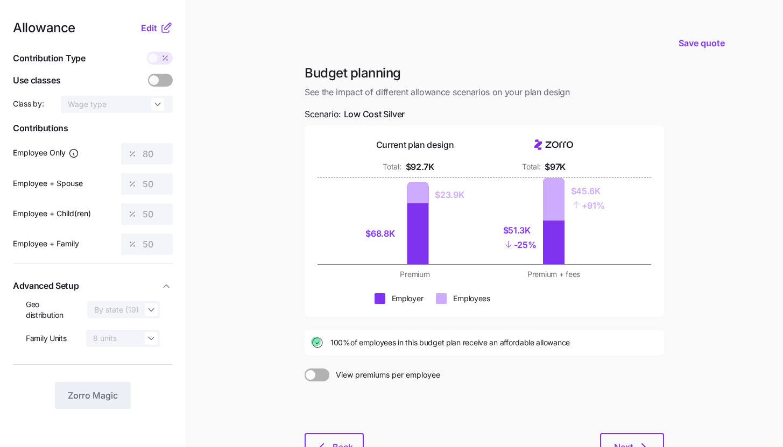
click at [267, 239] on main "Save quote Budget planning See the impact of different allowance scenarios on y…" at bounding box center [391, 264] width 783 height 529
click at [161, 24] on icon at bounding box center [166, 28] width 13 height 13
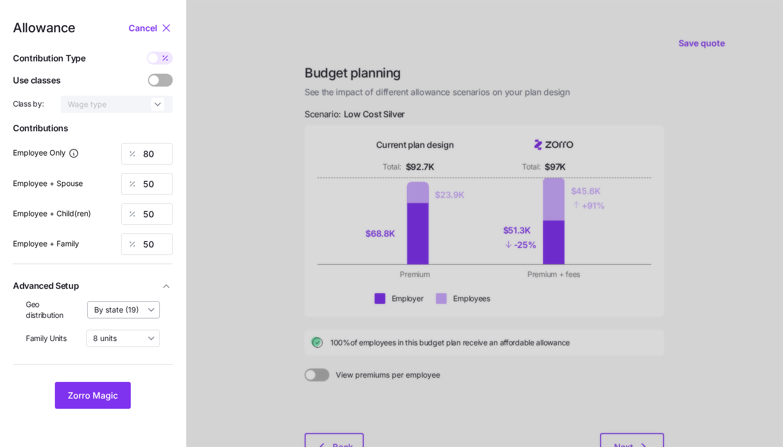
click at [128, 305] on input "By state (19)" at bounding box center [123, 309] width 73 height 17
click at [127, 350] on span "By area (47)" at bounding box center [119, 355] width 44 height 12
type input "By area (47)"
click at [119, 395] on button "Zorro Magic" at bounding box center [93, 395] width 76 height 27
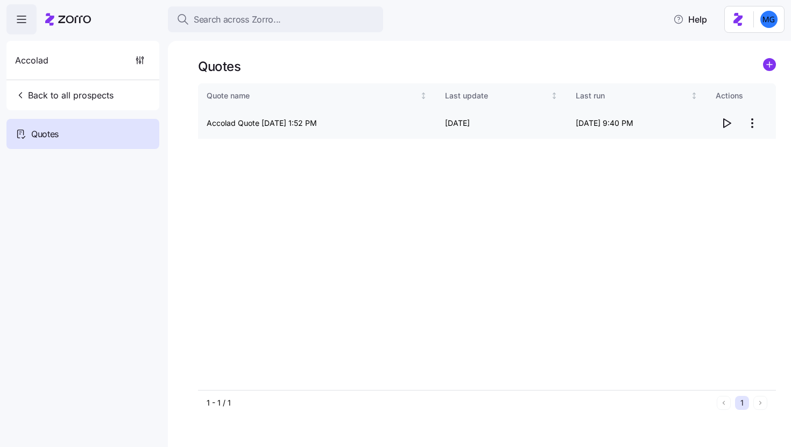
click at [728, 123] on icon "button" at bounding box center [726, 123] width 13 height 13
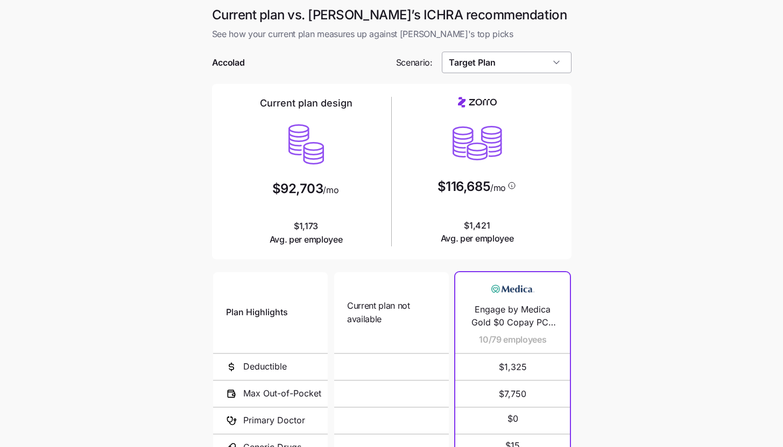
click at [518, 69] on input "Target Plan" at bounding box center [507, 63] width 130 height 22
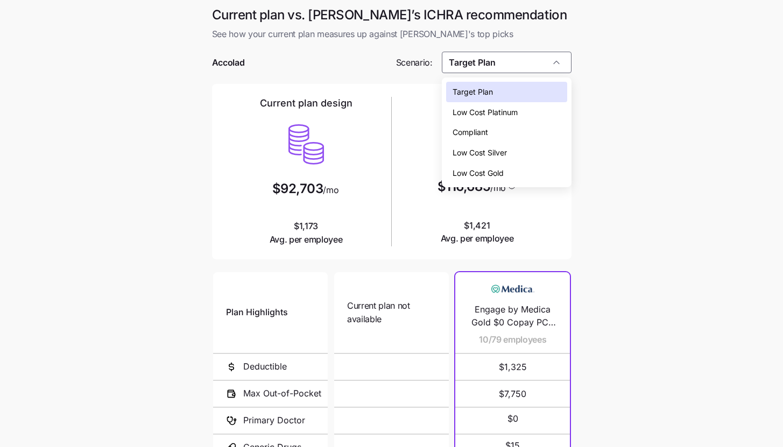
click at [523, 157] on div "Low Cost Silver" at bounding box center [506, 153] width 121 height 20
type input "Low Cost Silver"
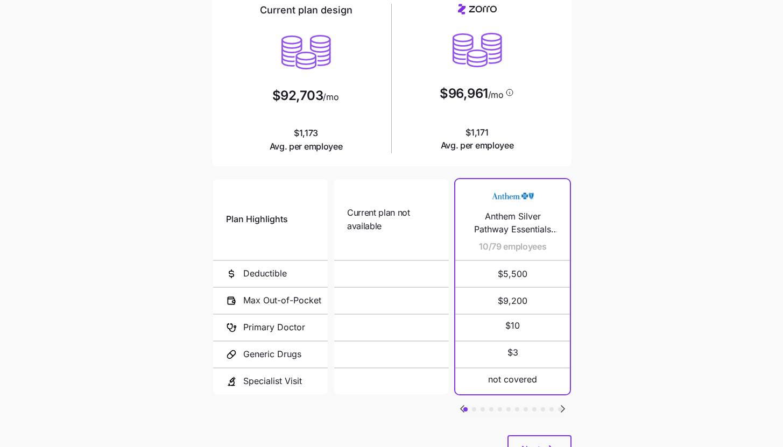
scroll to position [140, 0]
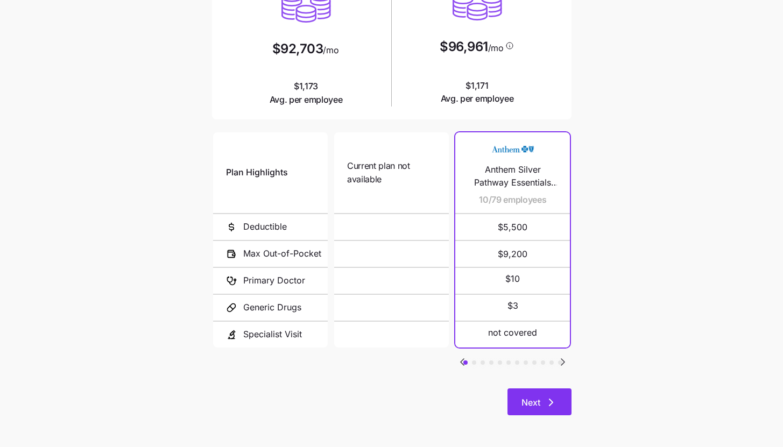
click at [544, 400] on icon "button" at bounding box center [550, 402] width 13 height 13
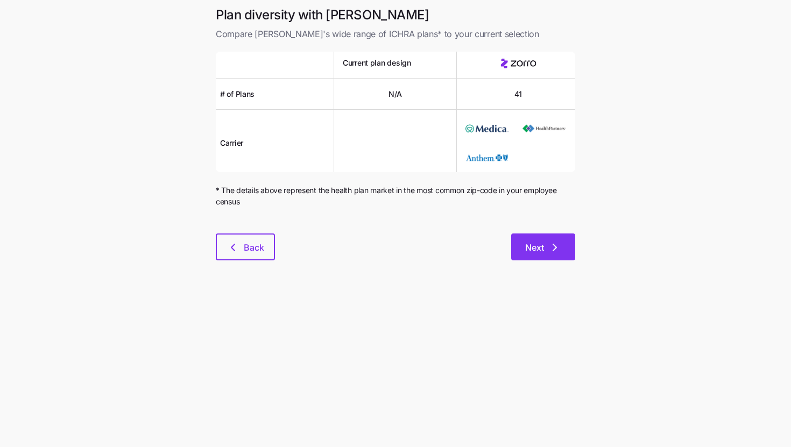
click at [531, 257] on button "Next" at bounding box center [543, 246] width 64 height 27
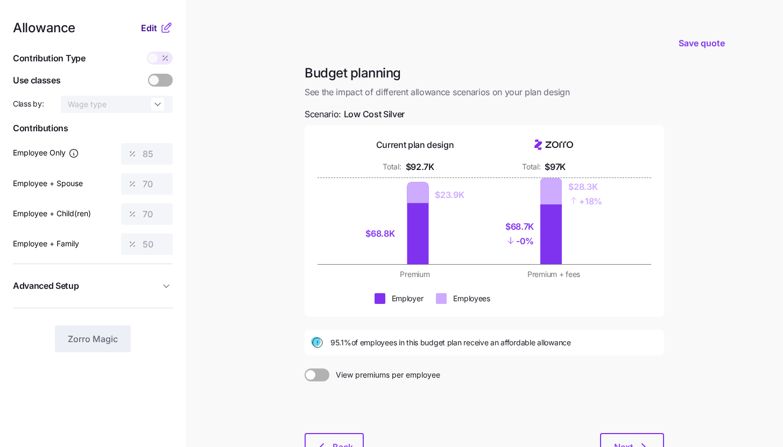
click at [159, 32] on button "Edit" at bounding box center [150, 28] width 19 height 13
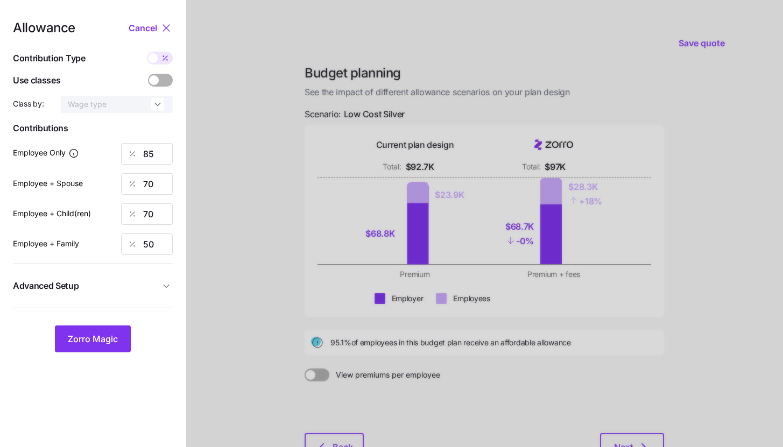
click at [158, 288] on span "Advanced Setup" at bounding box center [86, 285] width 147 height 13
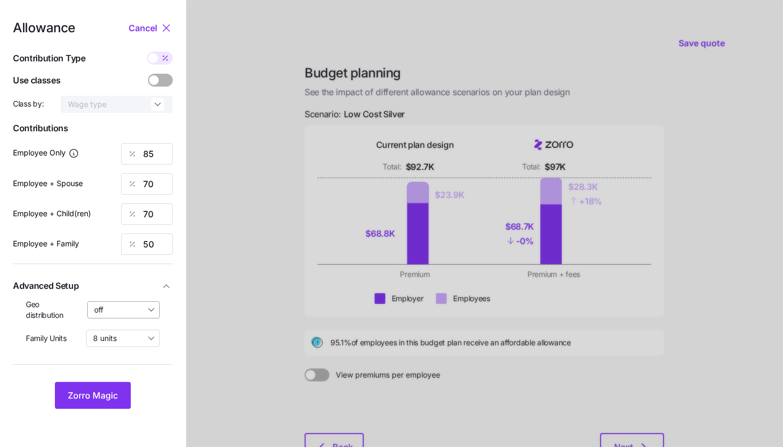
click at [150, 310] on input "off" at bounding box center [123, 309] width 73 height 17
click at [134, 378] on span "By state (19)" at bounding box center [119, 373] width 45 height 12
type input "By state (19)"
click at [120, 389] on button "Zorro Magic" at bounding box center [93, 395] width 76 height 27
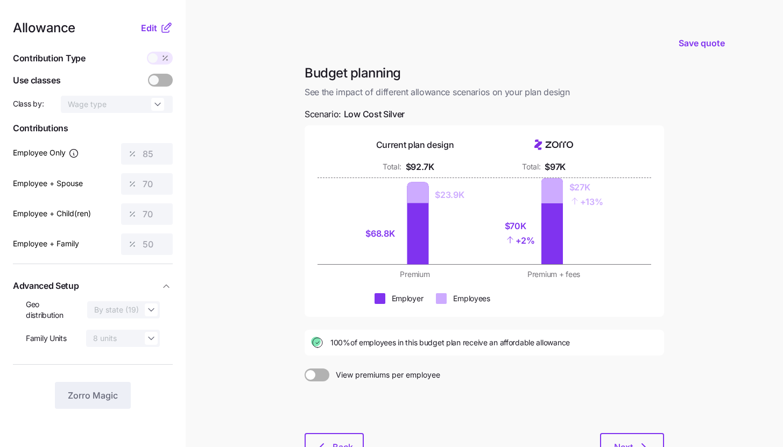
click at [161, 32] on icon at bounding box center [166, 28] width 13 height 13
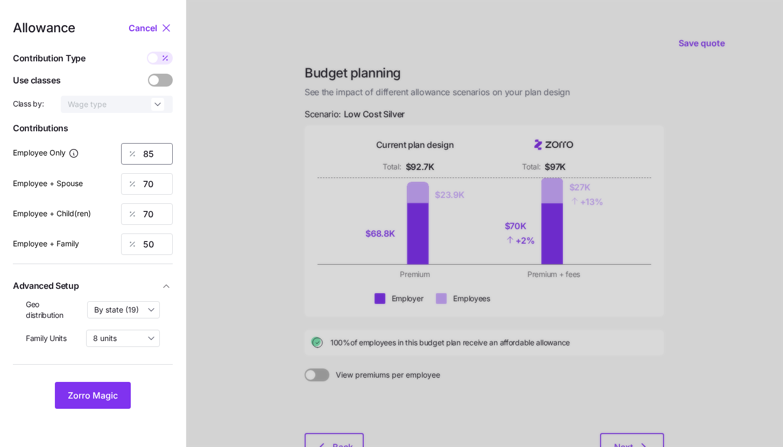
click at [164, 147] on input "85" at bounding box center [147, 154] width 52 height 22
click at [118, 401] on button "Zorro Magic" at bounding box center [93, 395] width 76 height 27
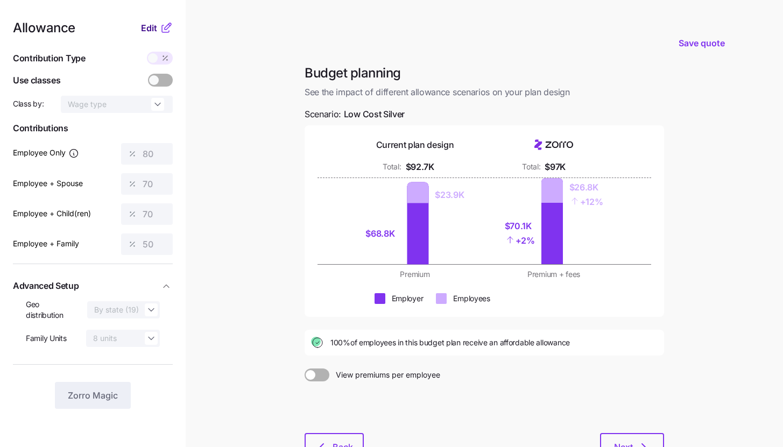
click at [156, 32] on span "Edit" at bounding box center [149, 28] width 16 height 13
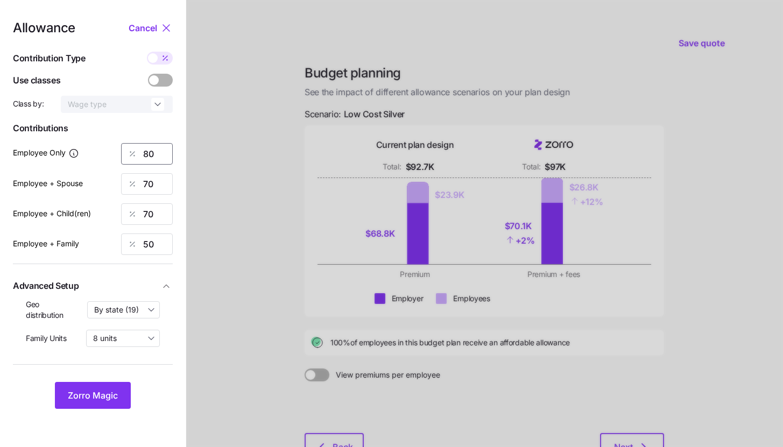
click at [153, 155] on input "80" at bounding box center [147, 154] width 52 height 22
click at [122, 396] on button "Zorro Magic" at bounding box center [93, 395] width 76 height 27
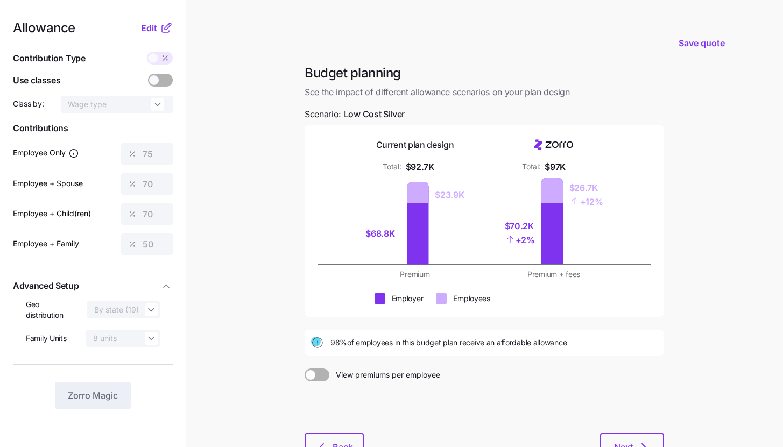
click at [166, 32] on icon at bounding box center [165, 28] width 7 height 7
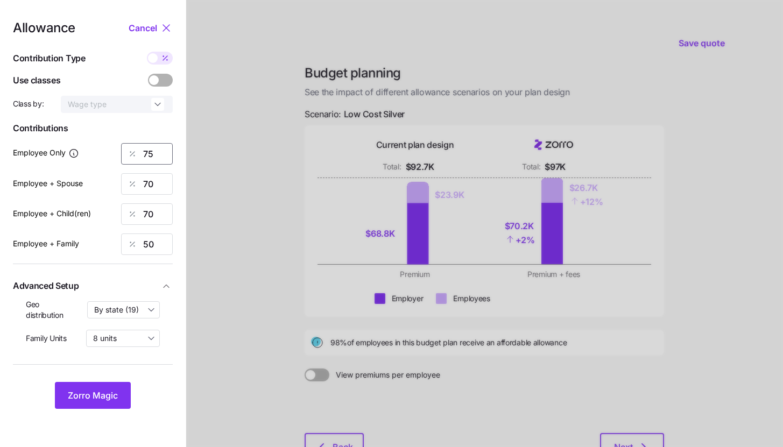
click at [153, 159] on input "75" at bounding box center [147, 154] width 52 height 22
click at [159, 151] on input "80" at bounding box center [147, 154] width 52 height 22
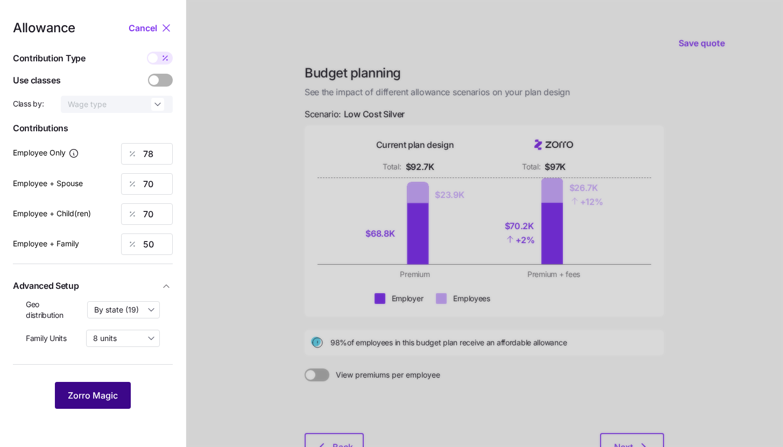
click at [122, 396] on button "Zorro Magic" at bounding box center [93, 395] width 76 height 27
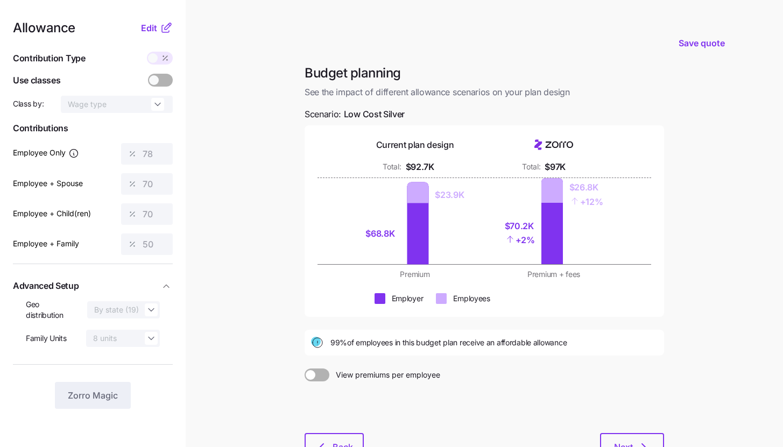
drag, startPoint x: 167, startPoint y: 16, endPoint x: 164, endPoint y: 23, distance: 7.2
click at [166, 16] on nav "Allowance Edit Contribution Type Use classes Class by: Wage type Contributions …" at bounding box center [93, 264] width 186 height 529
click at [163, 24] on icon at bounding box center [166, 28] width 13 height 13
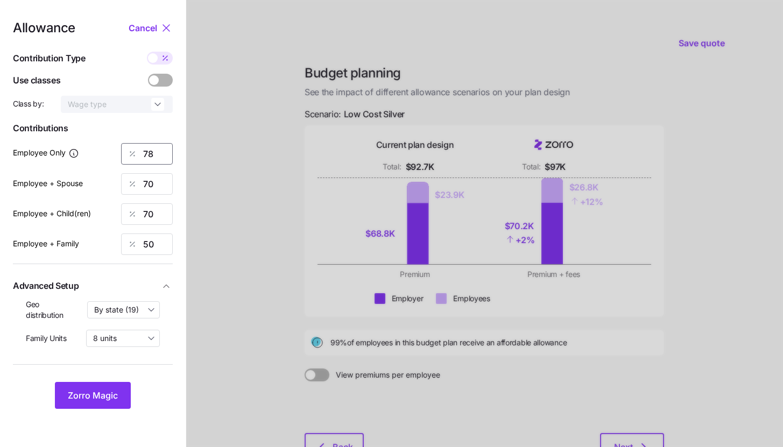
click at [154, 148] on input "78" at bounding box center [147, 154] width 52 height 22
click at [127, 407] on button "Zorro Magic" at bounding box center [93, 395] width 76 height 27
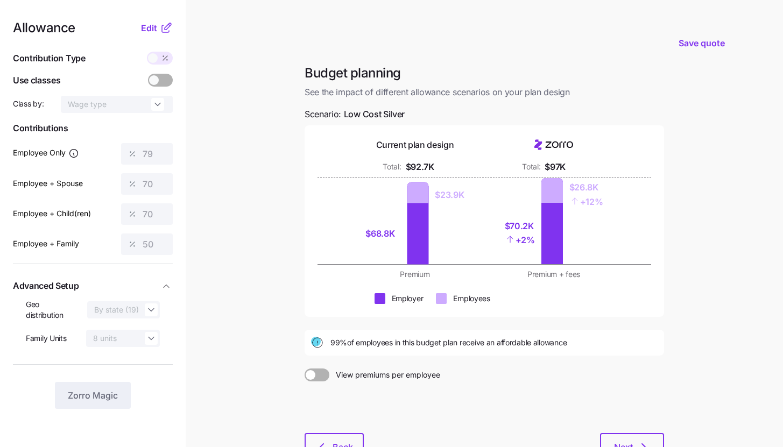
click at [162, 31] on icon at bounding box center [165, 28] width 7 height 7
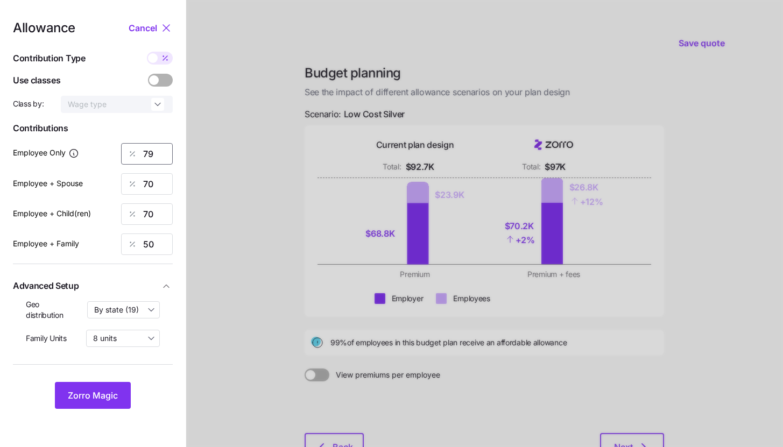
click at [145, 157] on input "79" at bounding box center [147, 154] width 52 height 22
type input "80"
click at [129, 402] on button "Zorro Magic" at bounding box center [93, 395] width 76 height 27
